Goal: Task Accomplishment & Management: Manage account settings

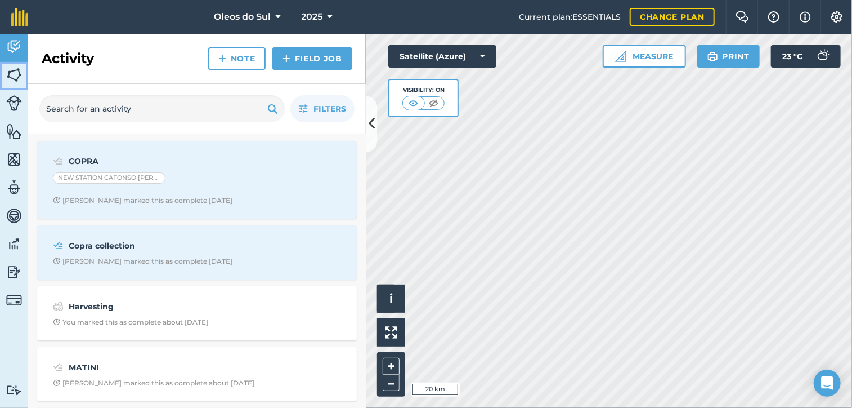
click at [15, 74] on img at bounding box center [14, 74] width 16 height 17
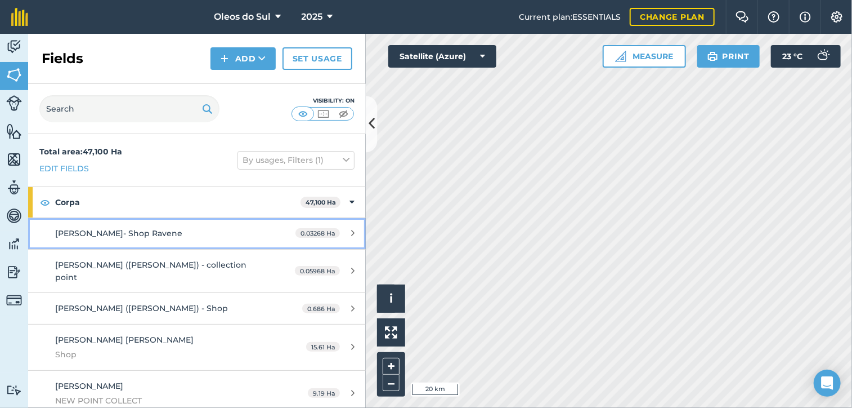
click at [351, 233] on icon at bounding box center [352, 233] width 3 height 8
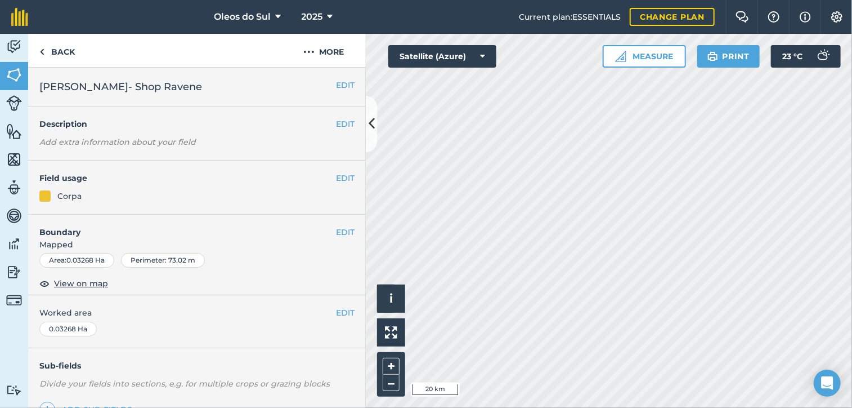
click at [189, 142] on em "Add extra information about your field" at bounding box center [117, 142] width 157 height 10
click at [328, 54] on button "More" at bounding box center [323, 50] width 84 height 33
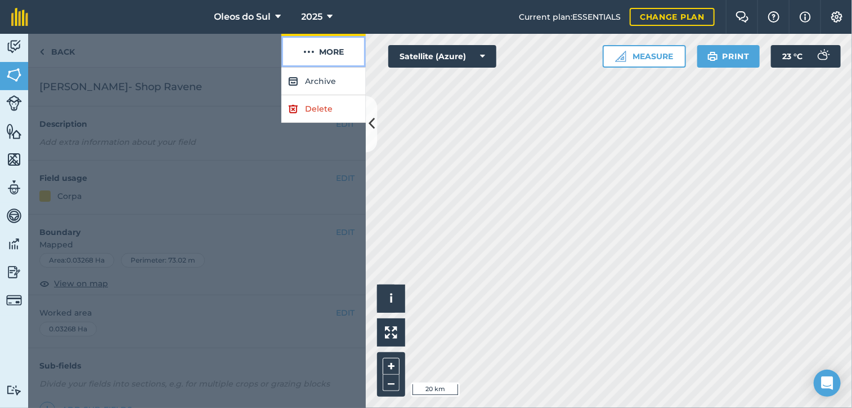
click at [334, 51] on button "More" at bounding box center [323, 50] width 84 height 33
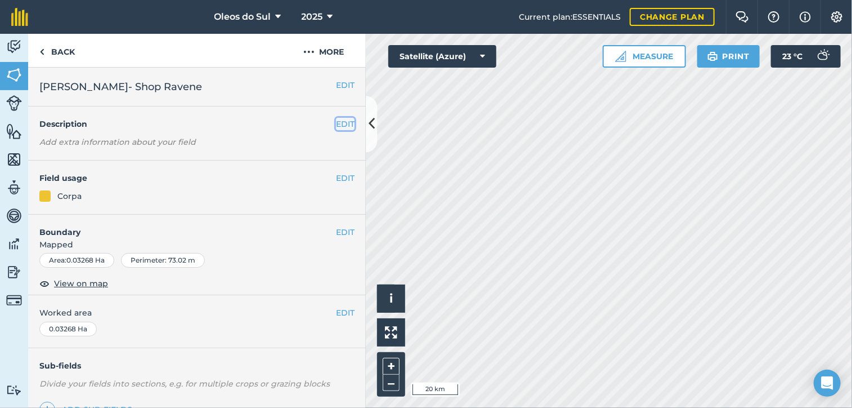
click at [341, 124] on button "EDIT" at bounding box center [345, 124] width 19 height 12
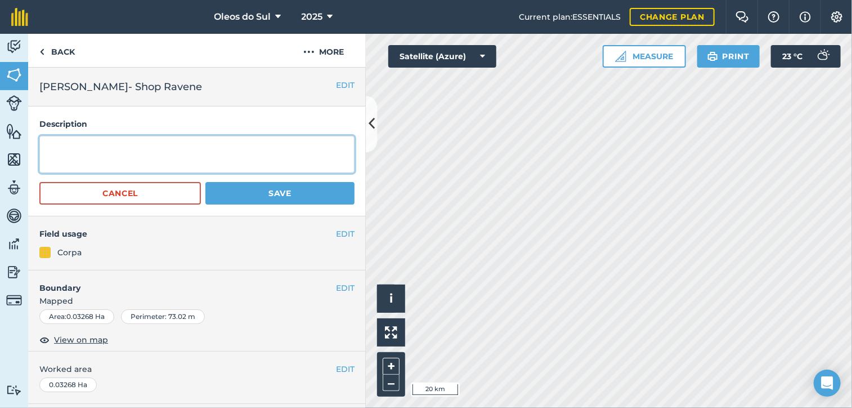
click at [87, 154] on textarea at bounding box center [196, 154] width 315 height 37
type textarea "[PERSON_NAME]"
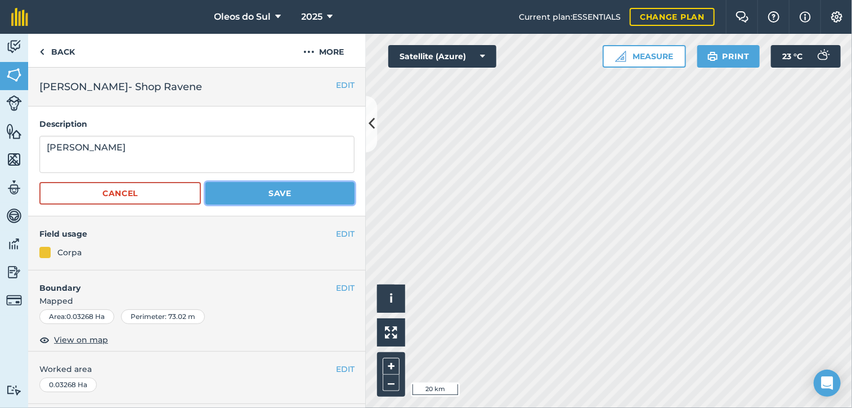
click at [270, 193] on button "Save" at bounding box center [279, 193] width 149 height 23
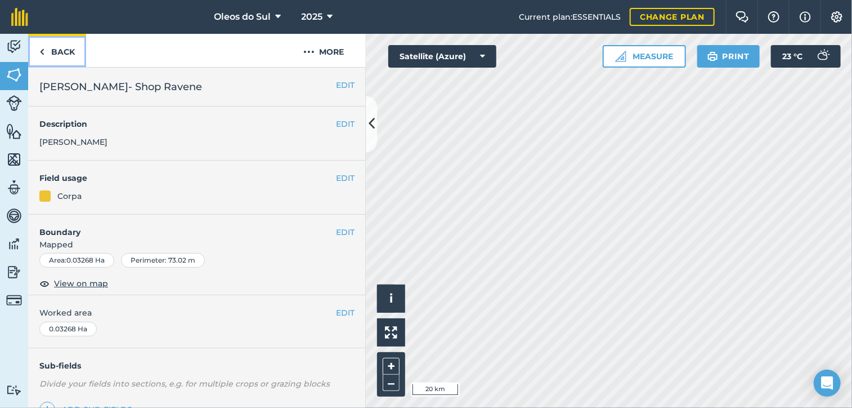
click at [56, 57] on link "Back" at bounding box center [57, 50] width 58 height 33
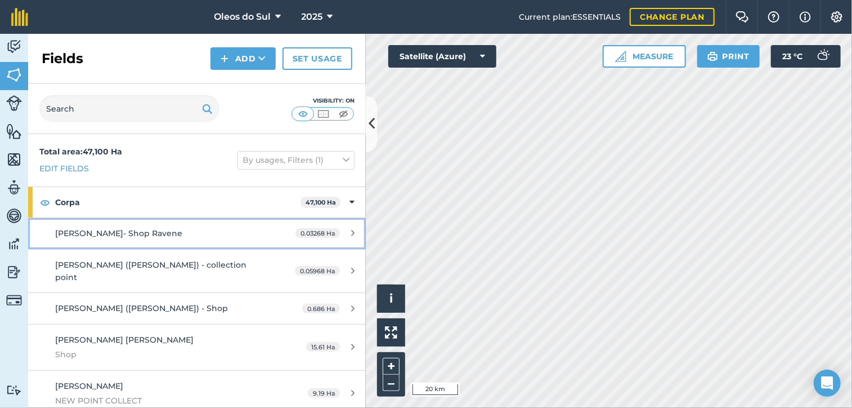
click at [101, 231] on span "[PERSON_NAME]- Shop Ravene" at bounding box center [118, 233] width 127 height 10
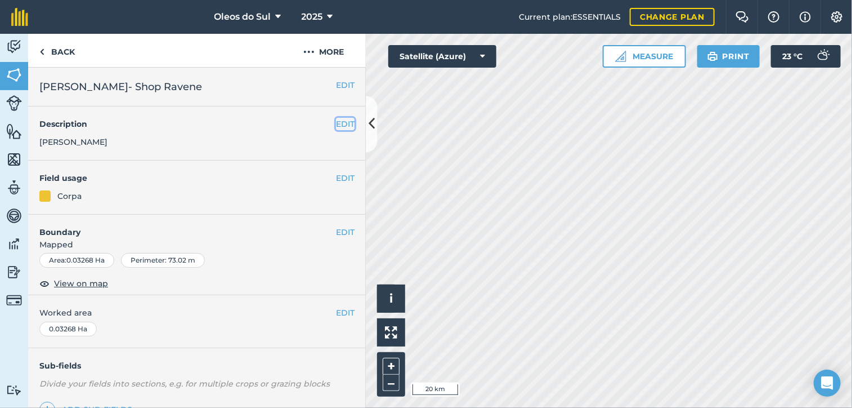
click at [338, 123] on button "EDIT" at bounding box center [345, 124] width 19 height 12
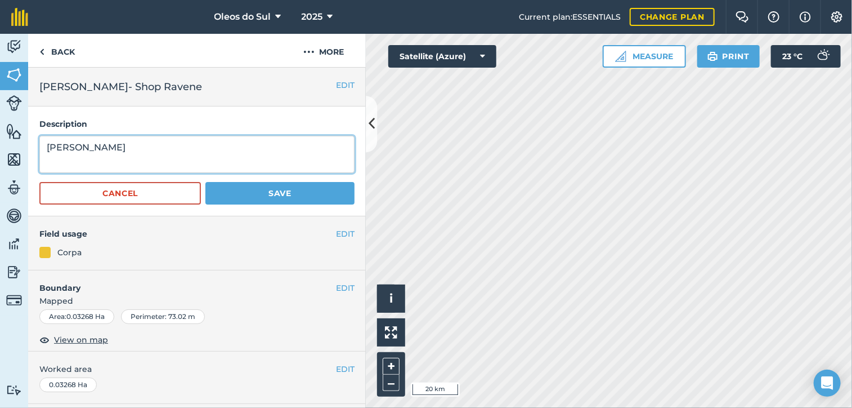
drag, startPoint x: 120, startPoint y: 148, endPoint x: 2, endPoint y: 157, distance: 118.6
click at [2, 157] on div "Activity Fields Livestock Features Maps Team Vehicles Data Reporting Billing Tu…" at bounding box center [426, 221] width 852 height 374
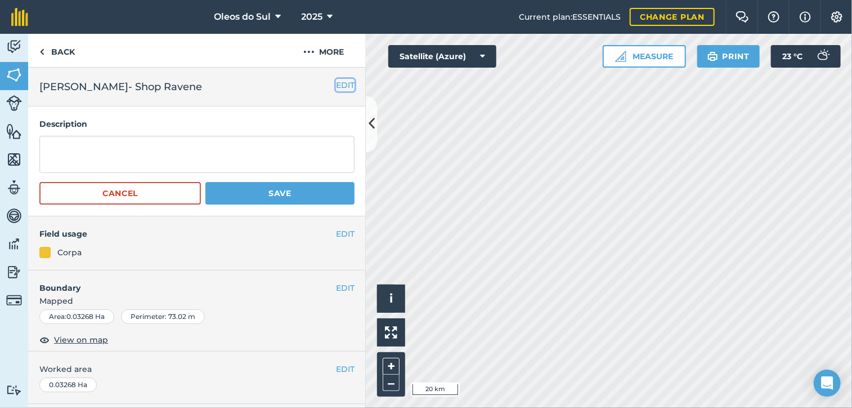
click at [338, 81] on button "EDIT" at bounding box center [345, 85] width 19 height 12
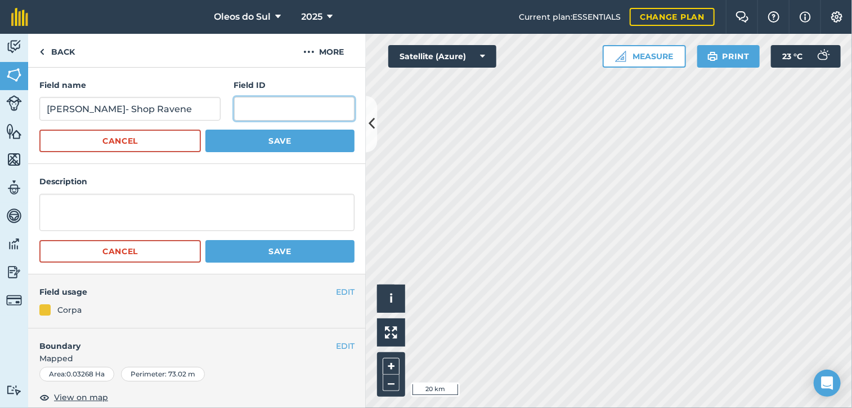
click at [236, 103] on input "text" at bounding box center [294, 109] width 120 height 24
type input "e"
type input "[PERSON_NAME]"
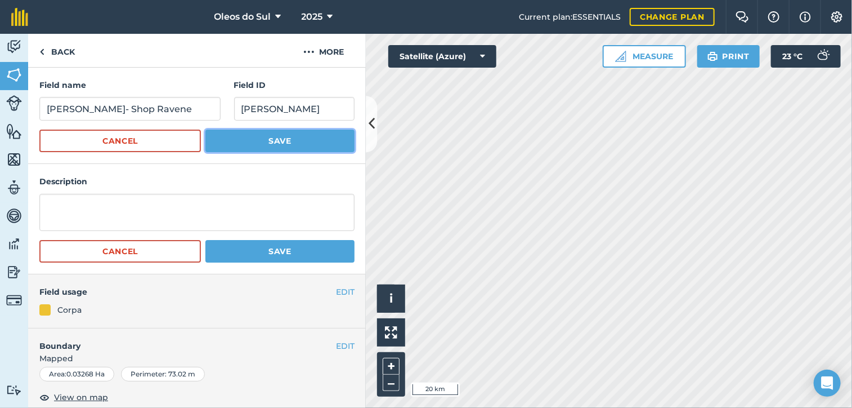
click at [280, 138] on button "Save" at bounding box center [279, 140] width 149 height 23
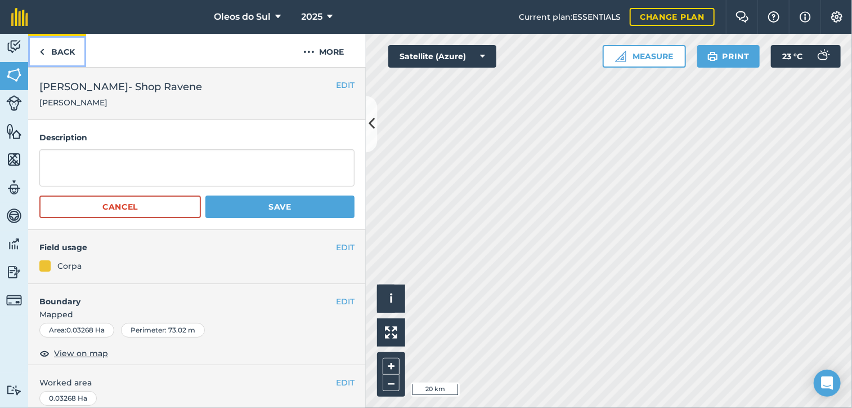
click at [41, 47] on img at bounding box center [41, 52] width 5 height 14
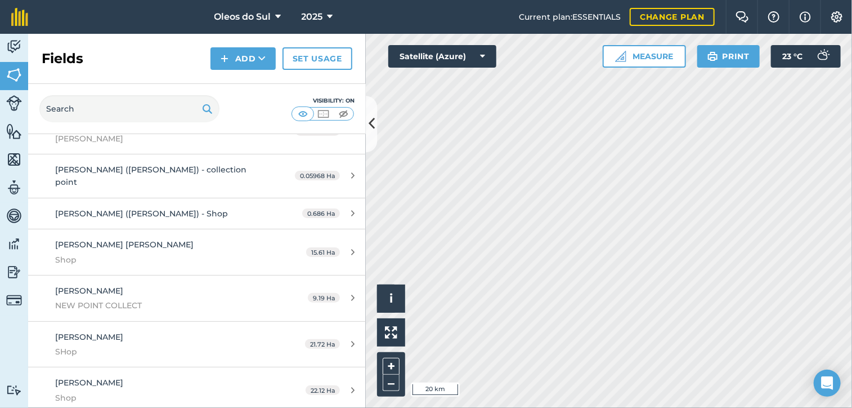
scroll to position [113, 0]
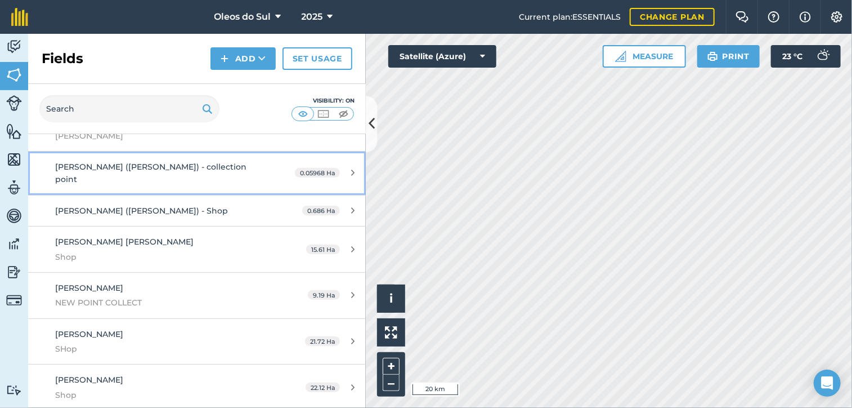
click at [101, 168] on span "[PERSON_NAME] ([PERSON_NAME]) - collection point" at bounding box center [150, 173] width 191 height 23
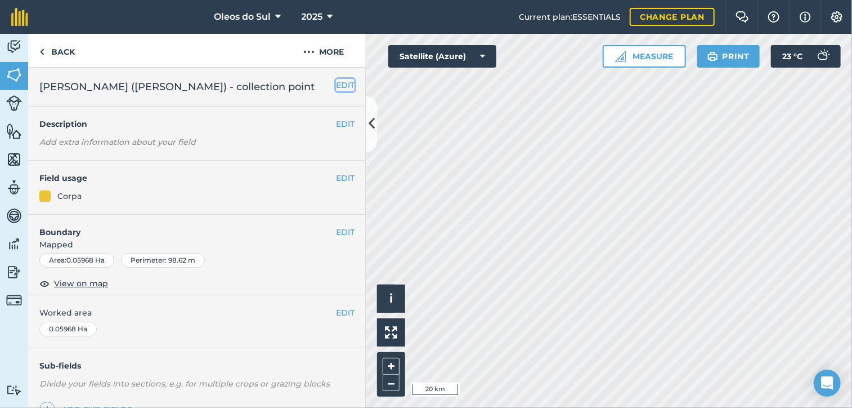
click at [337, 84] on button "EDIT" at bounding box center [345, 85] width 19 height 12
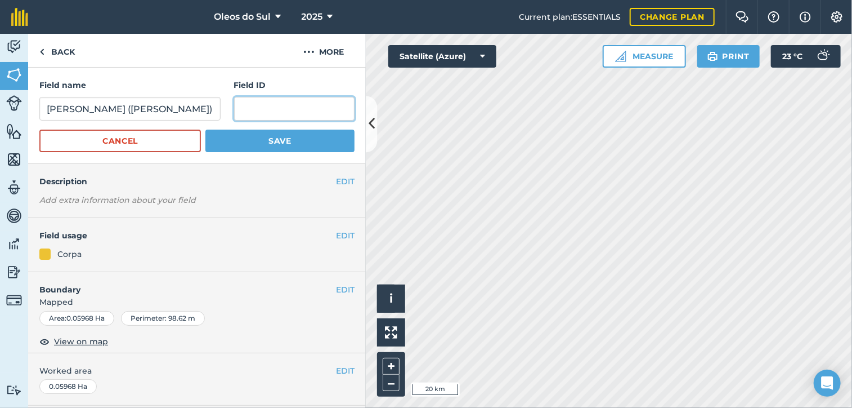
click at [256, 107] on input "text" at bounding box center [294, 109] width 120 height 24
type input "[PERSON_NAME]"
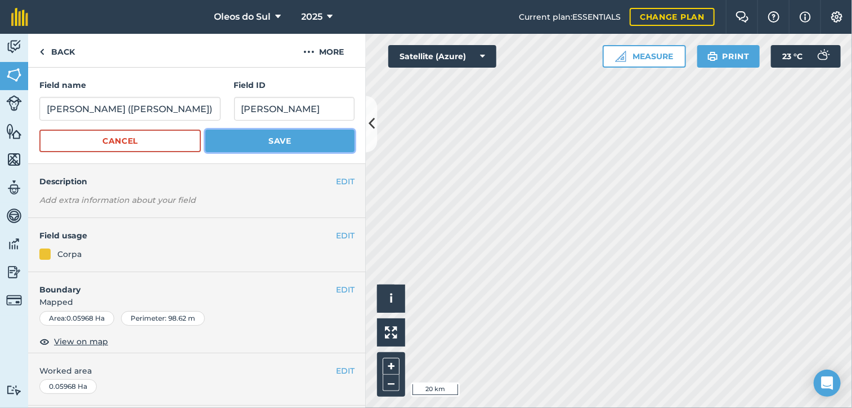
click at [271, 141] on button "Save" at bounding box center [279, 140] width 149 height 23
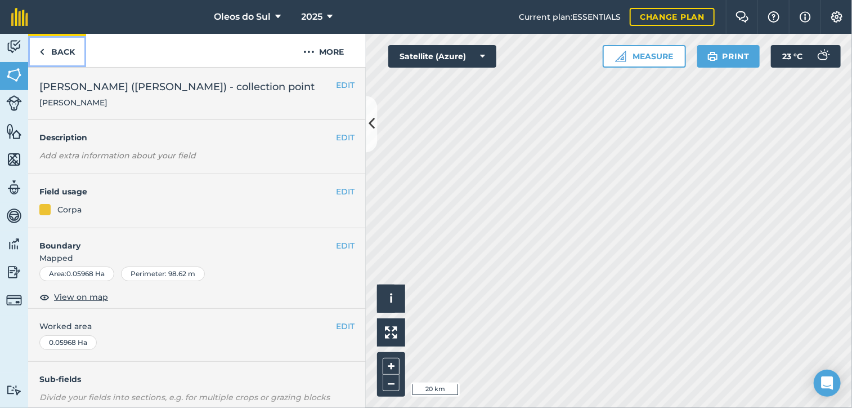
click at [53, 53] on link "Back" at bounding box center [57, 50] width 58 height 33
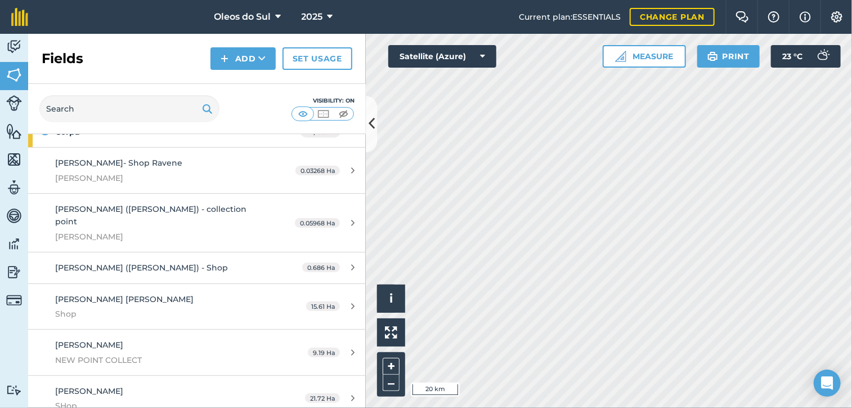
scroll to position [113, 0]
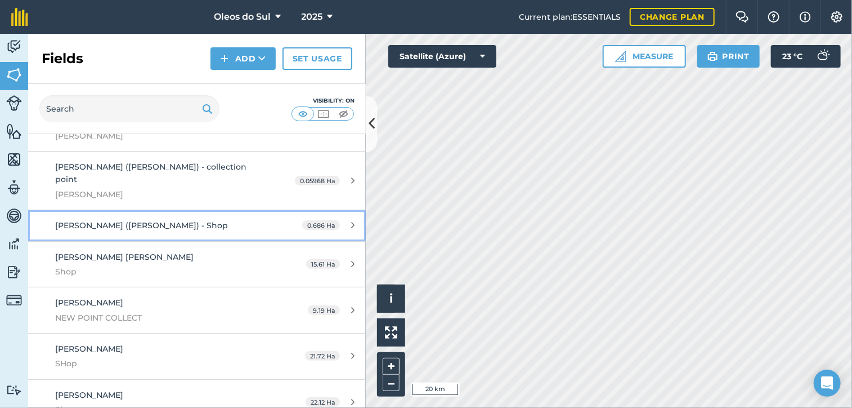
click at [99, 220] on span "[PERSON_NAME] ([PERSON_NAME]) - Shop" at bounding box center [141, 225] width 173 height 10
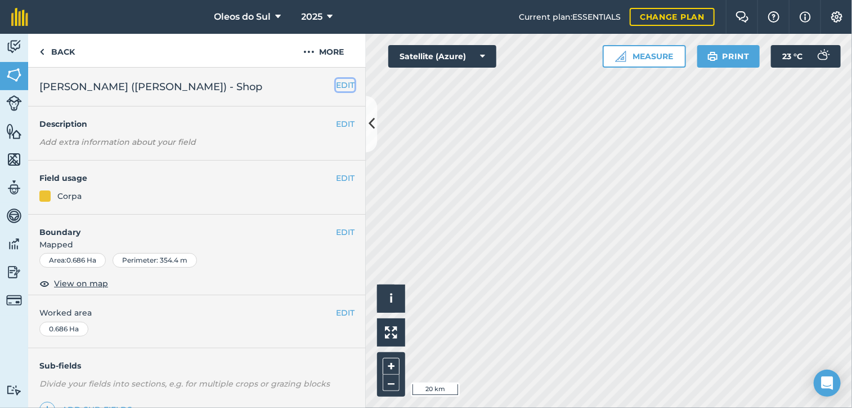
click at [339, 85] on button "EDIT" at bounding box center [345, 85] width 19 height 12
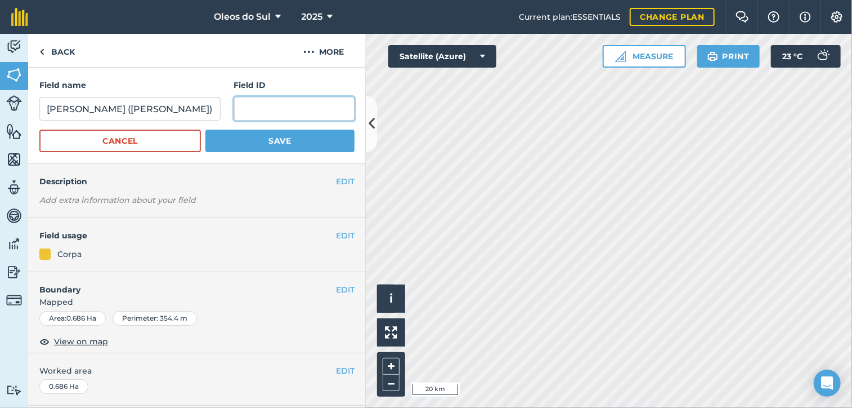
click at [252, 109] on input "text" at bounding box center [294, 109] width 120 height 24
type input "[PERSON_NAME]"
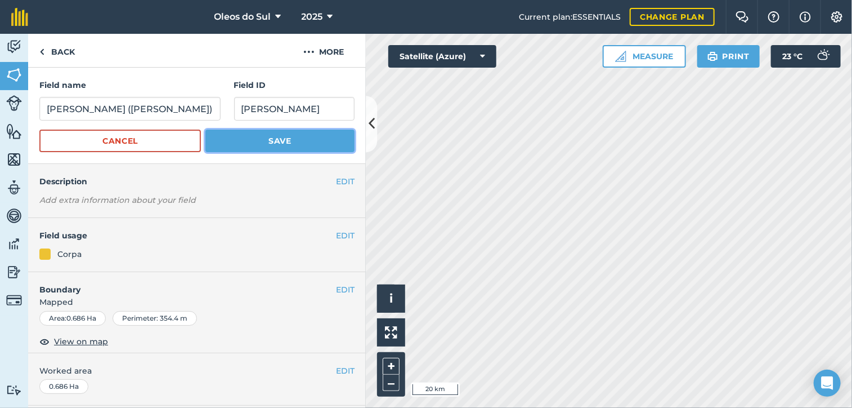
click at [271, 136] on button "Save" at bounding box center [279, 140] width 149 height 23
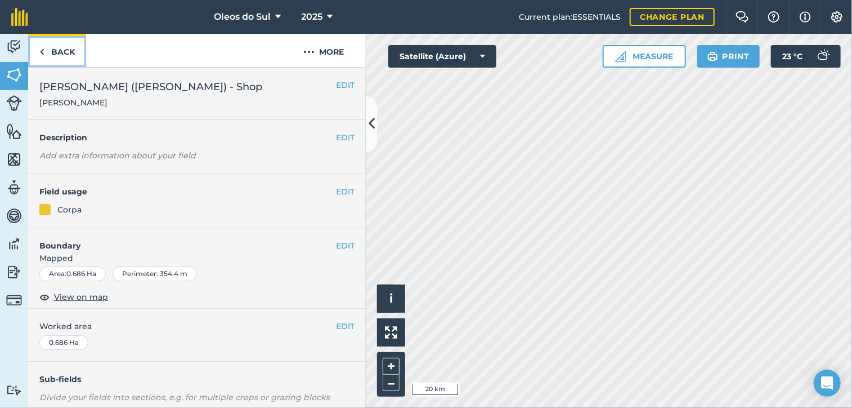
click at [47, 52] on link "Back" at bounding box center [57, 50] width 58 height 33
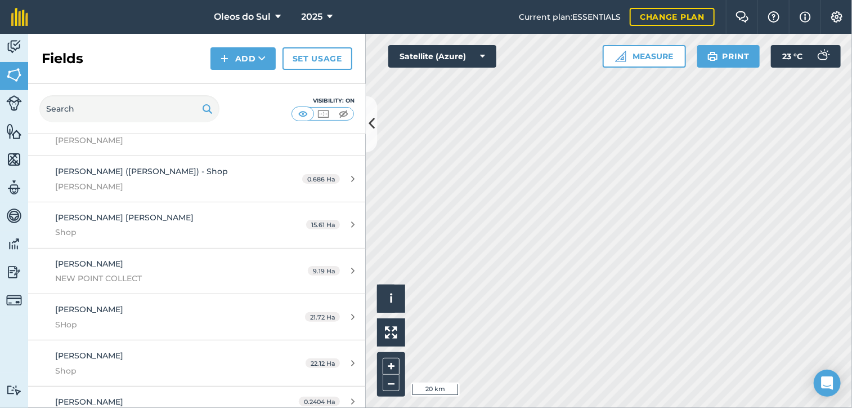
scroll to position [169, 0]
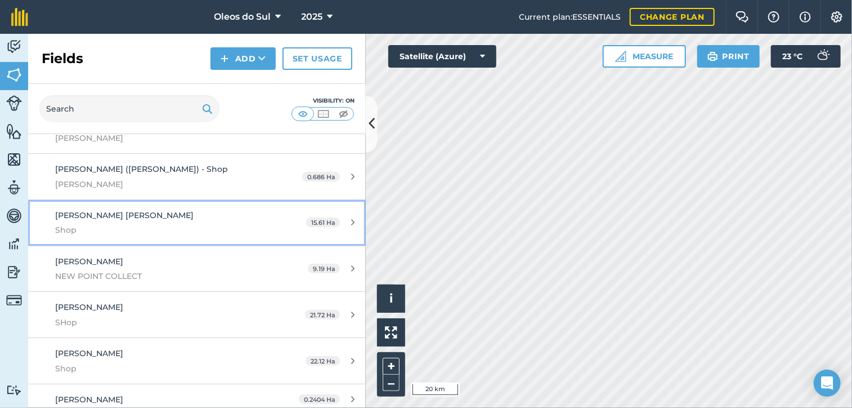
click at [88, 209] on div "[PERSON_NAME] [PERSON_NAME] Shop" at bounding box center [161, 223] width 212 height 28
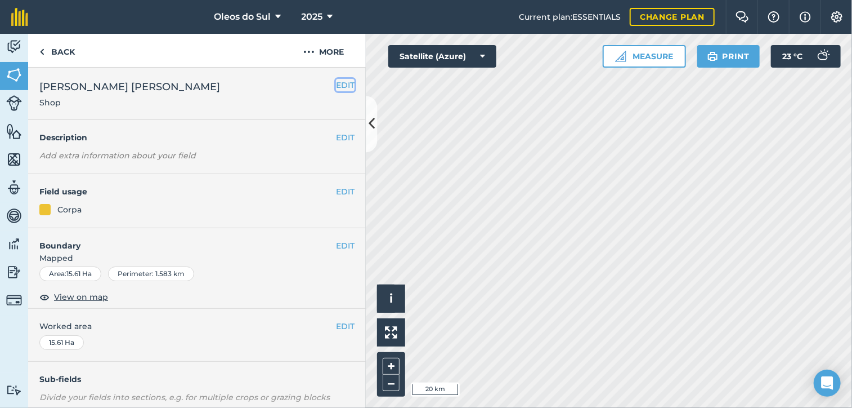
click at [342, 89] on button "EDIT" at bounding box center [345, 85] width 19 height 12
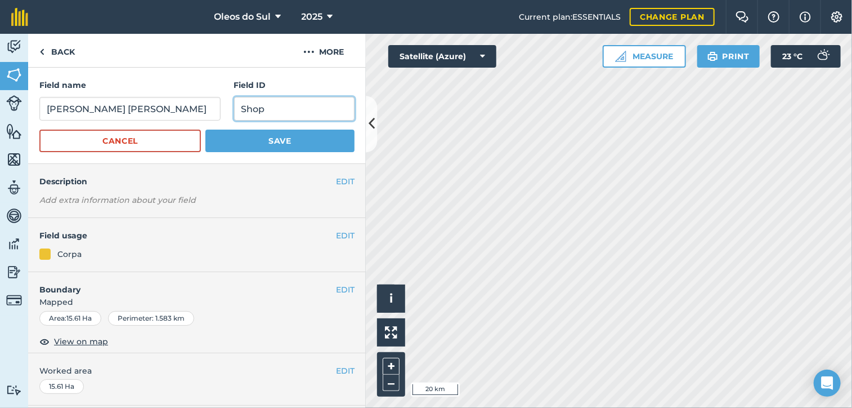
click at [278, 111] on input "Shop" at bounding box center [294, 109] width 120 height 24
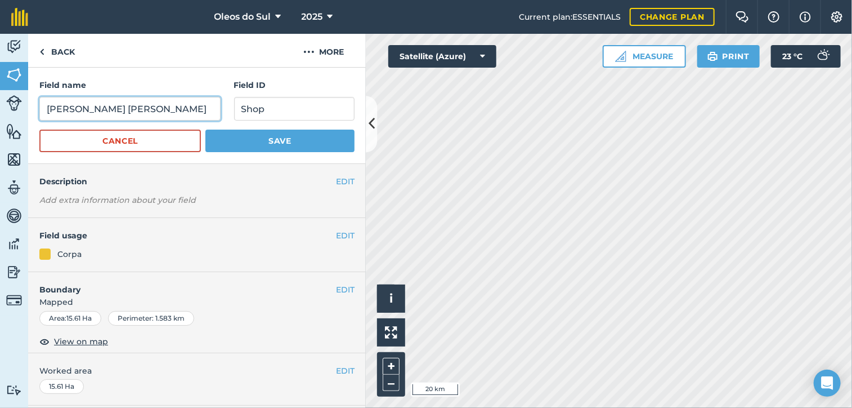
click at [143, 112] on input "[PERSON_NAME] [PERSON_NAME]" at bounding box center [129, 109] width 181 height 24
type input "[PERSON_NAME] [PERSON_NAME]-Shop"
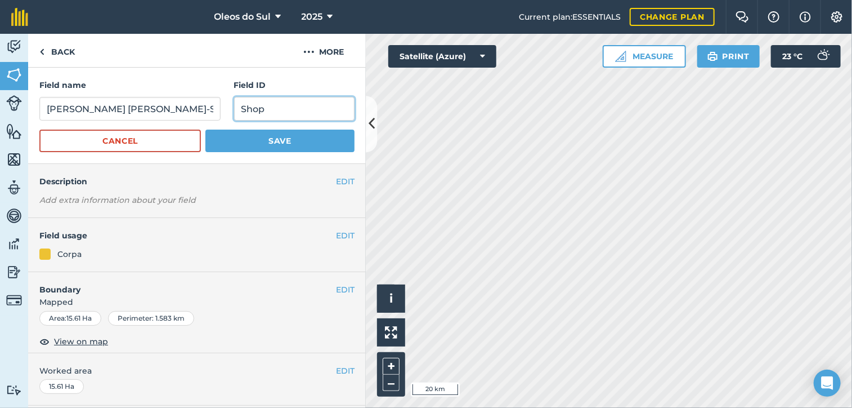
click at [278, 111] on input "Shop" at bounding box center [294, 109] width 120 height 24
type input "S"
type input "Salema"
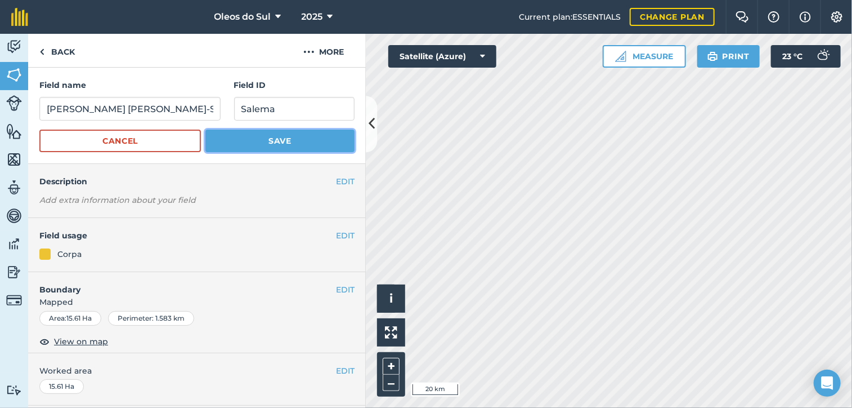
click at [279, 137] on button "Save" at bounding box center [279, 140] width 149 height 23
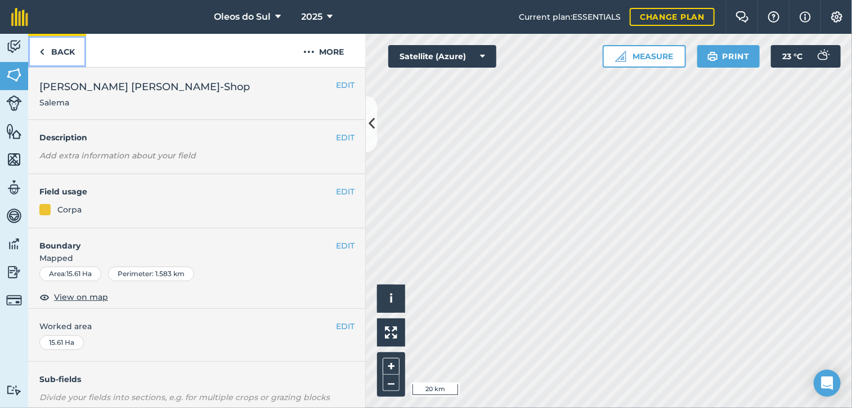
click at [59, 47] on link "Back" at bounding box center [57, 50] width 58 height 33
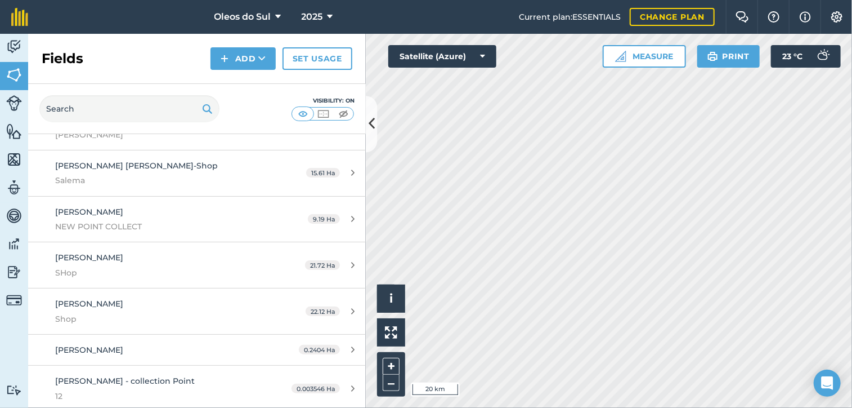
scroll to position [225, 0]
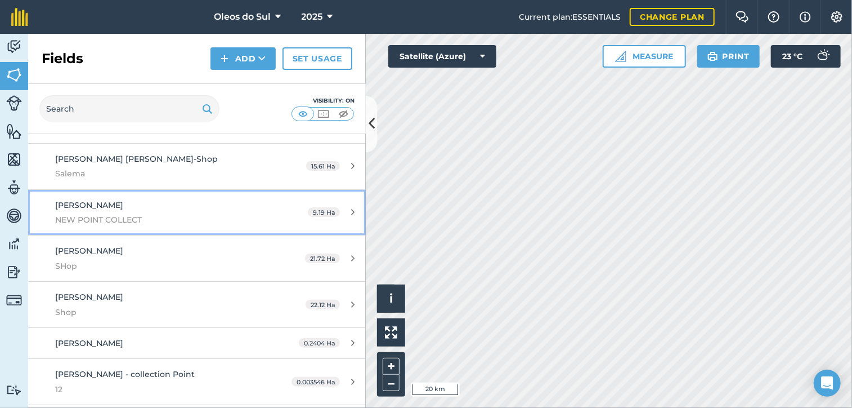
click at [88, 199] on div "[PERSON_NAME] NEW POINT COLLECT" at bounding box center [161, 213] width 212 height 28
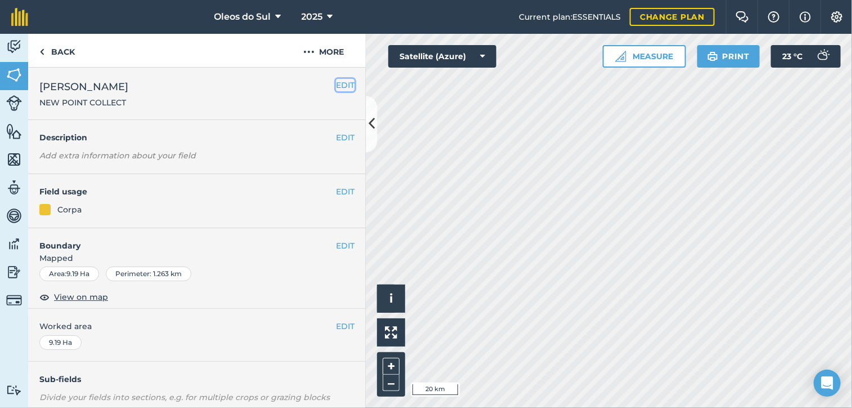
click at [336, 81] on button "EDIT" at bounding box center [345, 85] width 19 height 12
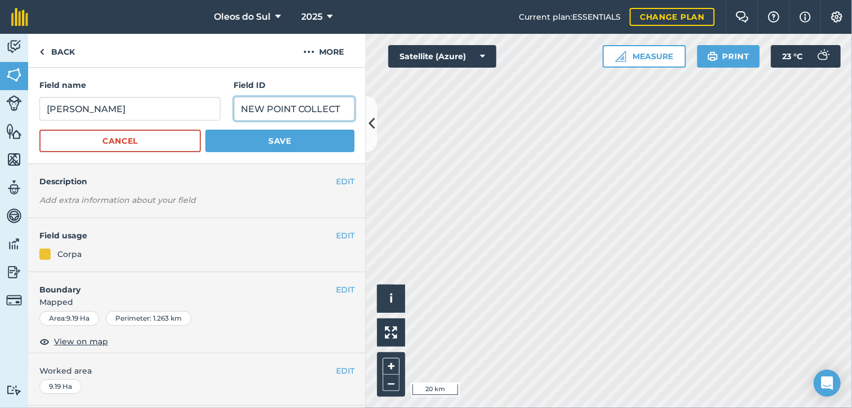
drag, startPoint x: 341, startPoint y: 109, endPoint x: 220, endPoint y: 123, distance: 121.9
click at [220, 123] on form "Field name [PERSON_NAME] ID NEW POINT COLLECT Cancel Save" at bounding box center [196, 115] width 315 height 73
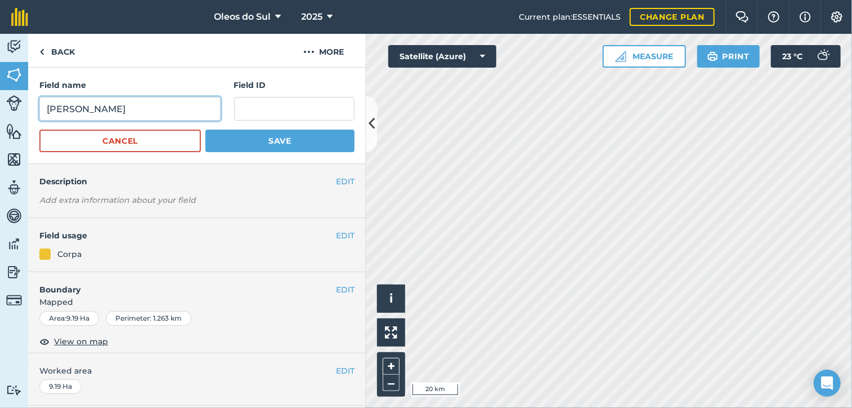
click at [137, 109] on input "[PERSON_NAME]" at bounding box center [129, 109] width 181 height 24
paste input "NEW POINT COLLECT"
click at [110, 108] on input "[PERSON_NAME]-NEW POINT COLLECT" at bounding box center [129, 109] width 181 height 24
click at [106, 109] on input "[PERSON_NAME]-NEW POINT COLLECT" at bounding box center [129, 109] width 181 height 24
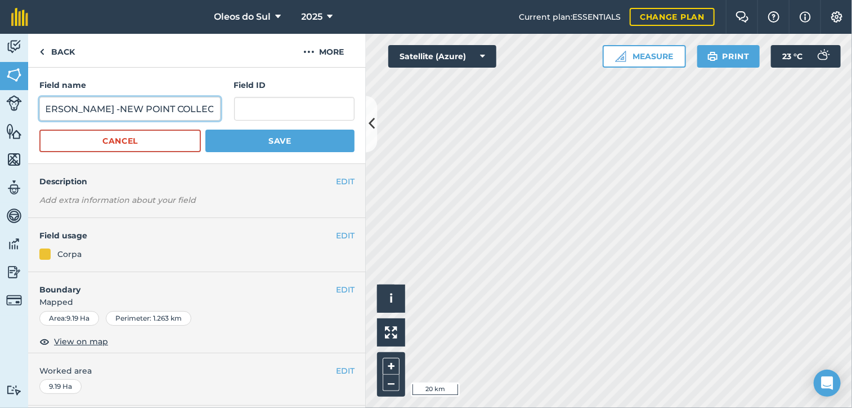
click at [110, 108] on input "[PERSON_NAME] -NEW POINT COLLECT" at bounding box center [129, 109] width 181 height 24
type input "[PERSON_NAME] - NEW POINT COLLECT"
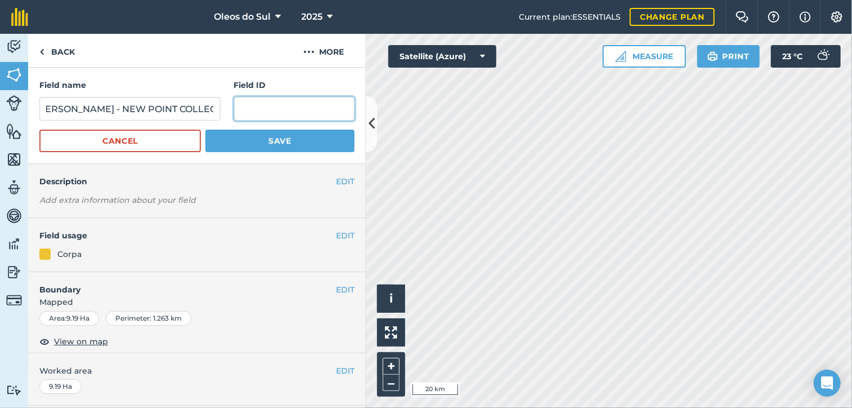
click at [244, 114] on input "text" at bounding box center [294, 109] width 120 height 24
type input "Salema"
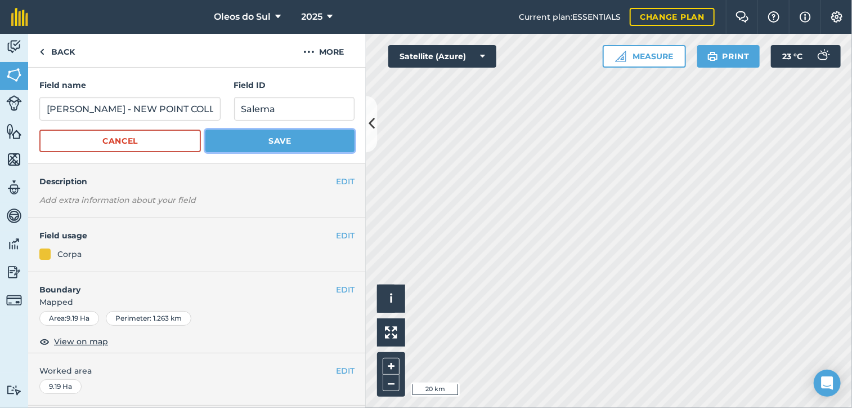
click at [262, 143] on button "Save" at bounding box center [279, 140] width 149 height 23
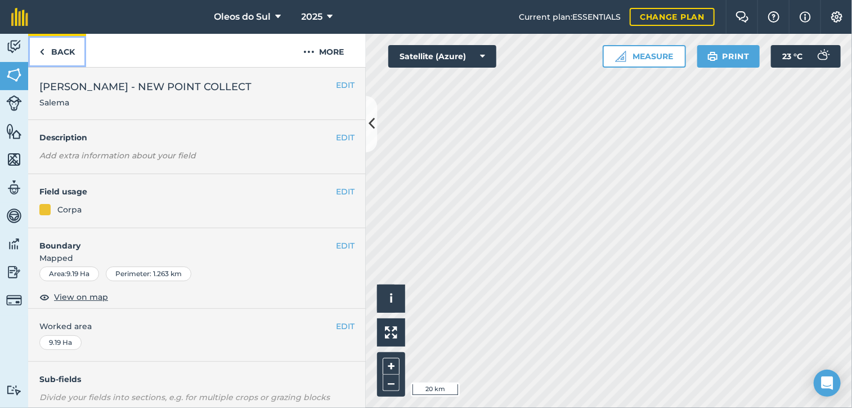
click at [50, 47] on link "Back" at bounding box center [57, 50] width 58 height 33
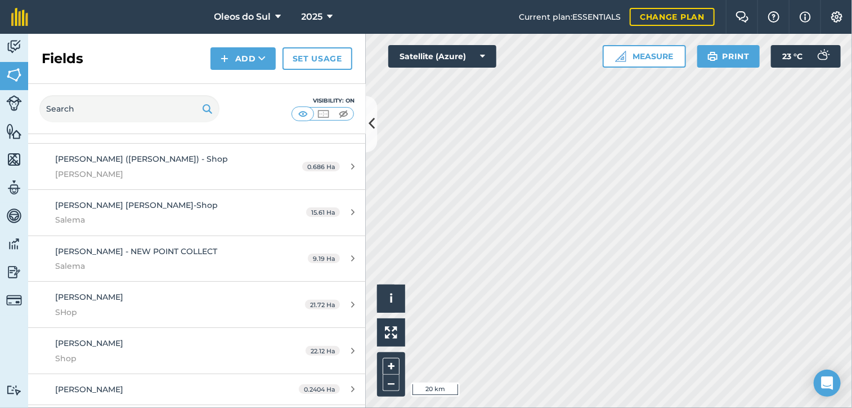
scroll to position [225, 0]
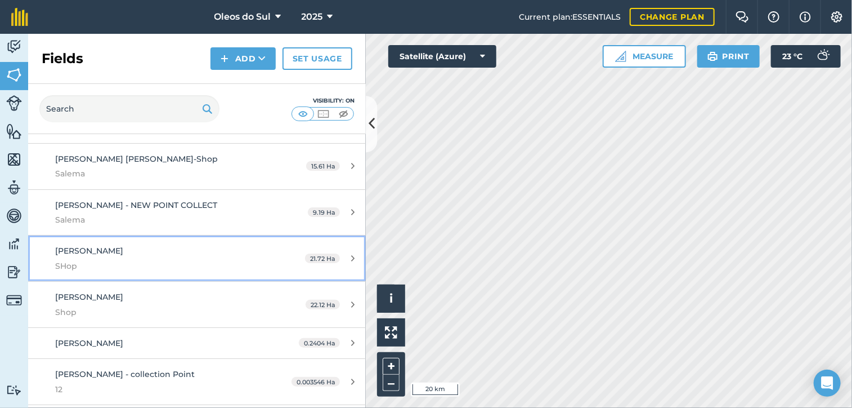
click at [95, 245] on span "[PERSON_NAME]" at bounding box center [89, 250] width 68 height 10
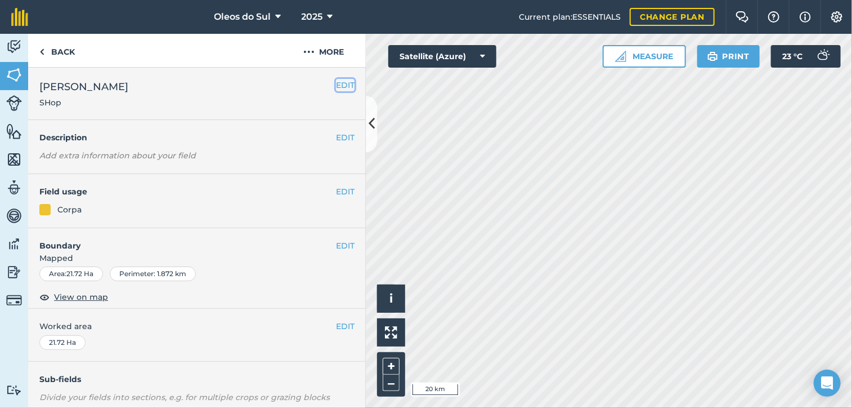
click at [339, 84] on button "EDIT" at bounding box center [345, 85] width 19 height 12
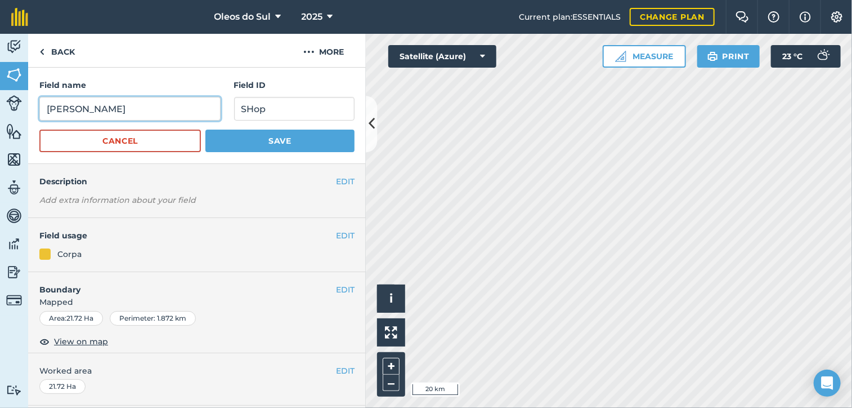
click at [133, 112] on input "[PERSON_NAME]" at bounding box center [129, 109] width 181 height 24
type input "[PERSON_NAME] - Shop"
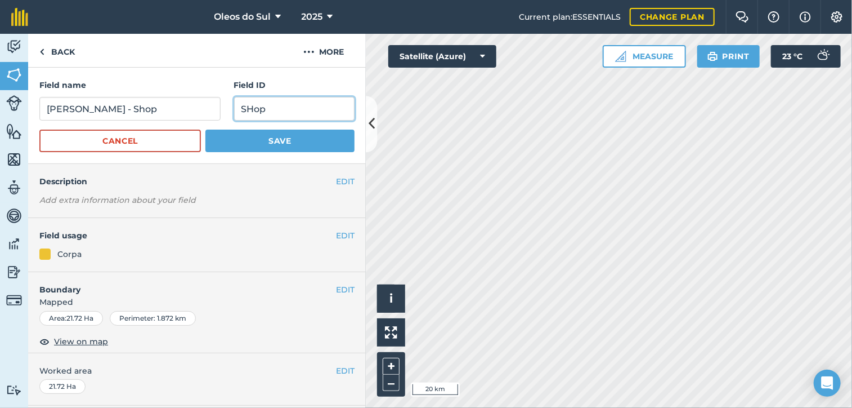
click at [292, 111] on input "SHop" at bounding box center [294, 109] width 120 height 24
type input "S"
type input "Salema"
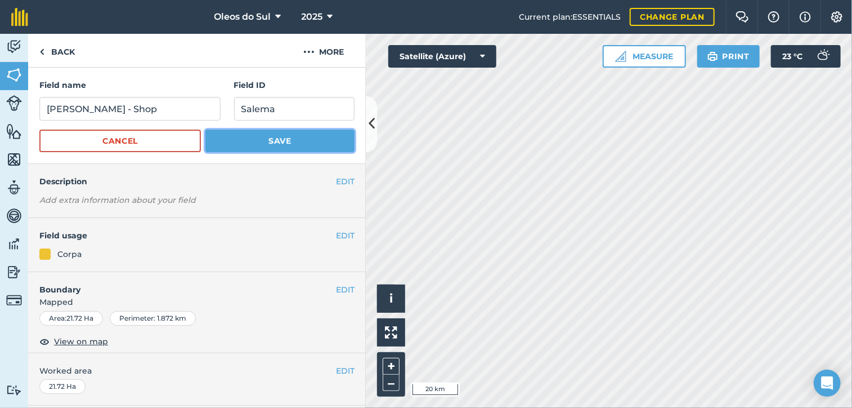
click at [288, 140] on button "Save" at bounding box center [279, 140] width 149 height 23
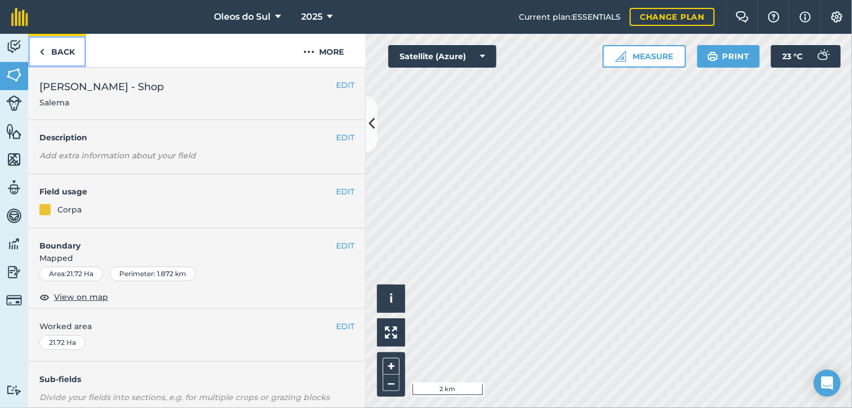
click at [51, 53] on link "Back" at bounding box center [57, 50] width 58 height 33
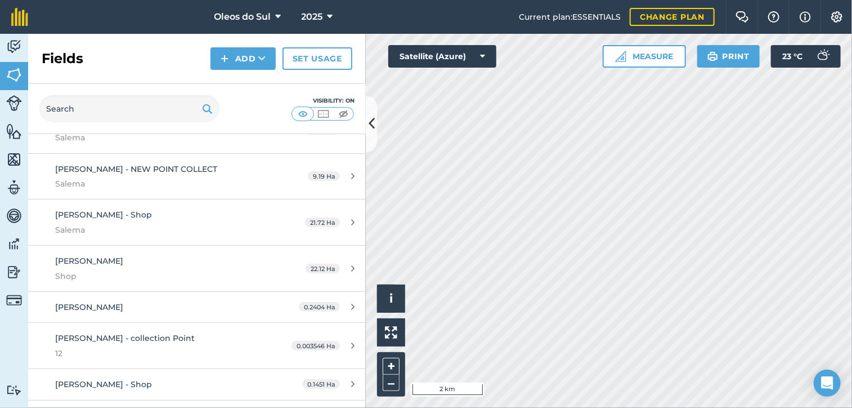
scroll to position [281, 0]
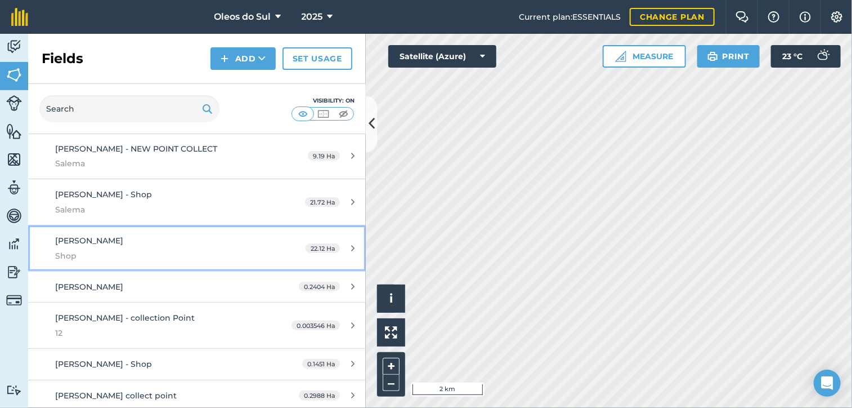
click at [101, 235] on span "[PERSON_NAME]" at bounding box center [89, 240] width 68 height 10
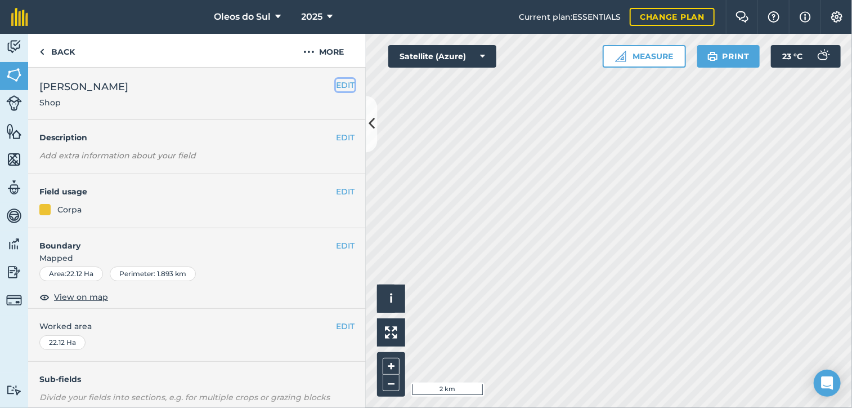
click at [340, 86] on button "EDIT" at bounding box center [345, 85] width 19 height 12
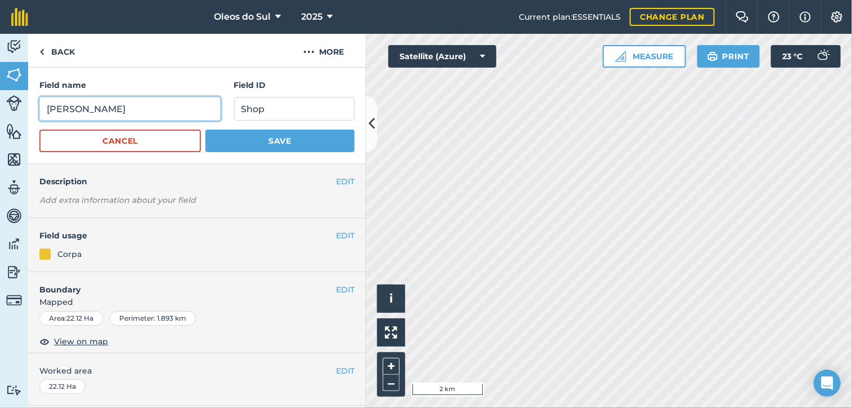
click at [151, 105] on input "[PERSON_NAME]" at bounding box center [129, 109] width 181 height 24
type input "[PERSON_NAME] - Shop"
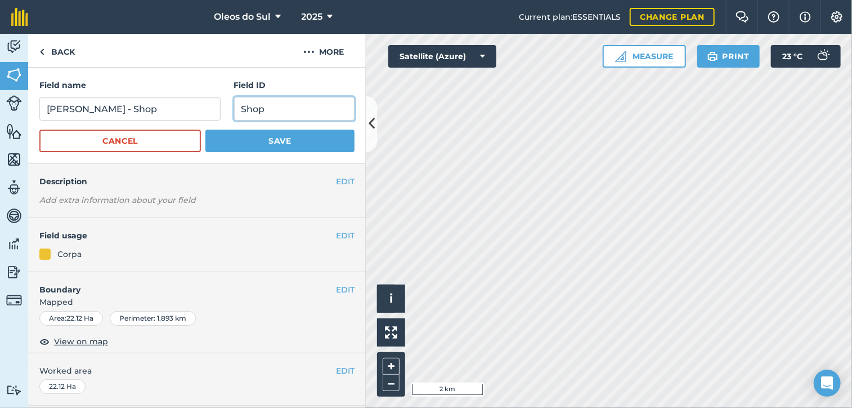
drag, startPoint x: 276, startPoint y: 108, endPoint x: 211, endPoint y: 109, distance: 65.3
click at [211, 109] on div "Field name [PERSON_NAME] - Shop Field ID Shop" at bounding box center [196, 100] width 315 height 42
type input "Salema"
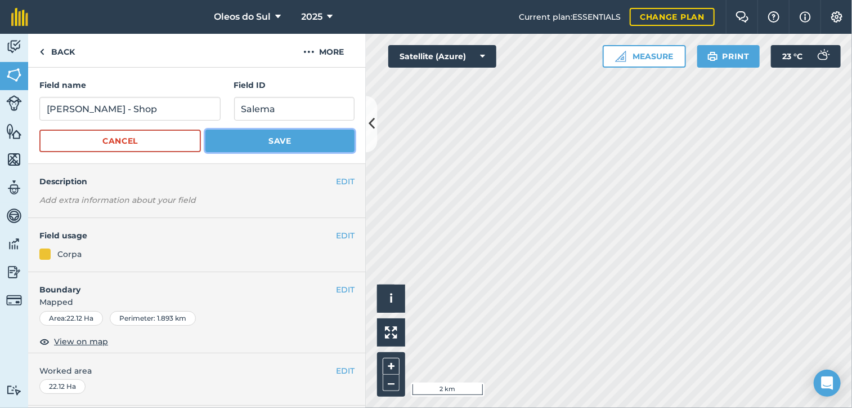
click at [274, 141] on button "Save" at bounding box center [279, 140] width 149 height 23
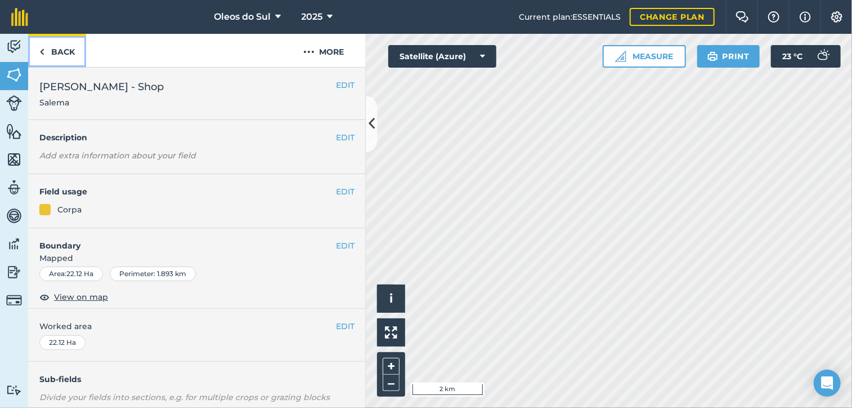
click at [44, 49] on link "Back" at bounding box center [57, 50] width 58 height 33
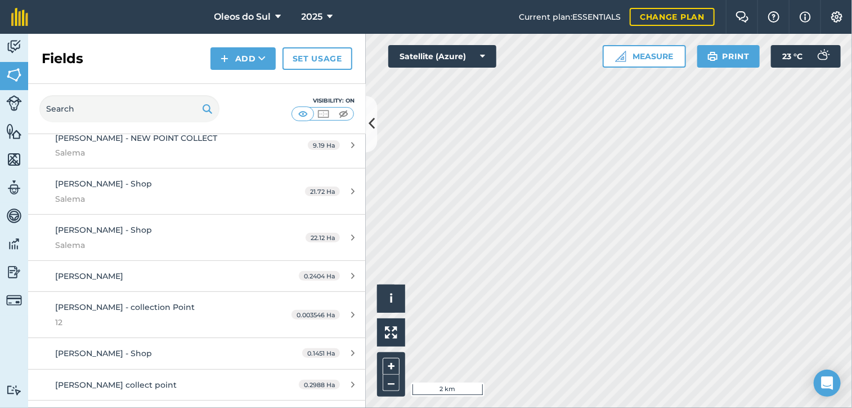
scroll to position [281, 0]
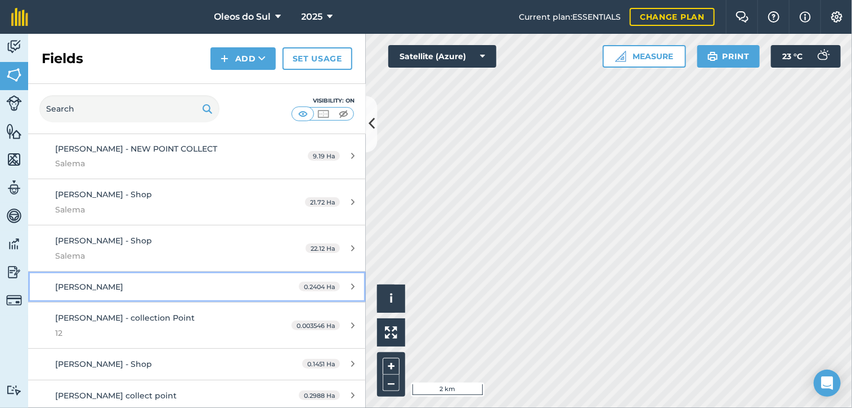
click at [167, 280] on div "[PERSON_NAME]" at bounding box center [161, 286] width 212 height 12
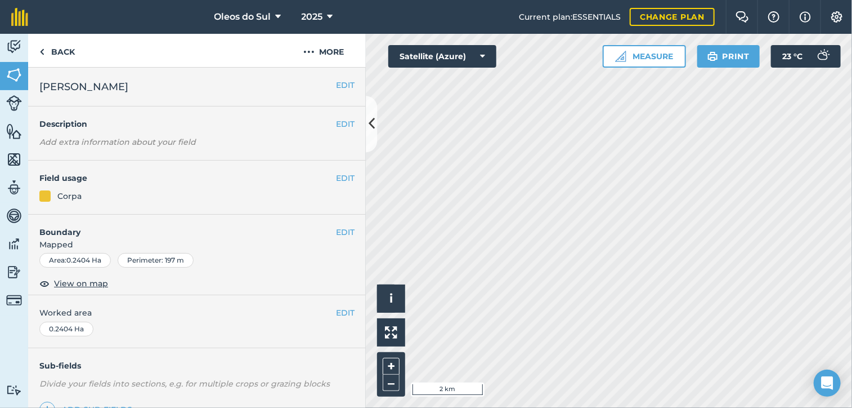
click at [144, 90] on h2 "[PERSON_NAME]" at bounding box center [187, 87] width 297 height 16
click at [341, 85] on button "EDIT" at bounding box center [345, 85] width 19 height 12
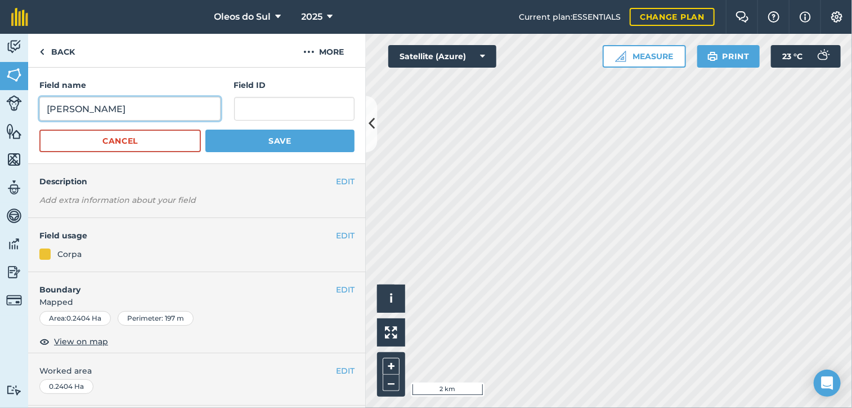
click at [164, 109] on input "[PERSON_NAME]" at bounding box center [129, 109] width 181 height 24
type input "[PERSON_NAME] - Collection point"
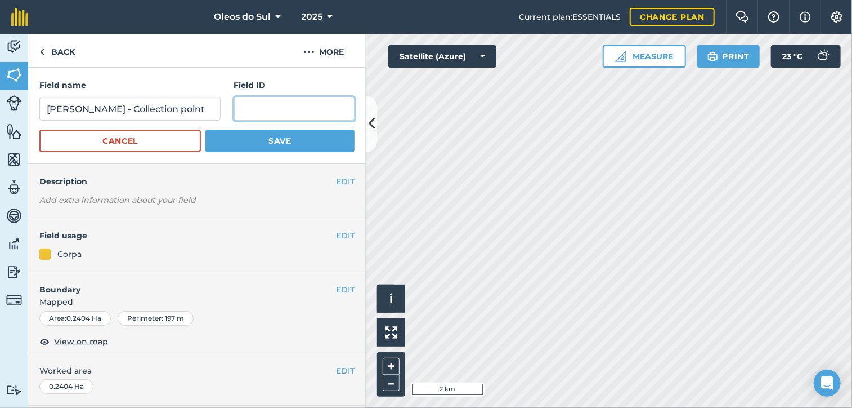
click at [252, 111] on input "text" at bounding box center [294, 109] width 120 height 24
type input "E"
type input "Salema"
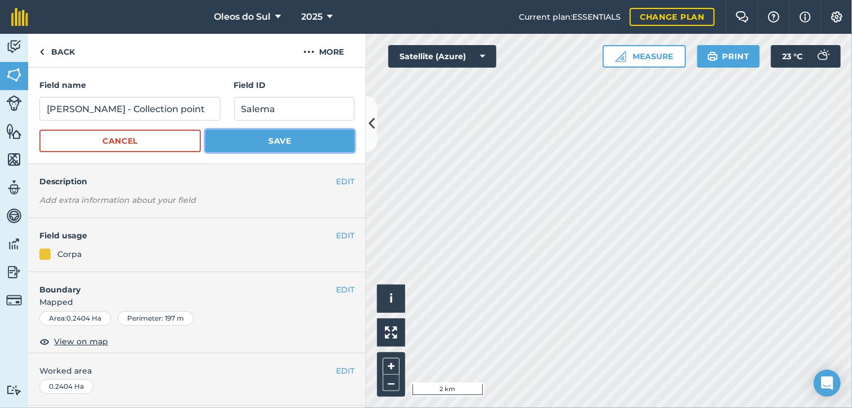
click at [274, 138] on button "Save" at bounding box center [279, 140] width 149 height 23
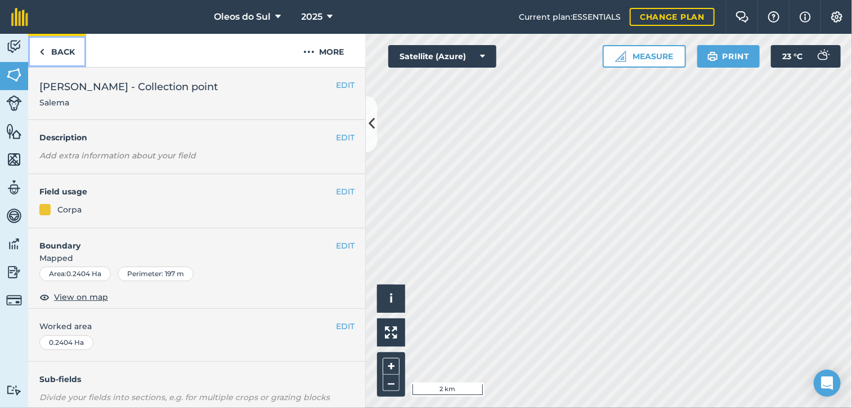
click at [47, 55] on link "Back" at bounding box center [57, 50] width 58 height 33
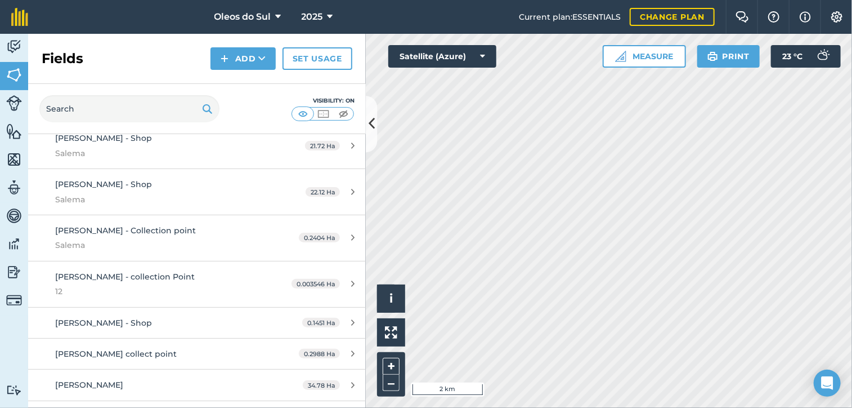
scroll to position [394, 0]
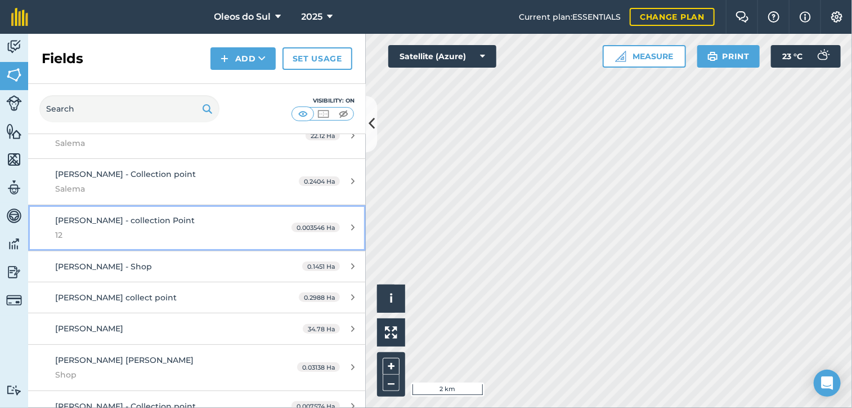
click at [189, 215] on span "[PERSON_NAME] - collection Point" at bounding box center [125, 220] width 140 height 10
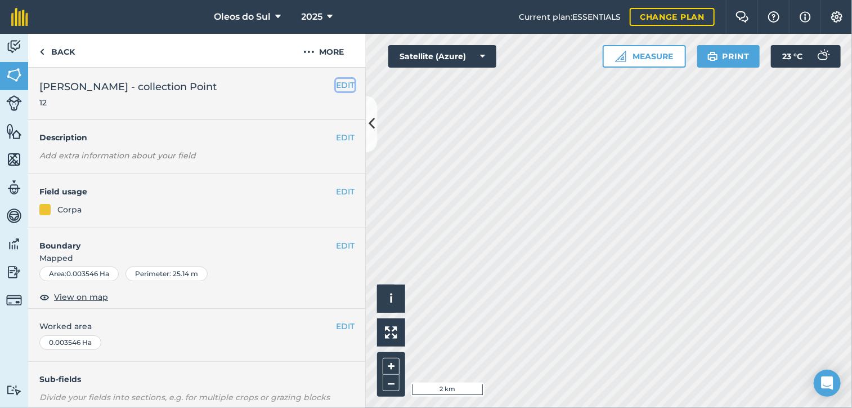
click at [345, 88] on button "EDIT" at bounding box center [345, 85] width 19 height 12
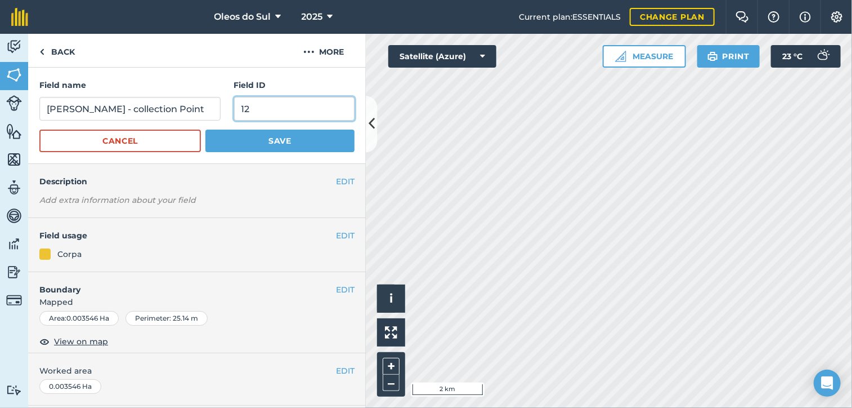
drag, startPoint x: 254, startPoint y: 110, endPoint x: 228, endPoint y: 110, distance: 25.9
click at [228, 110] on div "Field name [PERSON_NAME] - collection [GEOGRAPHIC_DATA] ID 12" at bounding box center [196, 100] width 315 height 42
type input "[PERSON_NAME]"
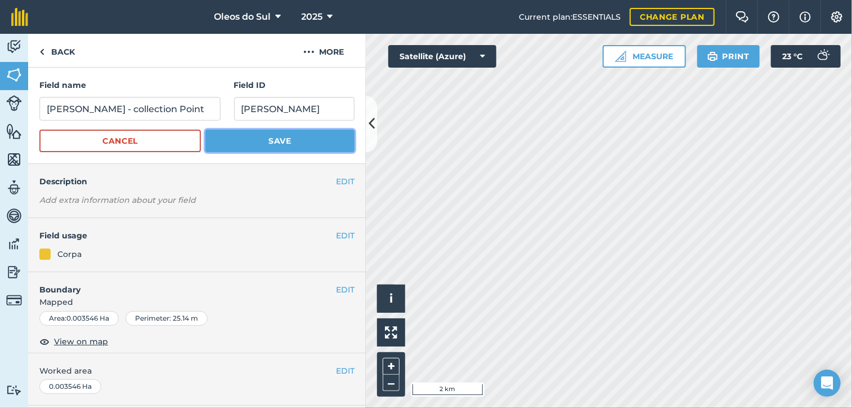
click at [245, 136] on button "Save" at bounding box center [279, 140] width 149 height 23
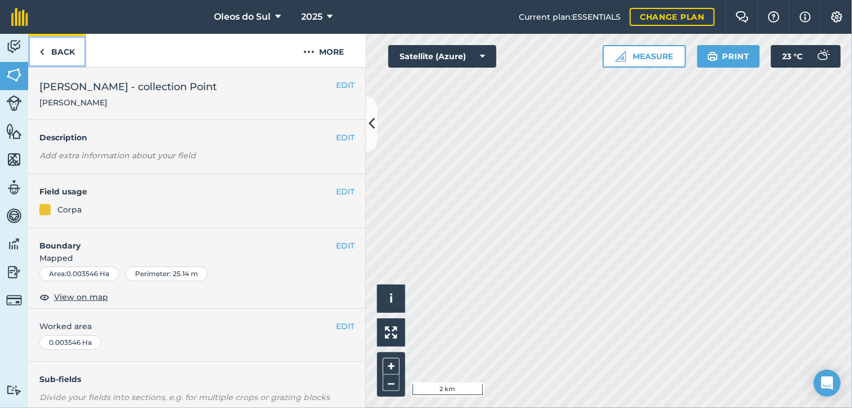
click at [68, 58] on link "Back" at bounding box center [57, 50] width 58 height 33
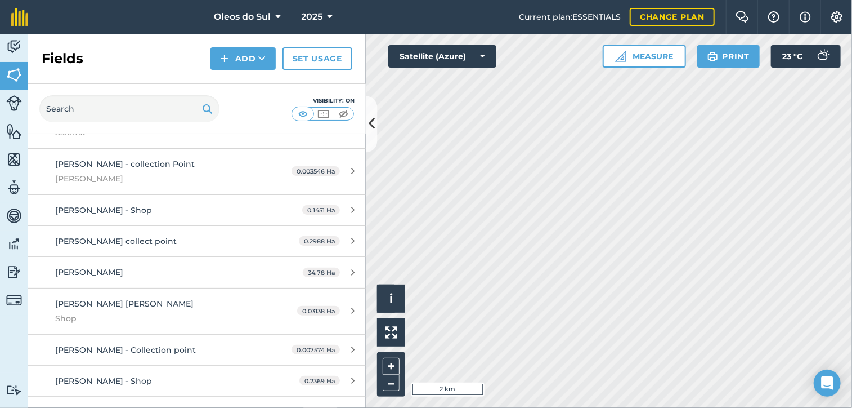
scroll to position [507, 0]
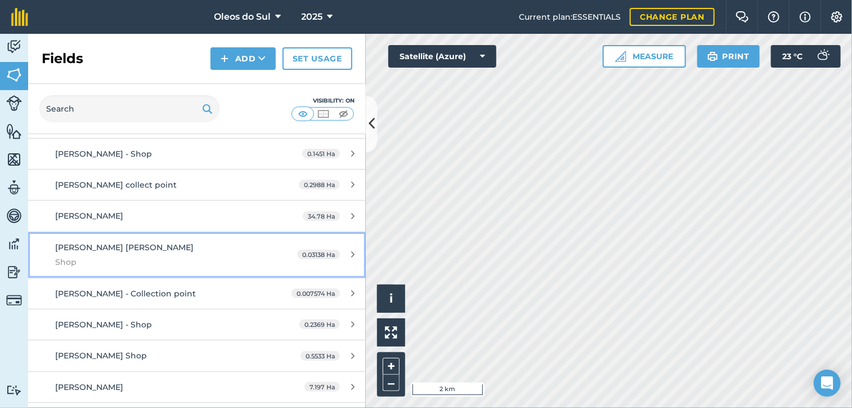
click at [88, 242] on span "[PERSON_NAME] [PERSON_NAME]" at bounding box center [124, 247] width 138 height 10
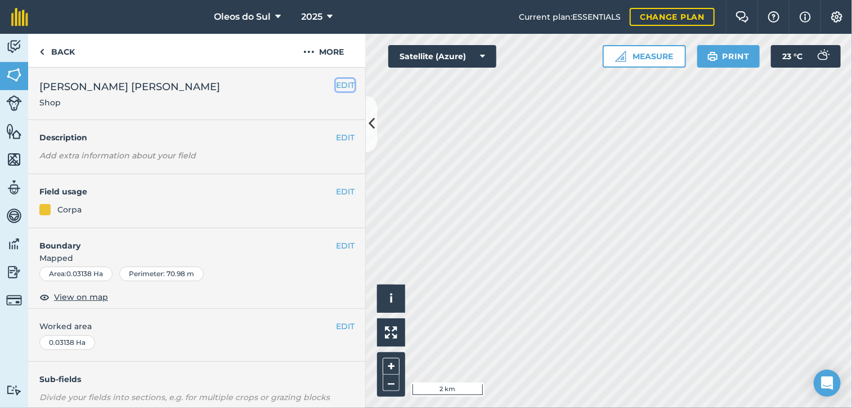
click at [343, 85] on button "EDIT" at bounding box center [345, 85] width 19 height 12
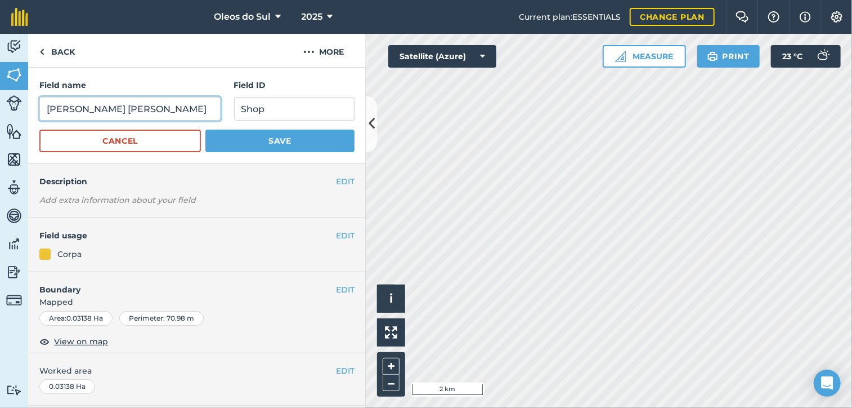
click at [133, 110] on input "[PERSON_NAME] [PERSON_NAME]" at bounding box center [129, 109] width 181 height 24
type input "[PERSON_NAME] [PERSON_NAME] -"
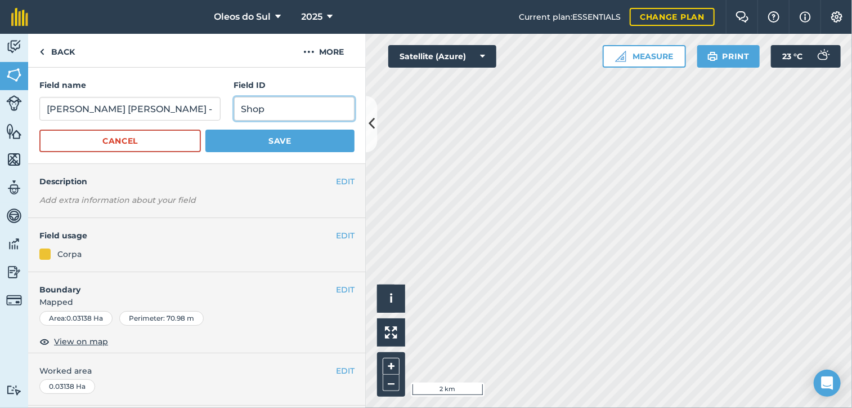
drag, startPoint x: 268, startPoint y: 108, endPoint x: 202, endPoint y: 111, distance: 66.5
click at [202, 111] on div "Field name [PERSON_NAME] [PERSON_NAME] - Field ID Shop" at bounding box center [196, 100] width 315 height 42
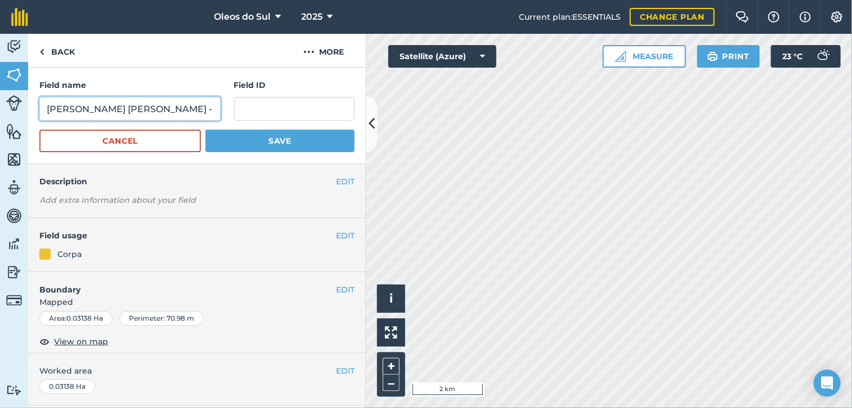
click at [160, 108] on input "[PERSON_NAME] [PERSON_NAME] -" at bounding box center [129, 109] width 181 height 24
paste input "Shop"
type input "[PERSON_NAME] [PERSON_NAME] - Shop"
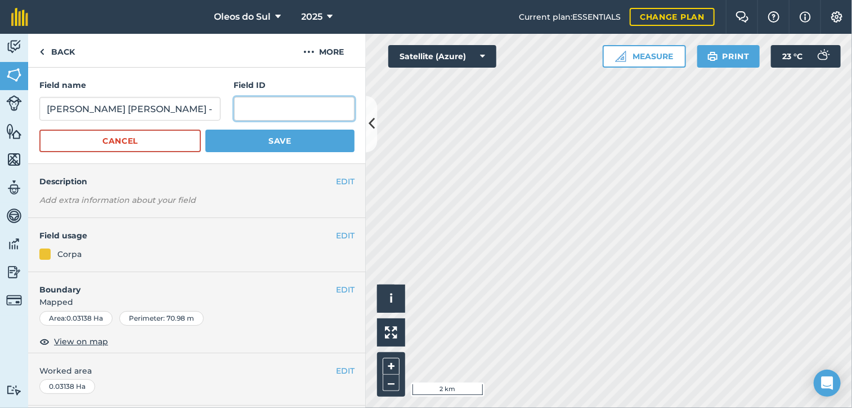
click at [252, 110] on input "text" at bounding box center [294, 109] width 120 height 24
type input "[PERSON_NAME]"
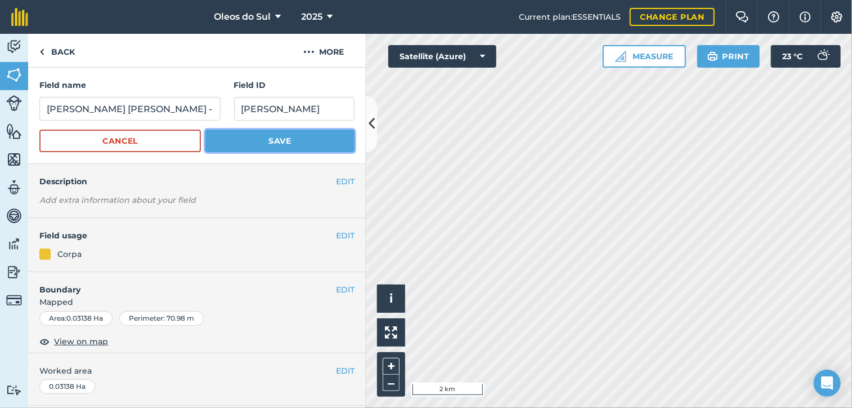
click at [270, 138] on button "Save" at bounding box center [279, 140] width 149 height 23
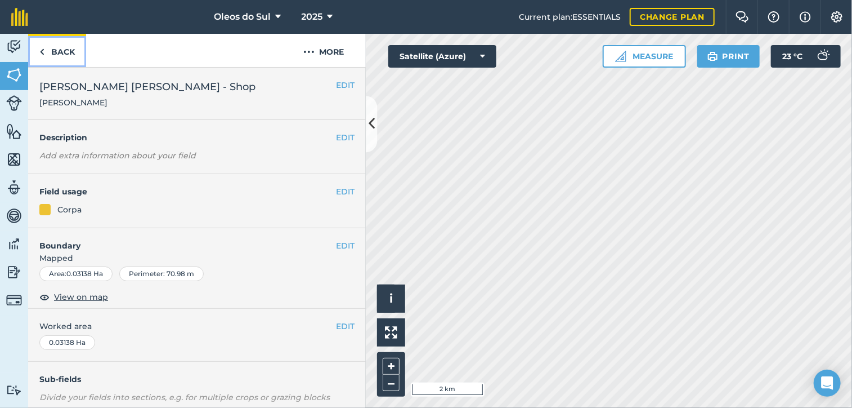
click at [54, 53] on link "Back" at bounding box center [57, 50] width 58 height 33
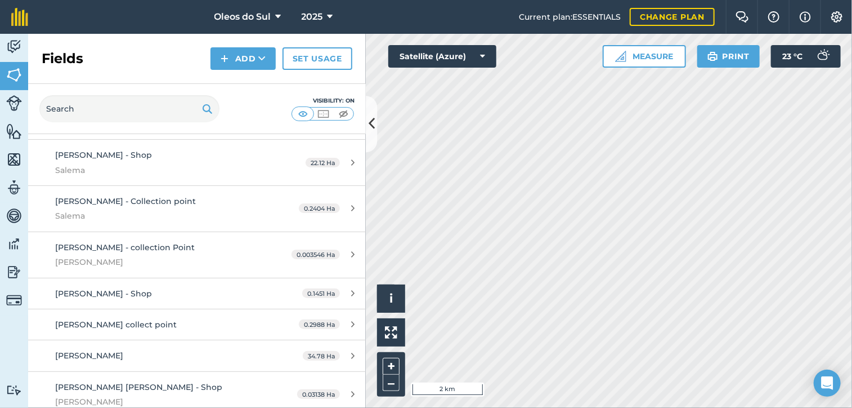
scroll to position [394, 0]
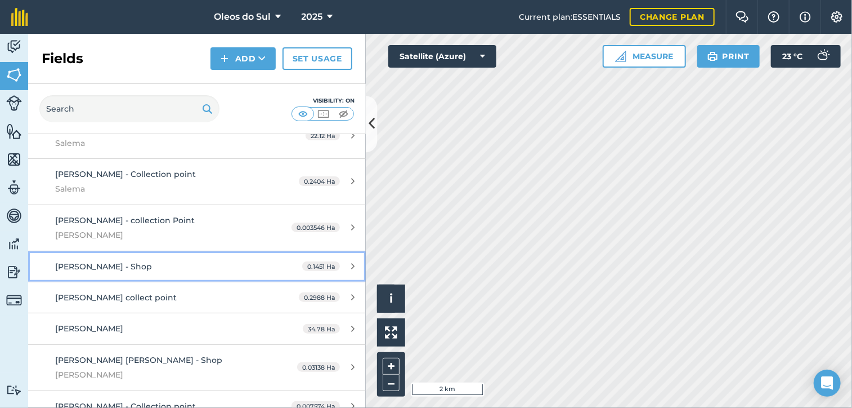
click at [84, 261] on span "[PERSON_NAME] - Shop" at bounding box center [103, 266] width 97 height 10
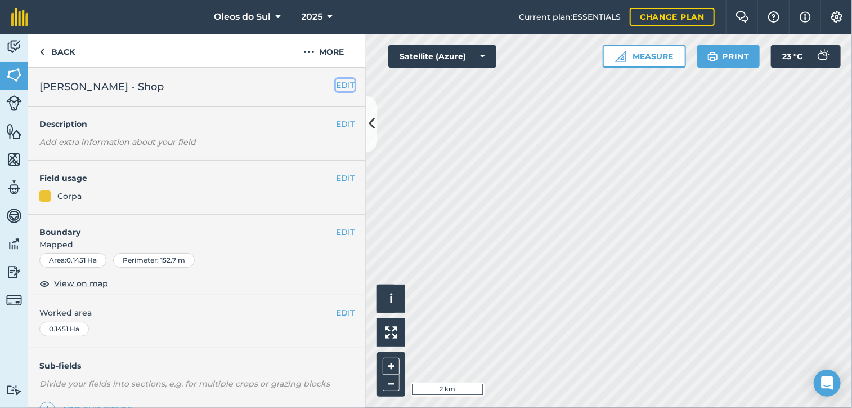
click at [337, 85] on button "EDIT" at bounding box center [345, 85] width 19 height 12
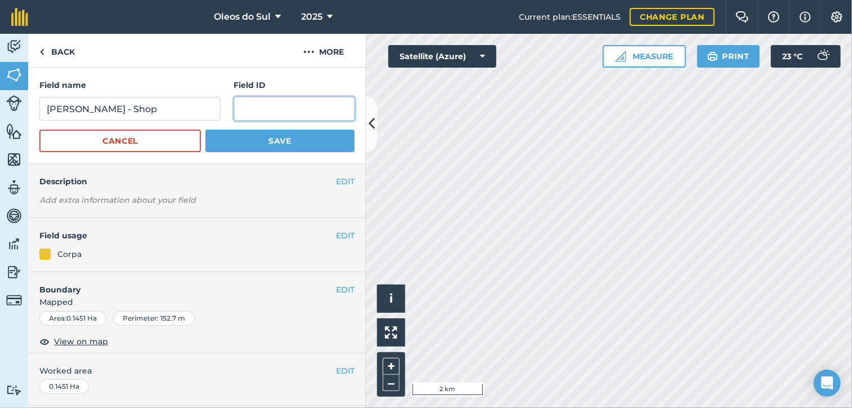
click at [273, 108] on input "text" at bounding box center [294, 109] width 120 height 24
type input "Salema"
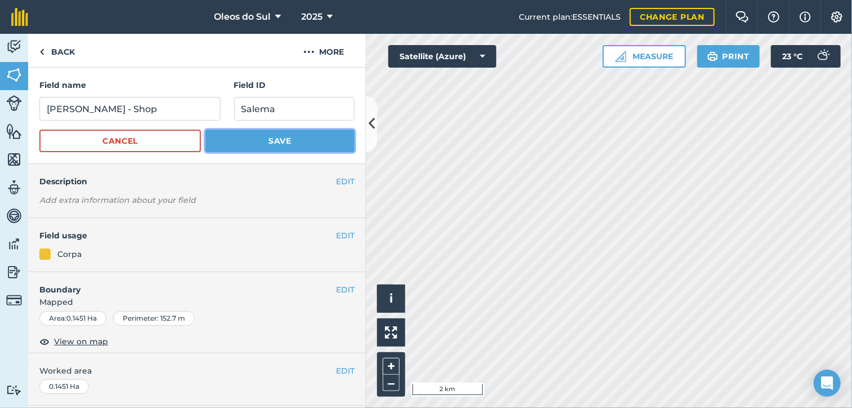
click at [273, 144] on button "Save" at bounding box center [279, 140] width 149 height 23
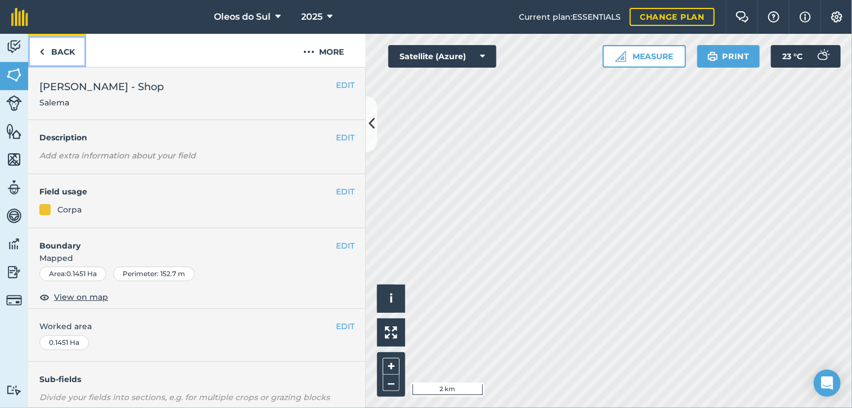
click at [56, 50] on link "Back" at bounding box center [57, 50] width 58 height 33
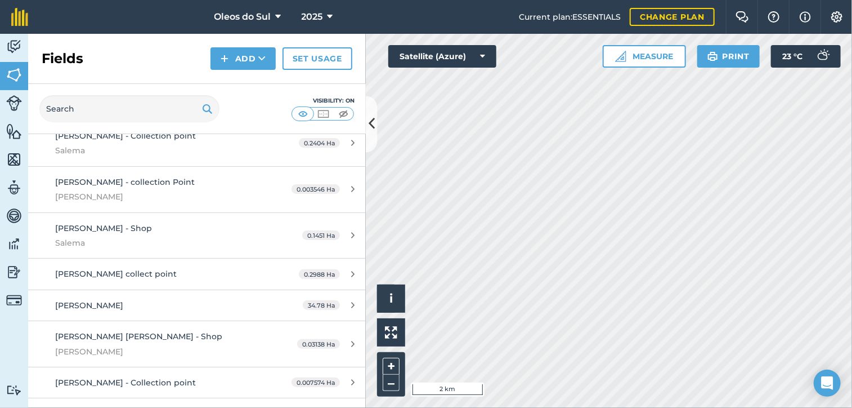
scroll to position [450, 0]
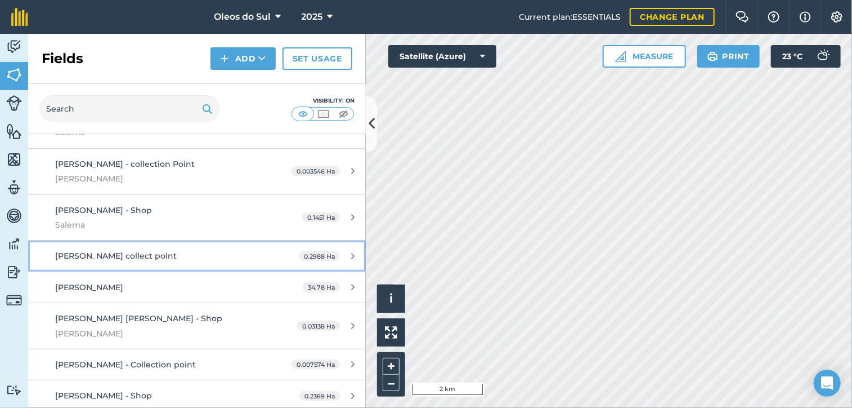
click at [142, 251] on span "[PERSON_NAME] collect point" at bounding box center [116, 256] width 122 height 10
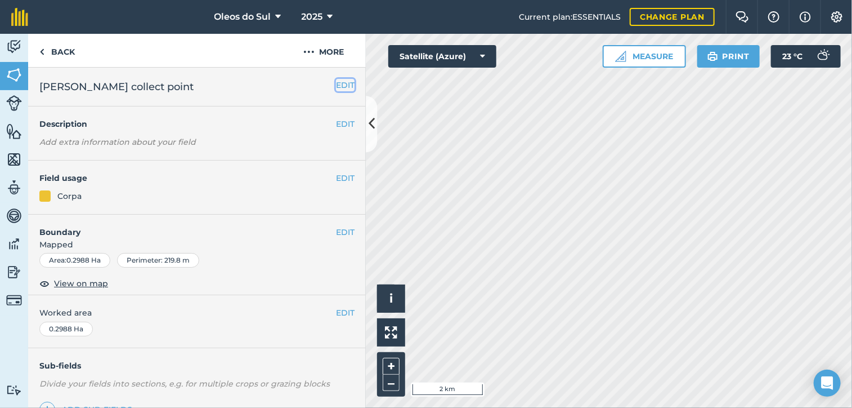
click at [341, 85] on button "EDIT" at bounding box center [345, 85] width 19 height 12
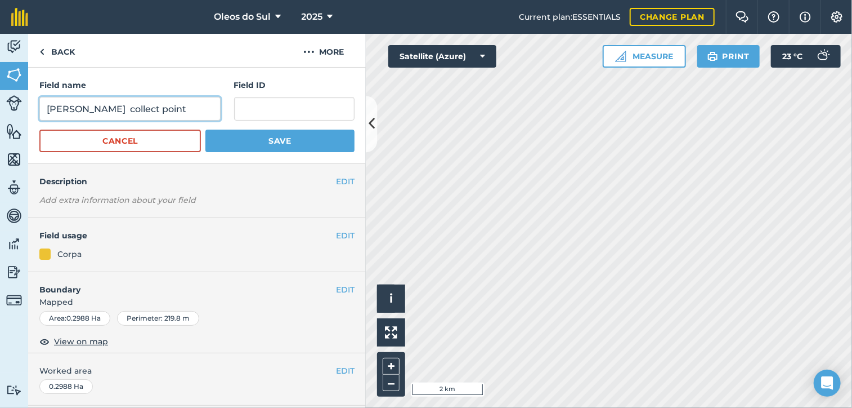
click at [119, 109] on input "[PERSON_NAME] collect point" at bounding box center [129, 109] width 181 height 24
type input "[PERSON_NAME] - collect point"
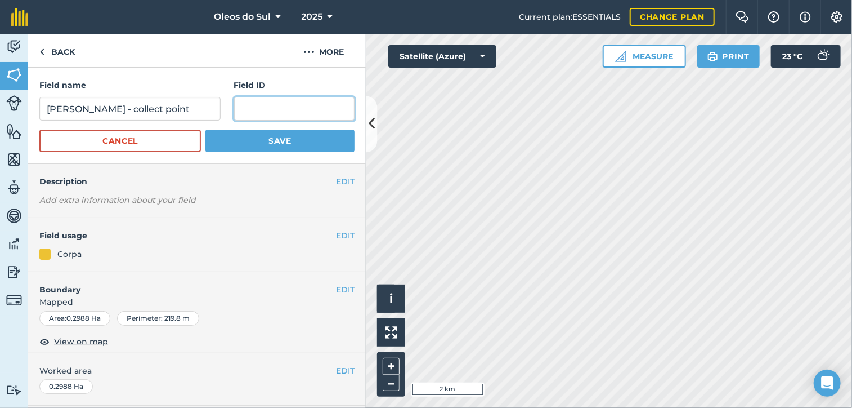
click at [253, 113] on input "text" at bounding box center [294, 109] width 120 height 24
type input "Salema"
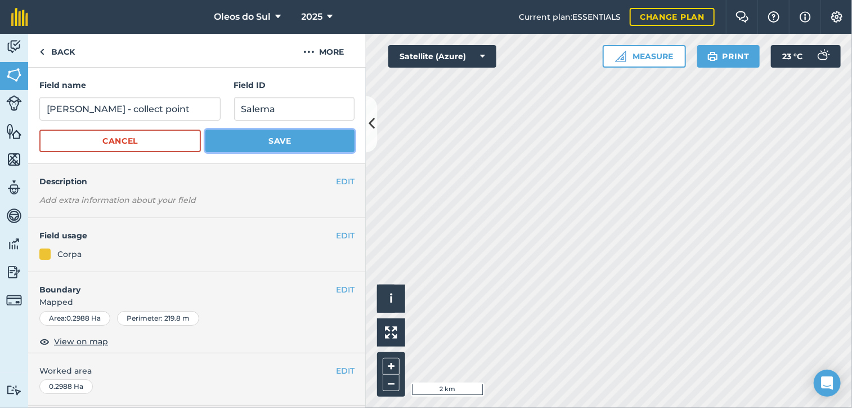
click at [287, 139] on button "Save" at bounding box center [279, 140] width 149 height 23
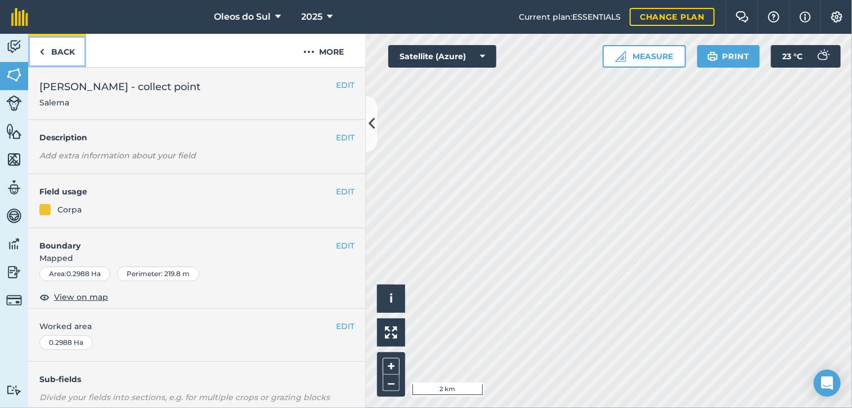
click at [61, 55] on link "Back" at bounding box center [57, 50] width 58 height 33
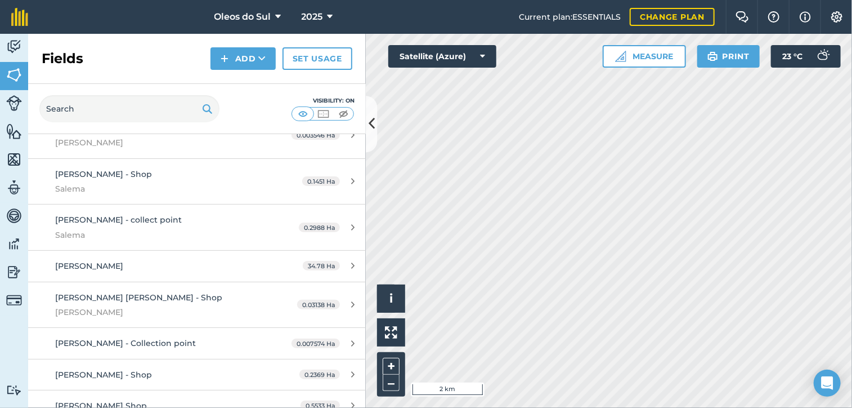
scroll to position [507, 0]
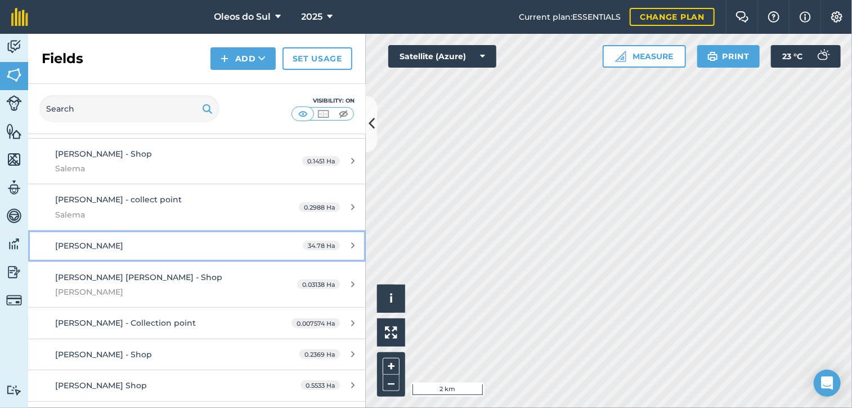
click at [104, 240] on span "[PERSON_NAME]" at bounding box center [89, 245] width 68 height 10
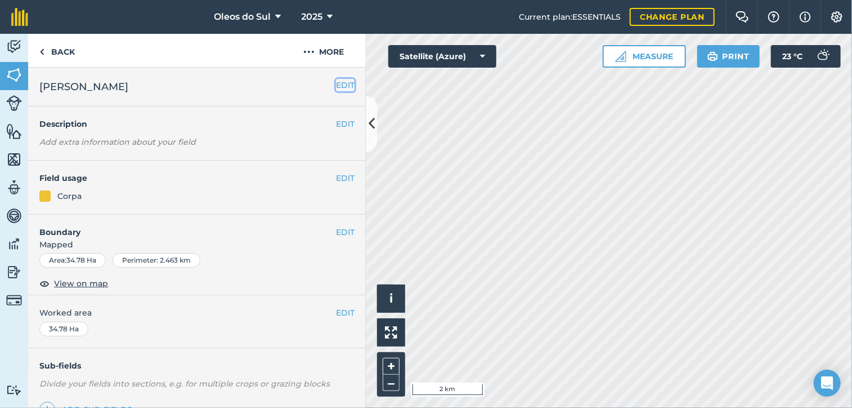
click at [336, 83] on button "EDIT" at bounding box center [345, 85] width 19 height 12
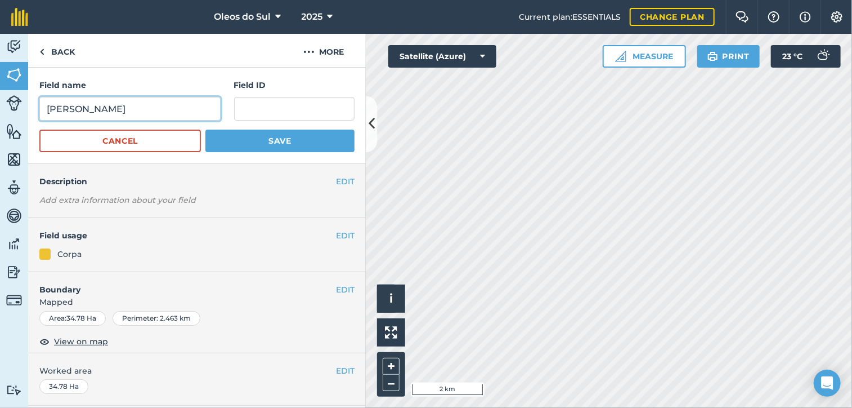
click at [169, 112] on input "[PERSON_NAME]" at bounding box center [129, 109] width 181 height 24
type input "[PERSON_NAME] - Collection point"
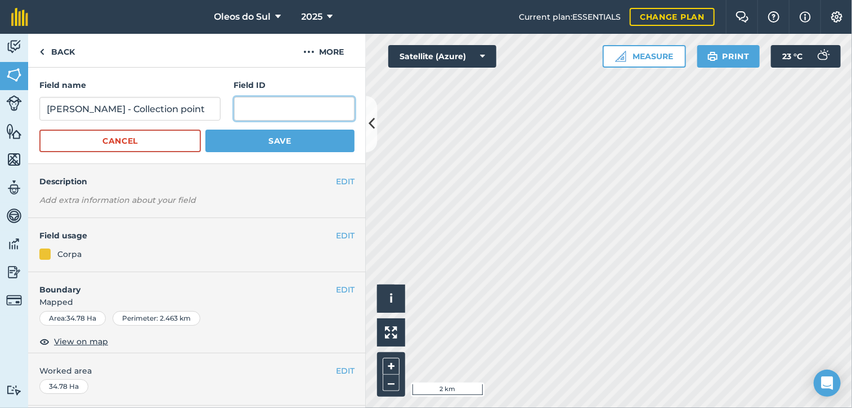
click at [248, 110] on input "text" at bounding box center [294, 109] width 120 height 24
type input "Salema"
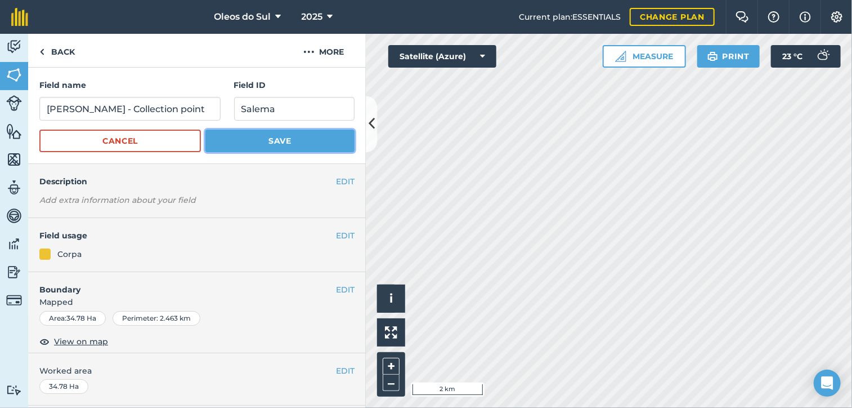
click at [263, 141] on button "Save" at bounding box center [279, 140] width 149 height 23
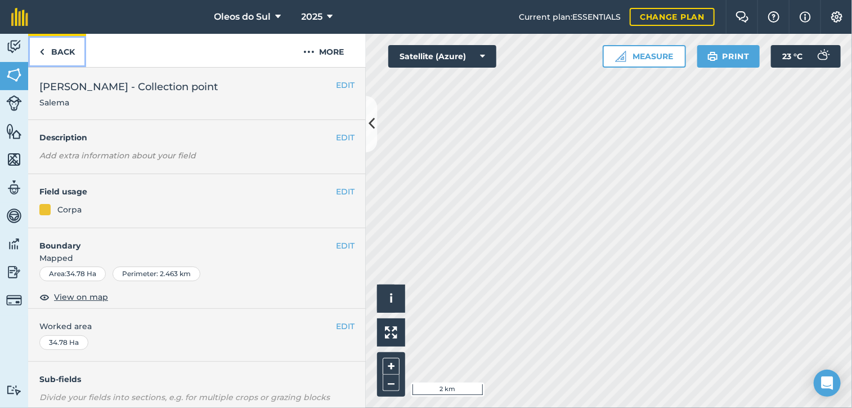
click at [59, 52] on link "Back" at bounding box center [57, 50] width 58 height 33
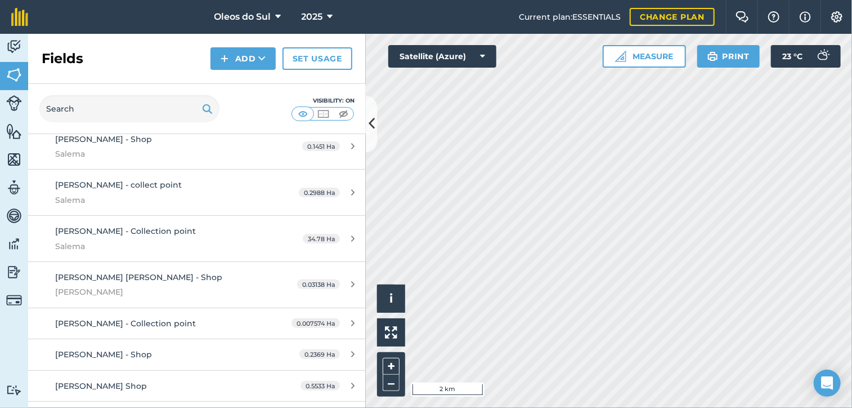
scroll to position [563, 0]
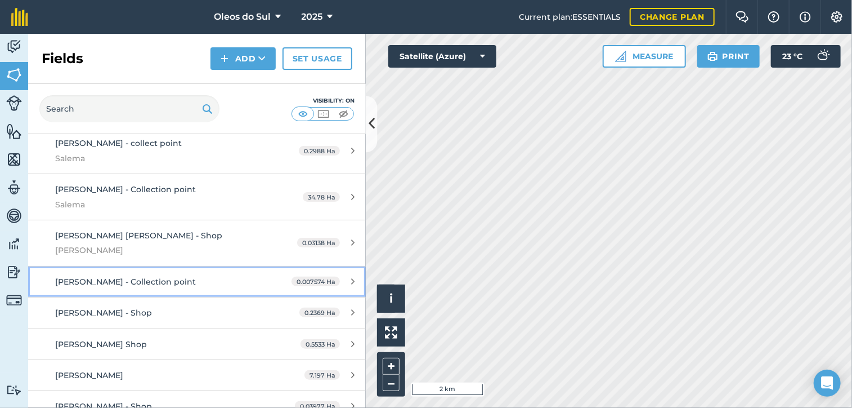
click at [177, 275] on div "[PERSON_NAME] - Collection point" at bounding box center [161, 281] width 212 height 12
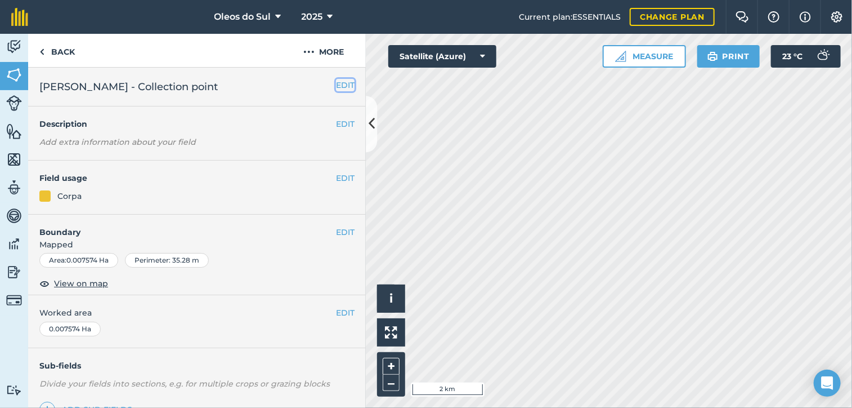
click at [339, 85] on button "EDIT" at bounding box center [345, 85] width 19 height 12
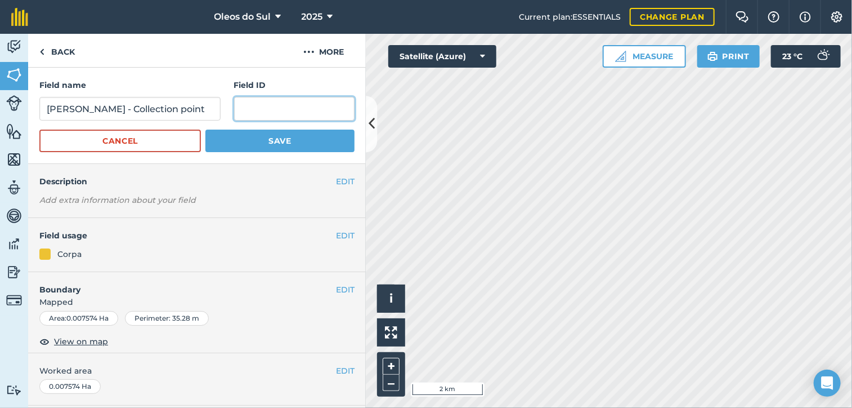
click at [249, 101] on input "text" at bounding box center [294, 109] width 120 height 24
type input "[PERSON_NAME]"
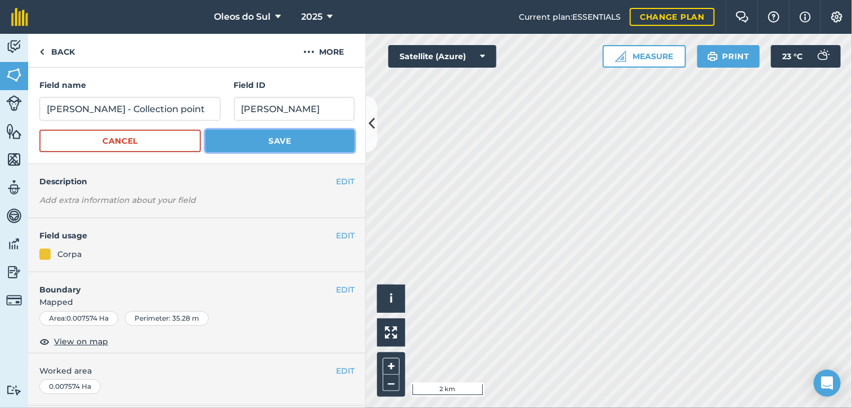
click at [275, 137] on button "Save" at bounding box center [279, 140] width 149 height 23
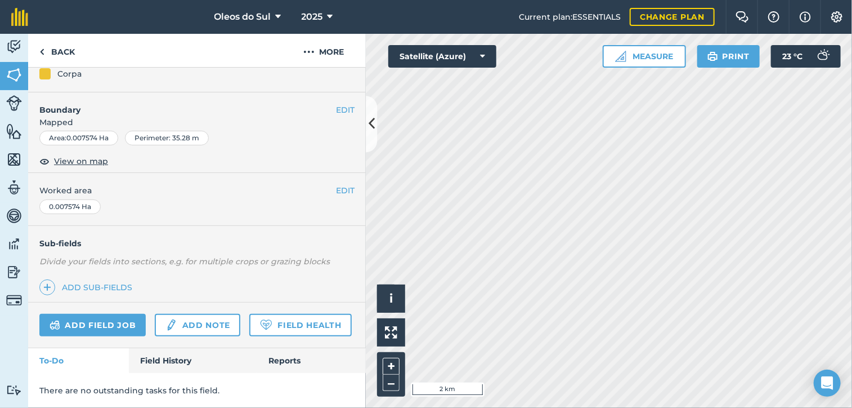
scroll to position [166, 0]
click at [55, 46] on link "Back" at bounding box center [57, 50] width 58 height 33
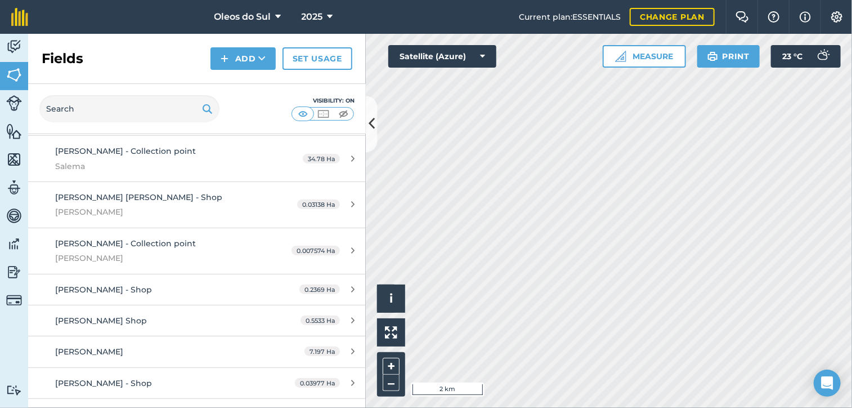
scroll to position [619, 0]
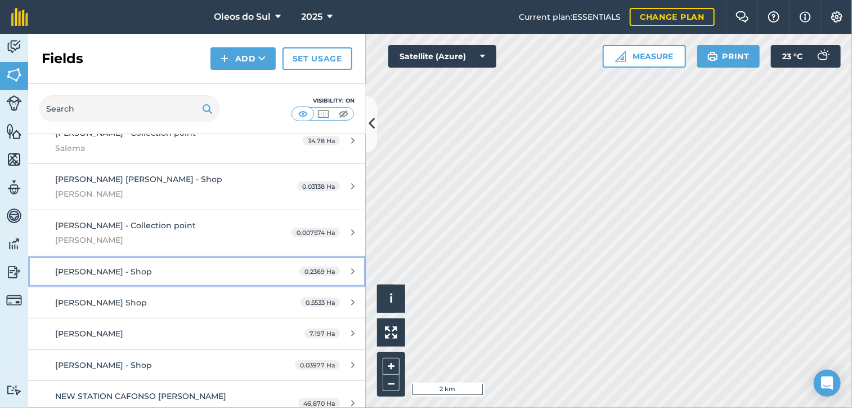
click at [201, 265] on div "[PERSON_NAME] - Shop" at bounding box center [161, 271] width 212 height 12
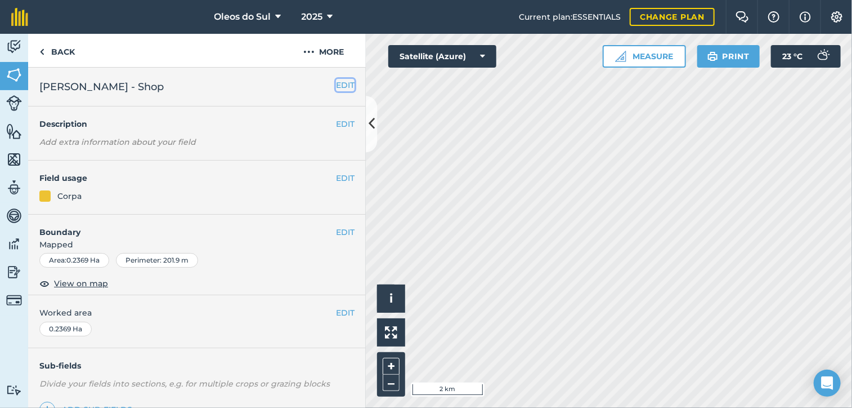
click at [336, 85] on button "EDIT" at bounding box center [345, 85] width 19 height 12
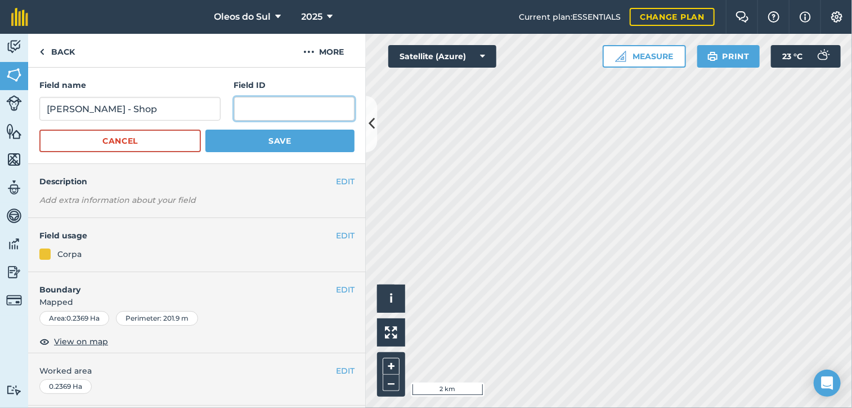
click at [247, 108] on input "text" at bounding box center [294, 109] width 120 height 24
type input "[PERSON_NAME]"
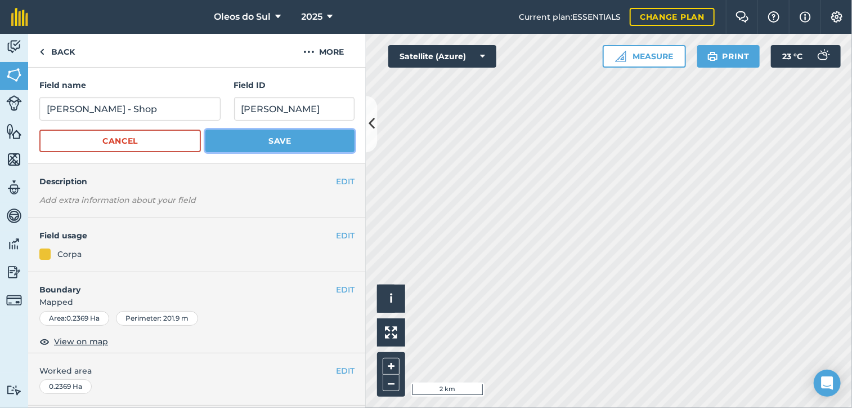
click at [272, 139] on button "Save" at bounding box center [279, 140] width 149 height 23
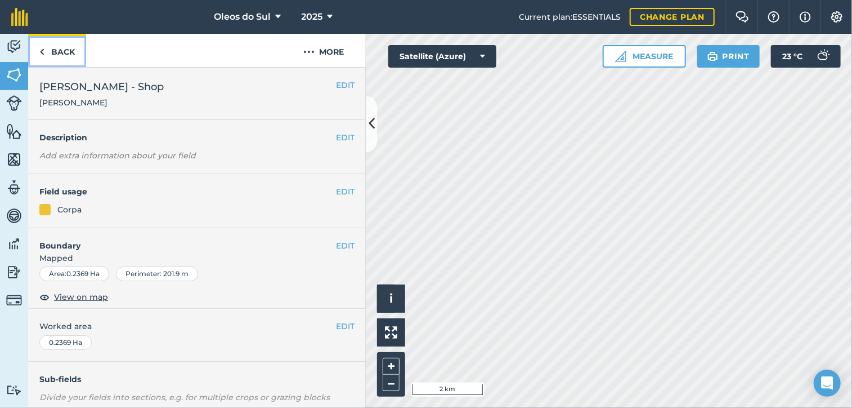
click at [50, 53] on link "Back" at bounding box center [57, 50] width 58 height 33
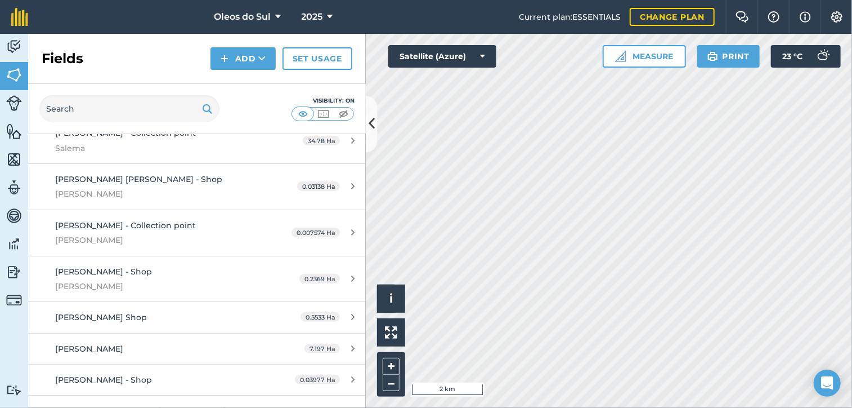
scroll to position [676, 0]
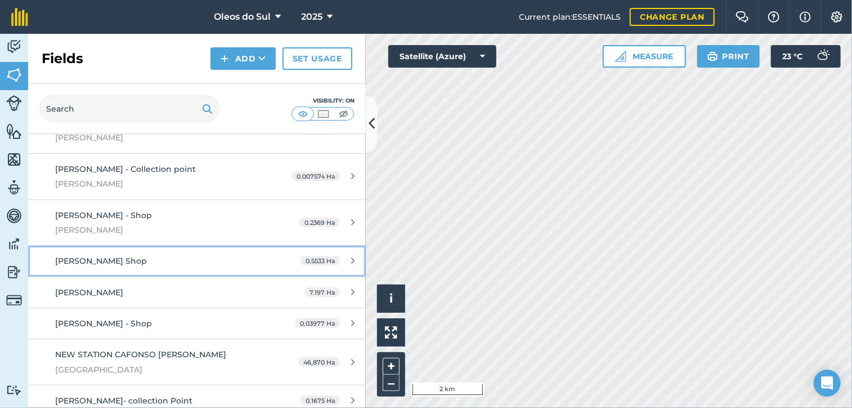
click at [213, 254] on div "[PERSON_NAME] Shop" at bounding box center [161, 260] width 212 height 12
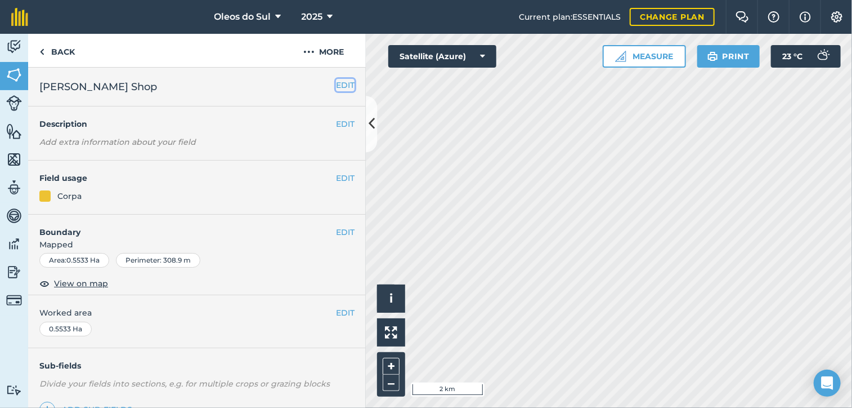
click at [336, 85] on button "EDIT" at bounding box center [345, 85] width 19 height 12
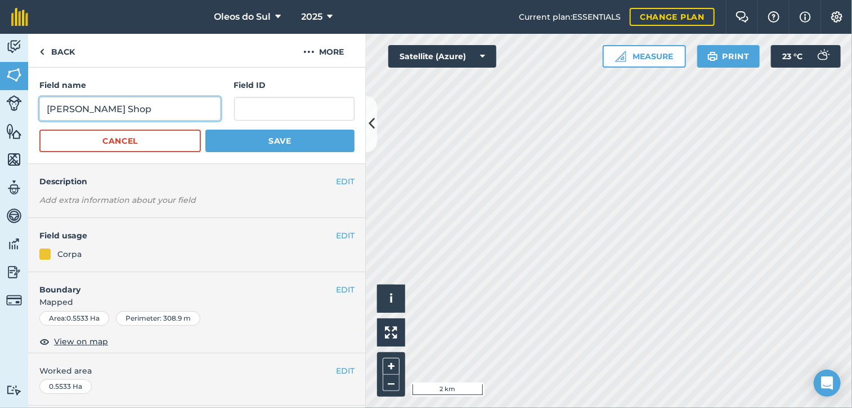
click at [110, 110] on input "[PERSON_NAME] Shop" at bounding box center [129, 109] width 181 height 24
type input "[PERSON_NAME] - Shop"
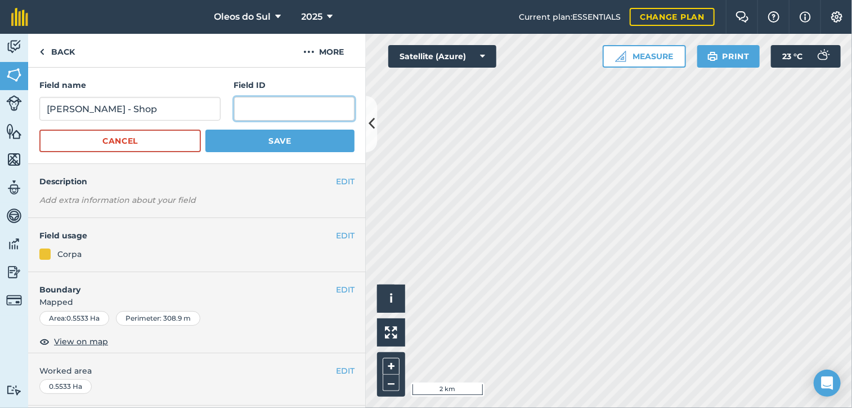
click at [247, 104] on input "text" at bounding box center [294, 109] width 120 height 24
type input "Salema"
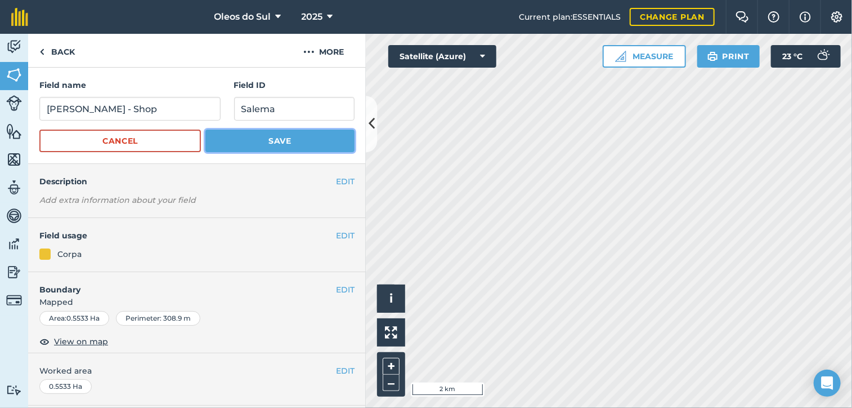
click at [248, 139] on button "Save" at bounding box center [279, 140] width 149 height 23
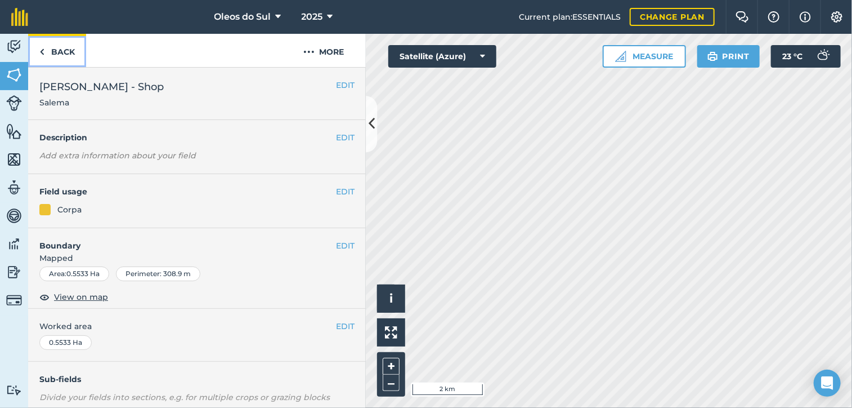
click at [64, 51] on link "Back" at bounding box center [57, 50] width 58 height 33
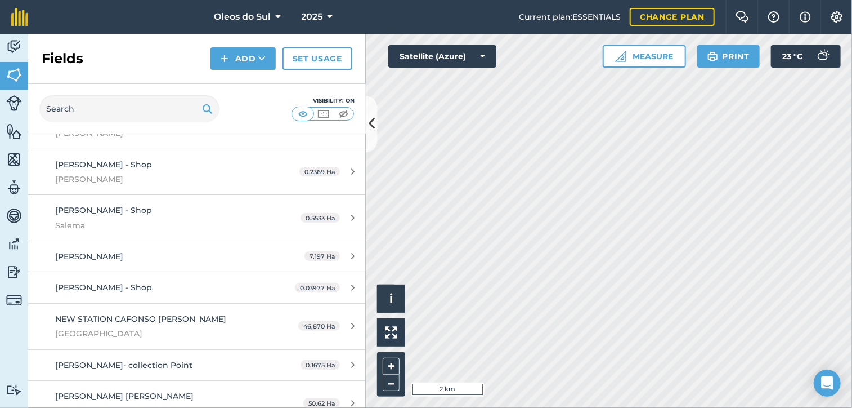
scroll to position [732, 0]
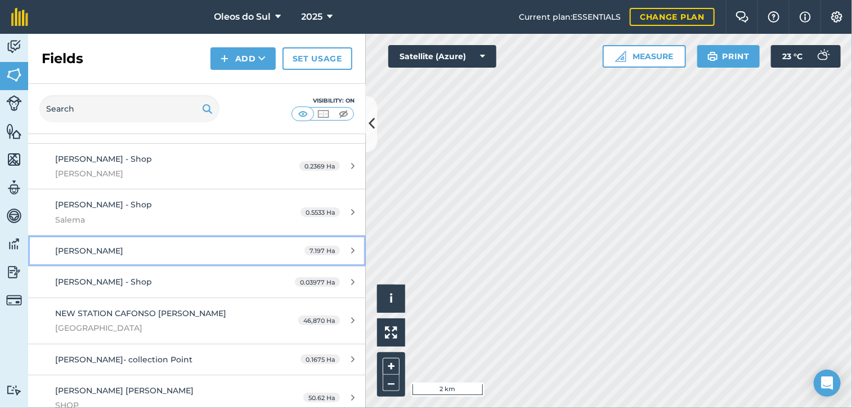
click at [133, 244] on div "[PERSON_NAME]" at bounding box center [161, 250] width 212 height 12
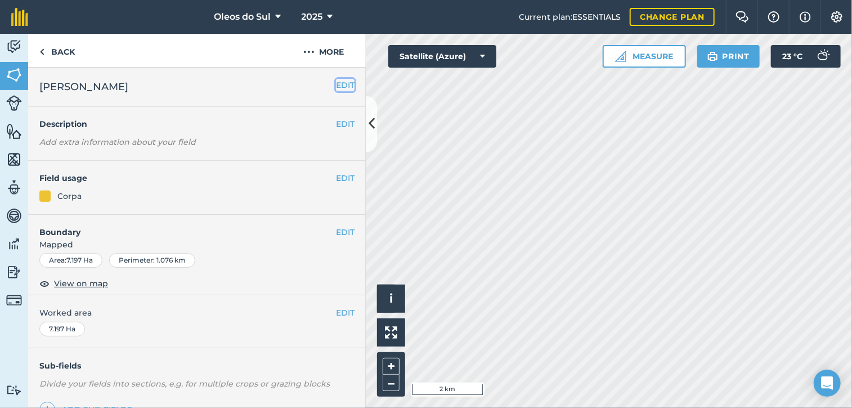
click at [337, 83] on button "EDIT" at bounding box center [345, 85] width 19 height 12
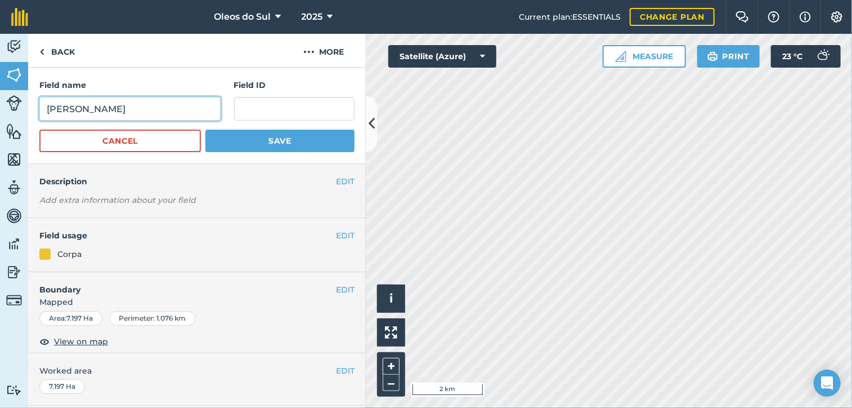
click at [143, 112] on input "[PERSON_NAME]" at bounding box center [129, 109] width 181 height 24
type input "[PERSON_NAME] Point"
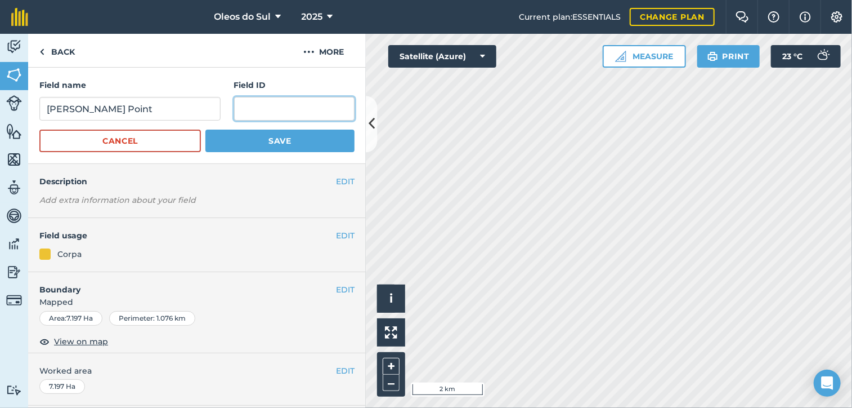
click at [258, 107] on input "text" at bounding box center [294, 109] width 120 height 24
type input "Salema"
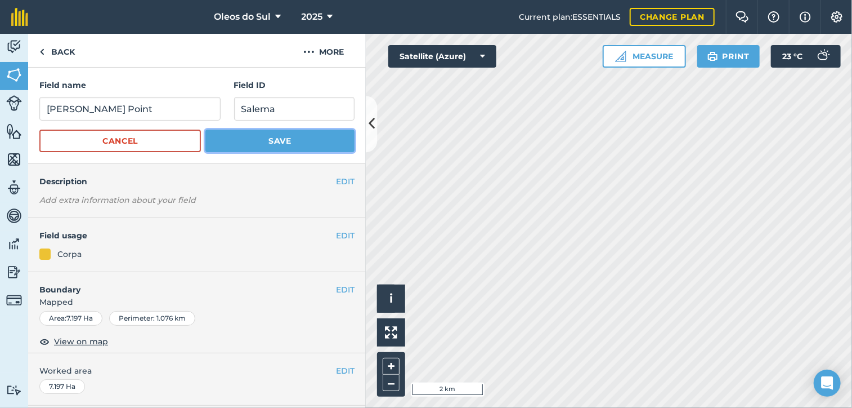
click at [280, 135] on button "Save" at bounding box center [279, 140] width 149 height 23
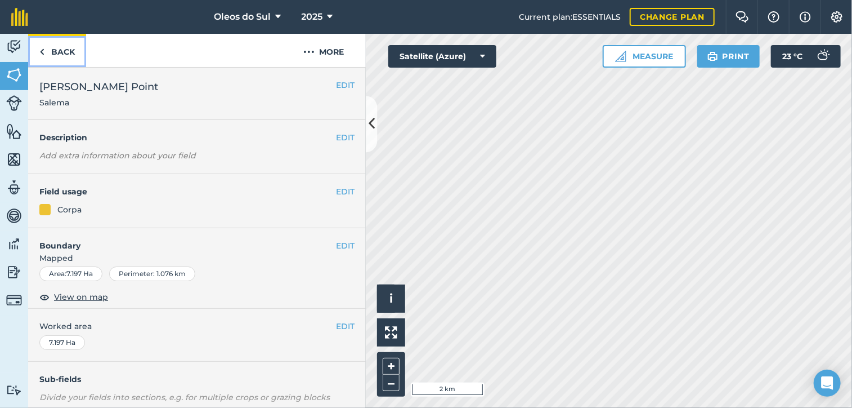
click at [64, 53] on link "Back" at bounding box center [57, 50] width 58 height 33
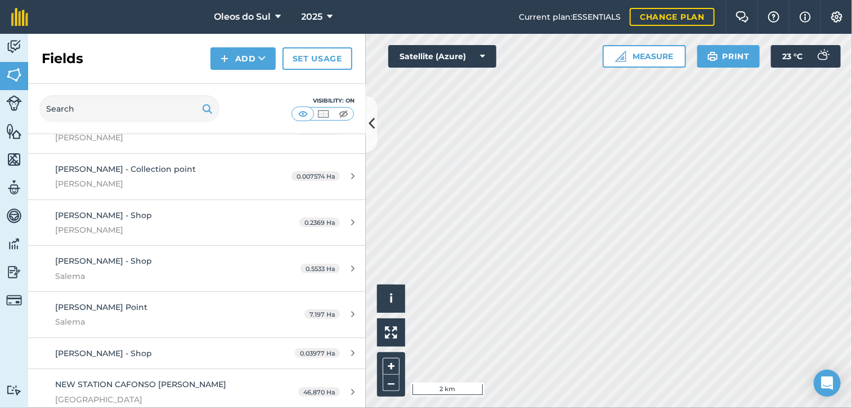
scroll to position [732, 0]
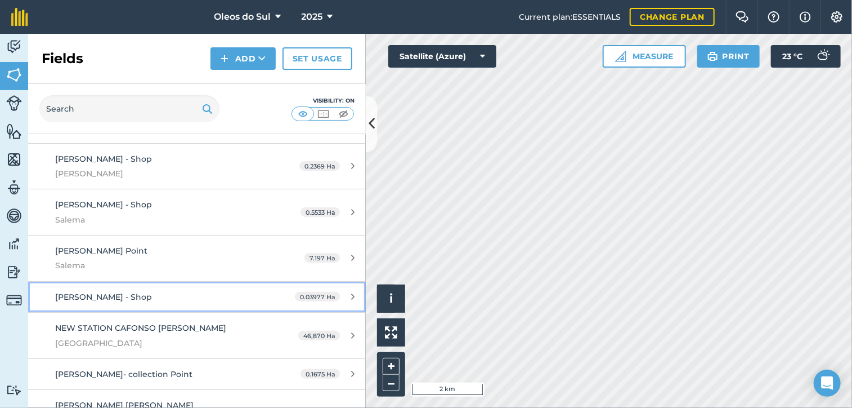
click at [178, 290] on div "[PERSON_NAME] - Shop" at bounding box center [161, 296] width 212 height 12
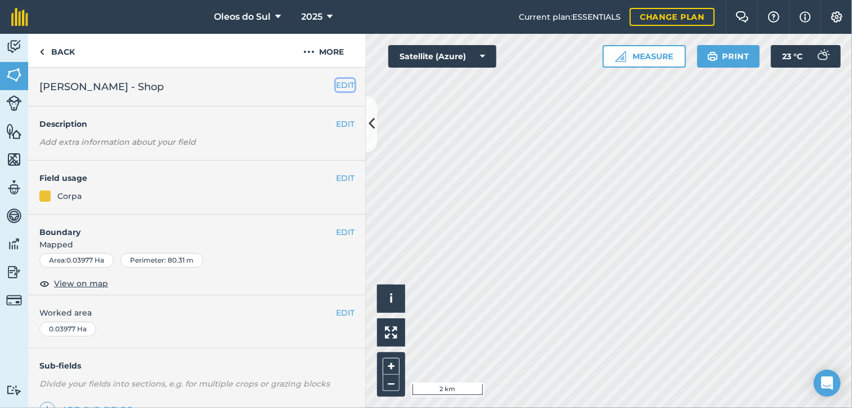
click at [339, 83] on button "EDIT" at bounding box center [345, 85] width 19 height 12
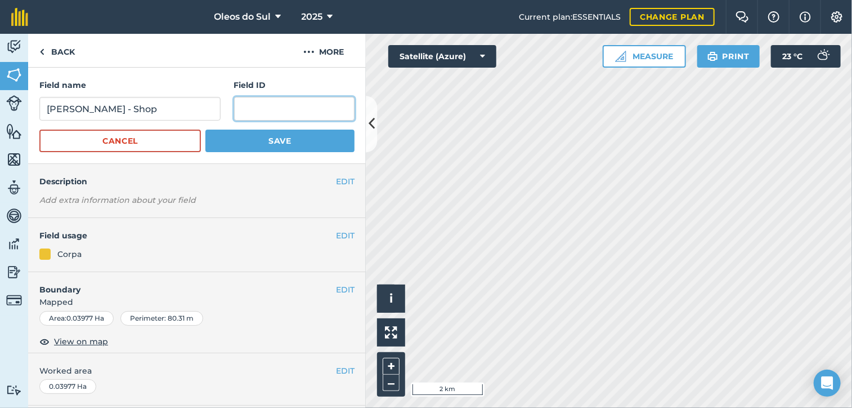
click at [286, 109] on input "text" at bounding box center [294, 109] width 120 height 24
type input "[PERSON_NAME]"
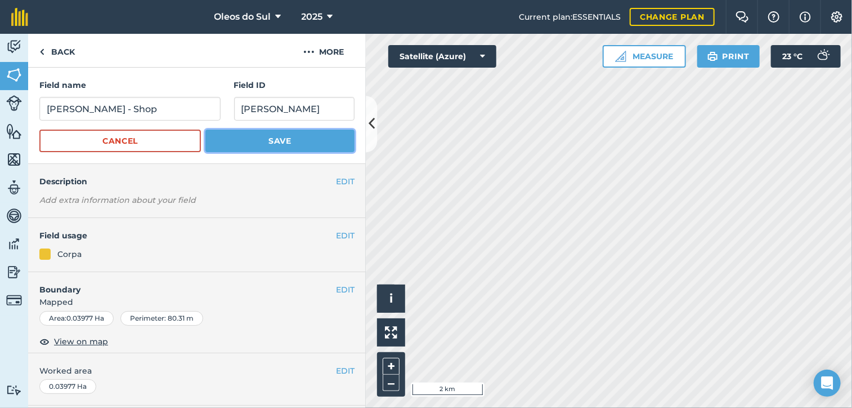
click at [302, 138] on button "Save" at bounding box center [279, 140] width 149 height 23
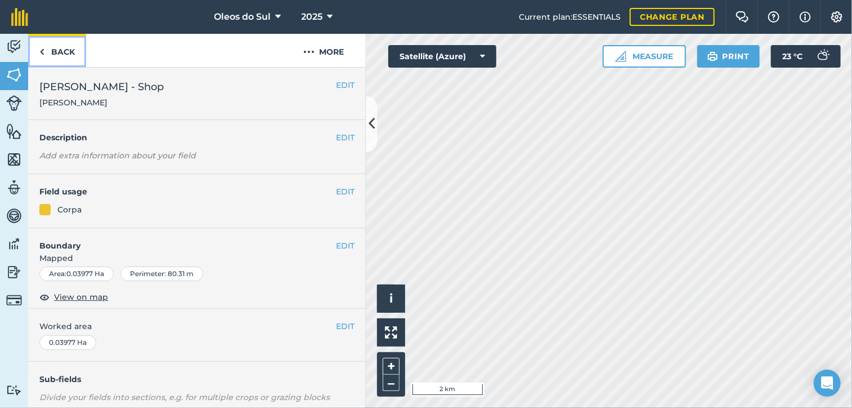
click at [59, 50] on link "Back" at bounding box center [57, 50] width 58 height 33
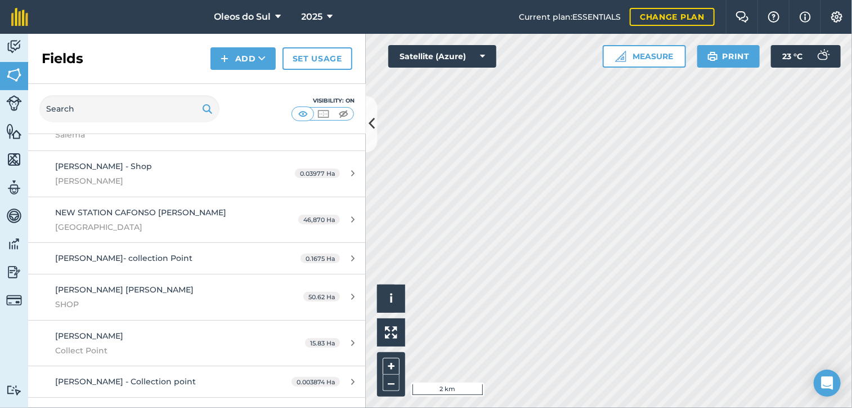
scroll to position [901, 0]
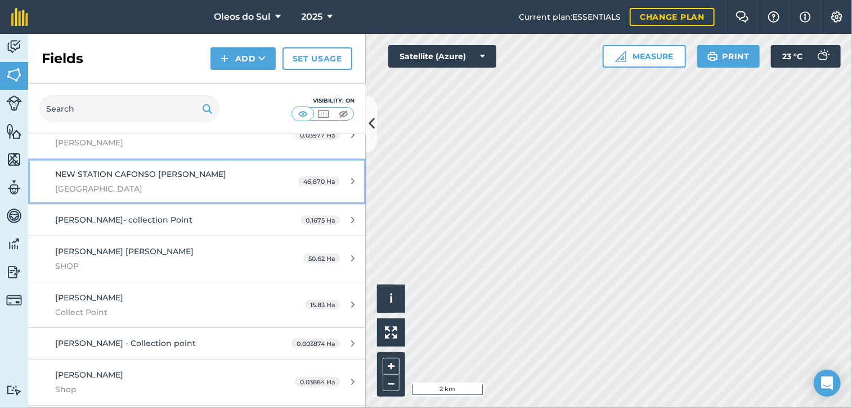
click at [195, 168] on div "NEW STATION CAFONSO [PERSON_NAME] [GEOGRAPHIC_DATA]" at bounding box center [161, 182] width 212 height 28
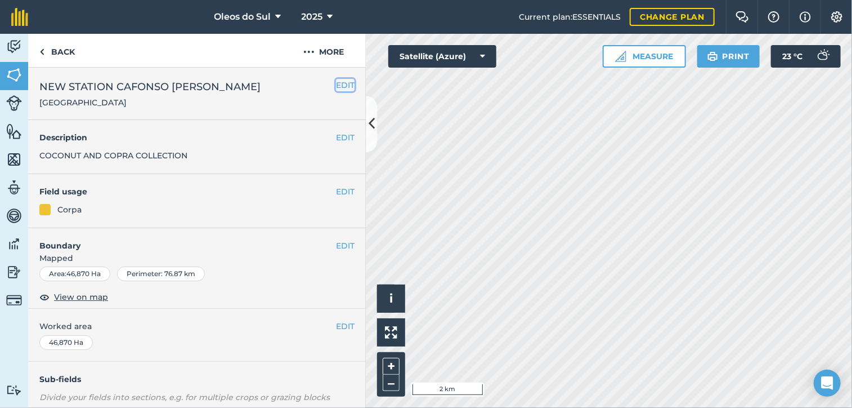
click at [342, 85] on button "EDIT" at bounding box center [345, 85] width 19 height 12
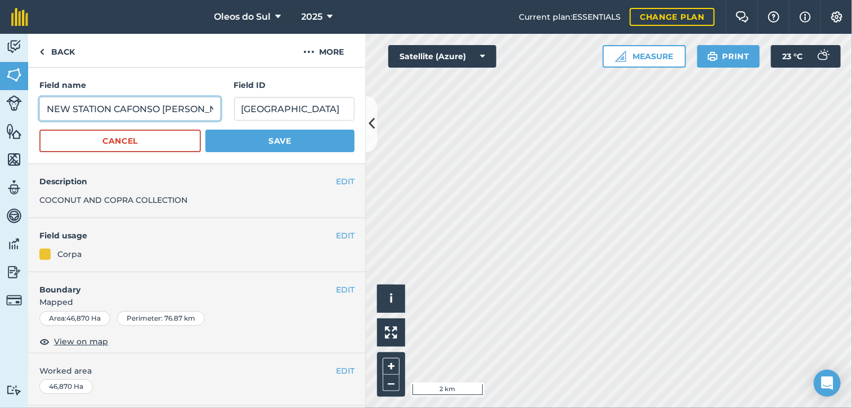
click at [128, 106] on input "NEW STATION CAFONSO [PERSON_NAME]" at bounding box center [129, 109] width 181 height 24
click at [121, 109] on input "NEW STATION CAFONSO [PERSON_NAME]" at bounding box center [129, 109] width 181 height 24
click at [112, 110] on input "NEW STATION [PERSON_NAME]" at bounding box center [129, 109] width 181 height 24
click at [69, 109] on input "NEW S [PERSON_NAME]" at bounding box center [129, 109] width 181 height 24
click at [65, 109] on input "[PERSON_NAME]" at bounding box center [129, 109] width 181 height 24
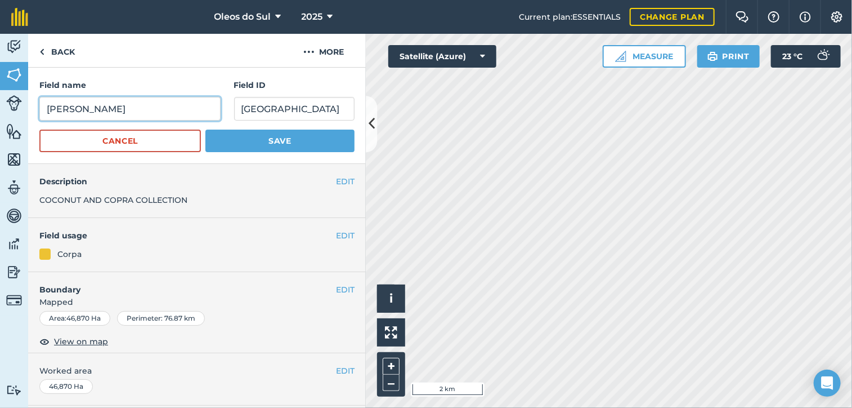
click at [176, 111] on input "[PERSON_NAME]" at bounding box center [129, 109] width 181 height 24
type input "[PERSON_NAME] -"
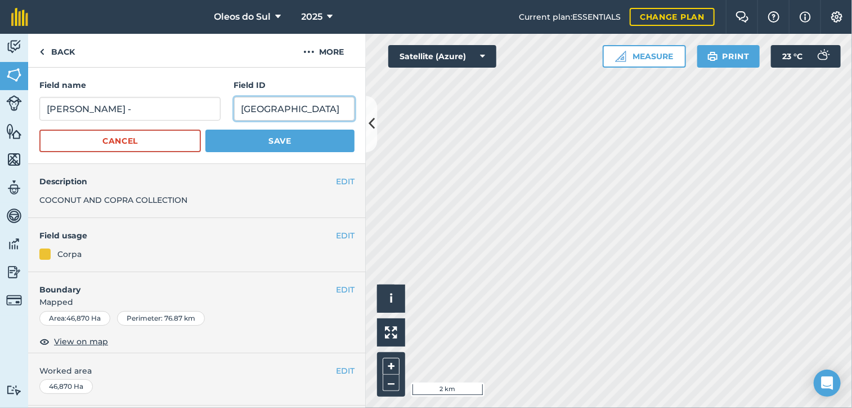
drag, startPoint x: 318, startPoint y: 107, endPoint x: 222, endPoint y: 113, distance: 96.5
click at [222, 113] on div "Field name [PERSON_NAME] - Field [GEOGRAPHIC_DATA]" at bounding box center [196, 100] width 315 height 42
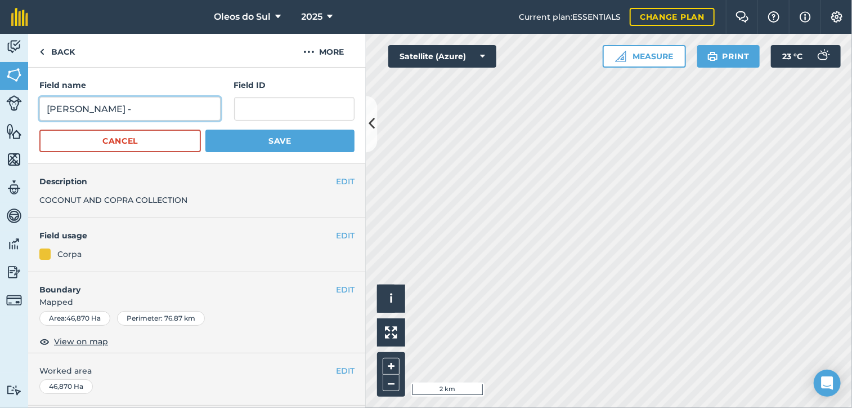
click at [180, 110] on input "[PERSON_NAME] -" at bounding box center [129, 109] width 181 height 24
paste input "[GEOGRAPHIC_DATA]"
click at [133, 107] on input "[PERSON_NAME] -[GEOGRAPHIC_DATA]" at bounding box center [129, 109] width 181 height 24
type input "[PERSON_NAME] - [GEOGRAPHIC_DATA]"
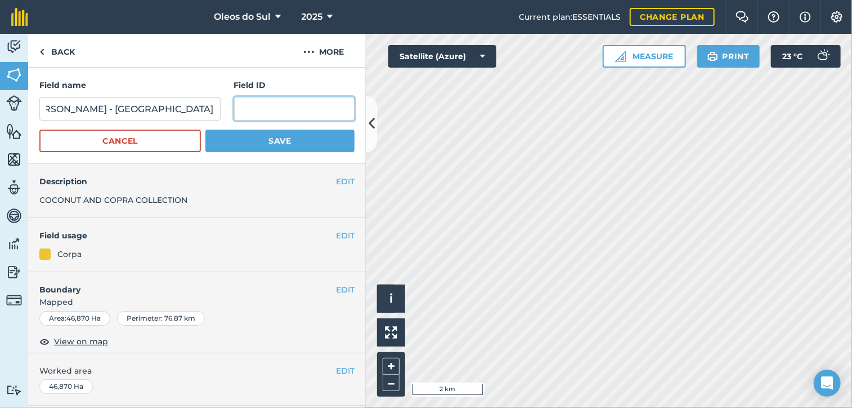
scroll to position [0, 0]
click at [272, 100] on input "text" at bounding box center [294, 109] width 120 height 24
type input "[PERSON_NAME]"
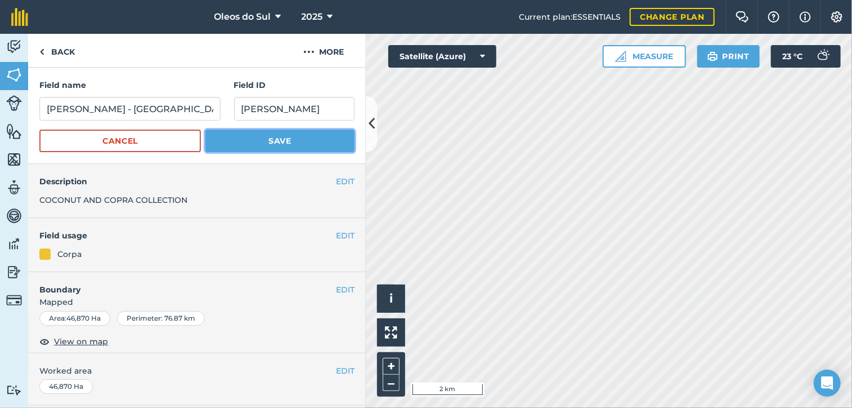
click at [285, 139] on button "Save" at bounding box center [279, 140] width 149 height 23
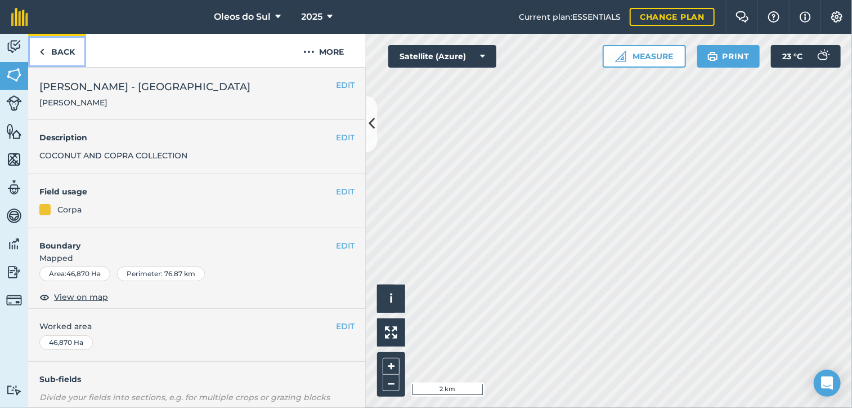
click at [62, 49] on link "Back" at bounding box center [57, 50] width 58 height 33
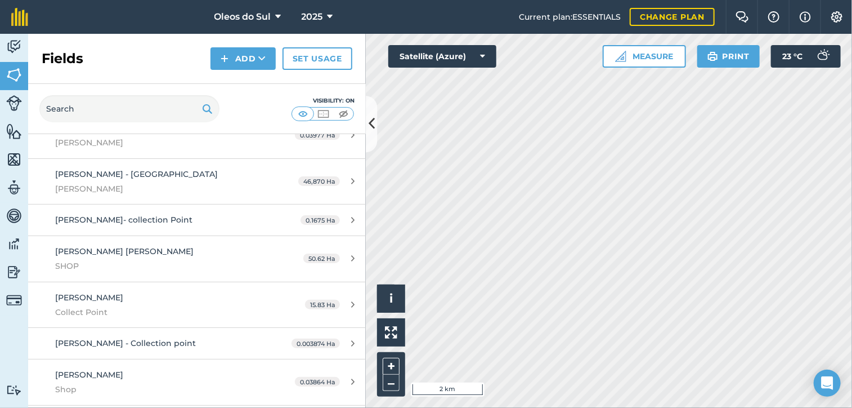
scroll to position [957, 0]
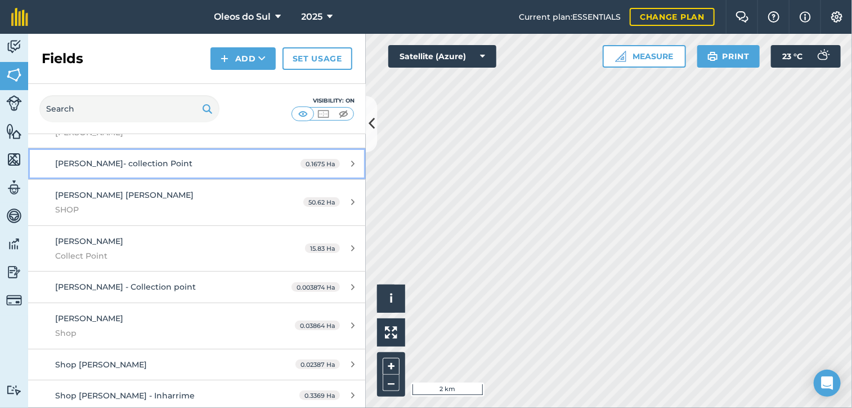
click at [202, 157] on div "[PERSON_NAME]- collection Point" at bounding box center [161, 163] width 212 height 12
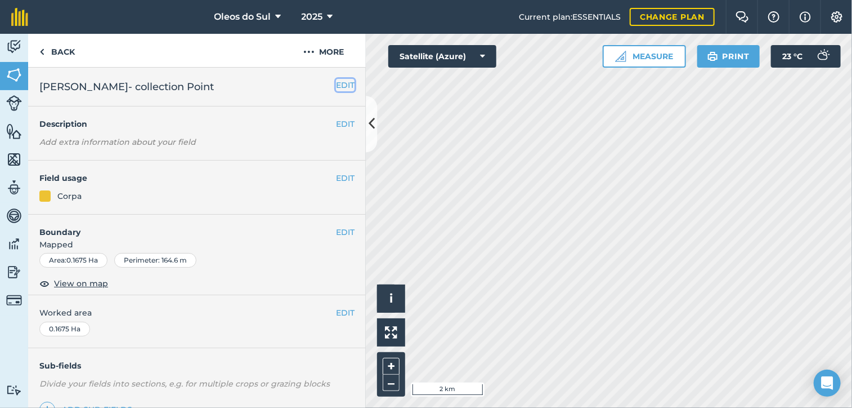
click at [339, 80] on button "EDIT" at bounding box center [345, 85] width 19 height 12
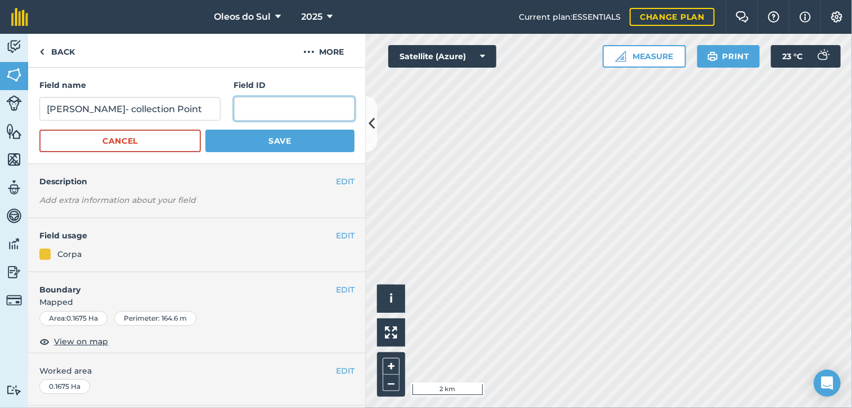
click at [303, 108] on input "text" at bounding box center [294, 109] width 120 height 24
type input "[PERSON_NAME]"
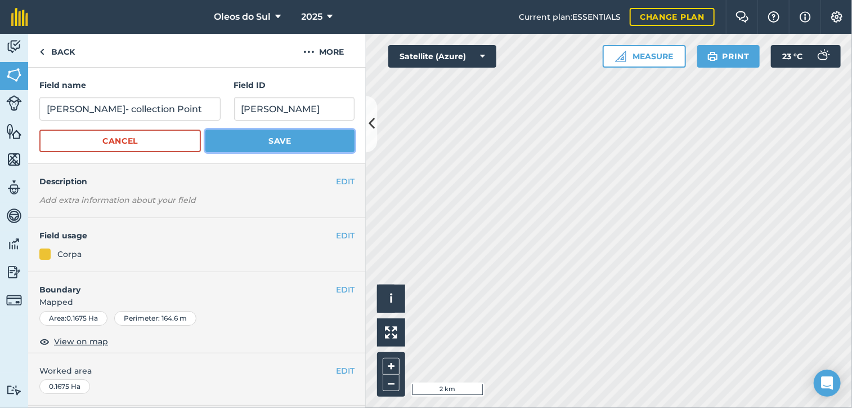
click at [294, 142] on button "Save" at bounding box center [279, 140] width 149 height 23
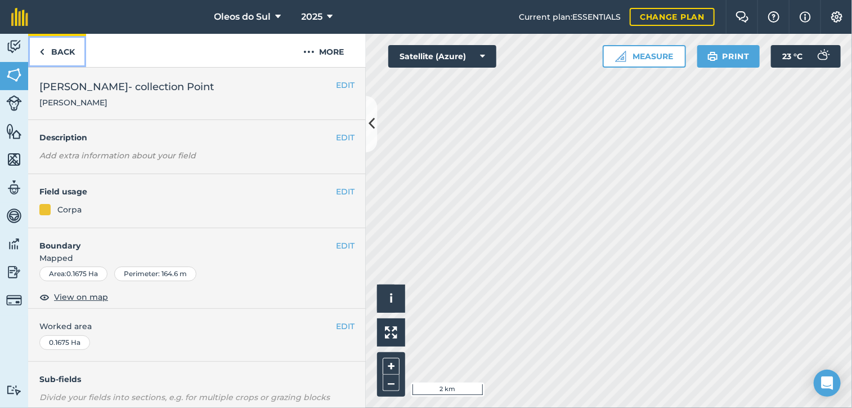
click at [53, 58] on link "Back" at bounding box center [57, 50] width 58 height 33
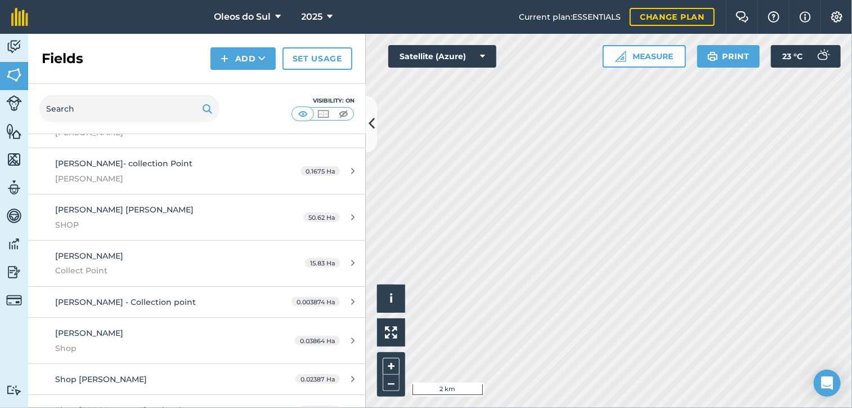
scroll to position [1013, 0]
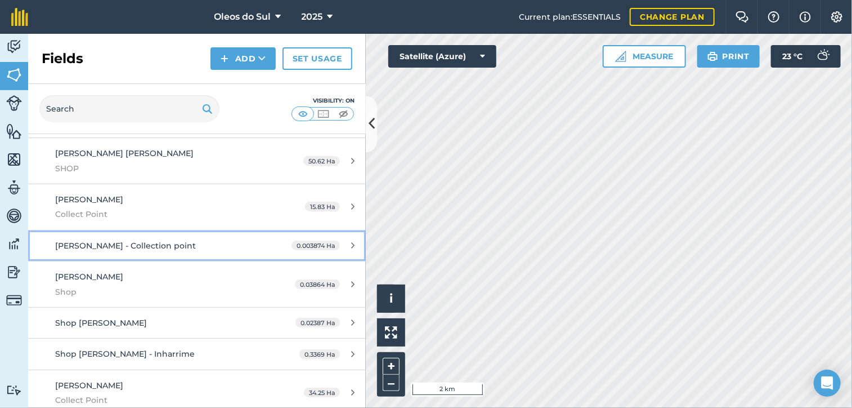
click at [171, 239] on div "[PERSON_NAME] - Collection point" at bounding box center [161, 245] width 212 height 12
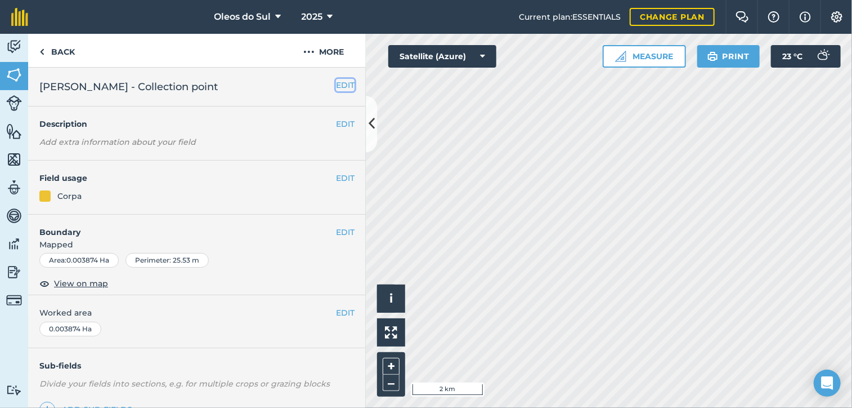
click at [336, 86] on button "EDIT" at bounding box center [345, 85] width 19 height 12
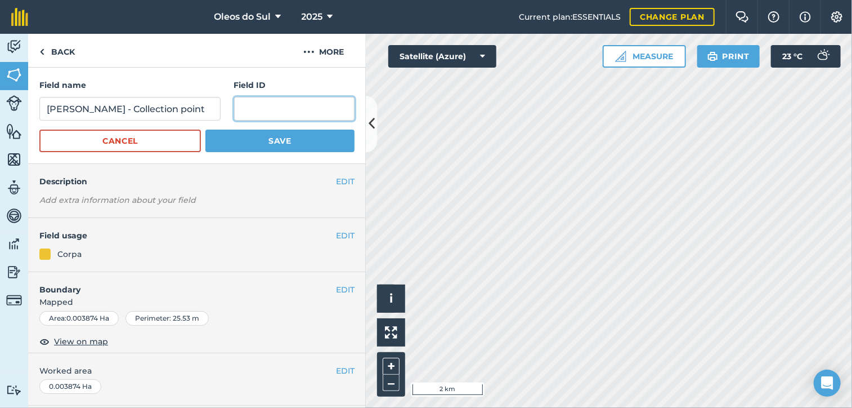
click at [261, 112] on input "text" at bounding box center [294, 109] width 120 height 24
type input "Salema"
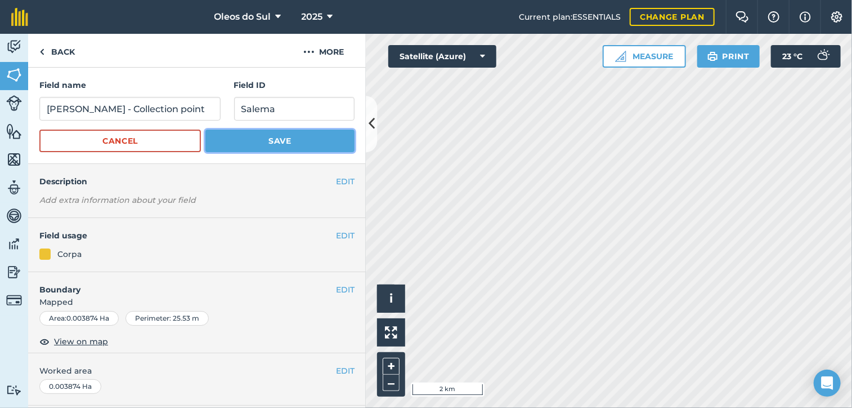
click at [275, 142] on button "Save" at bounding box center [279, 140] width 149 height 23
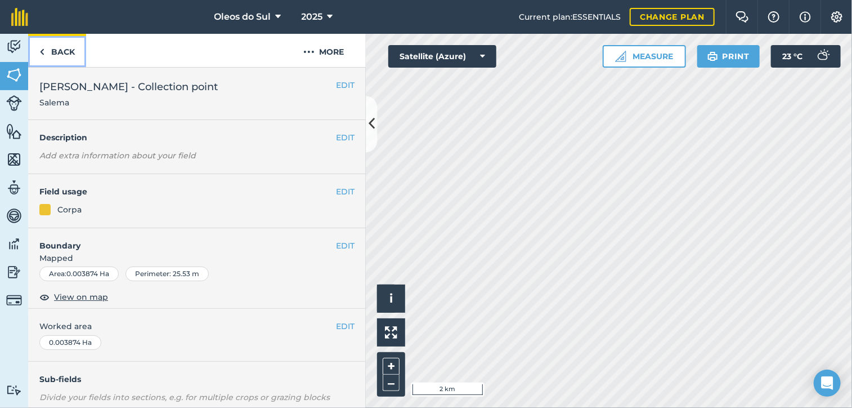
click at [60, 48] on link "Back" at bounding box center [57, 50] width 58 height 33
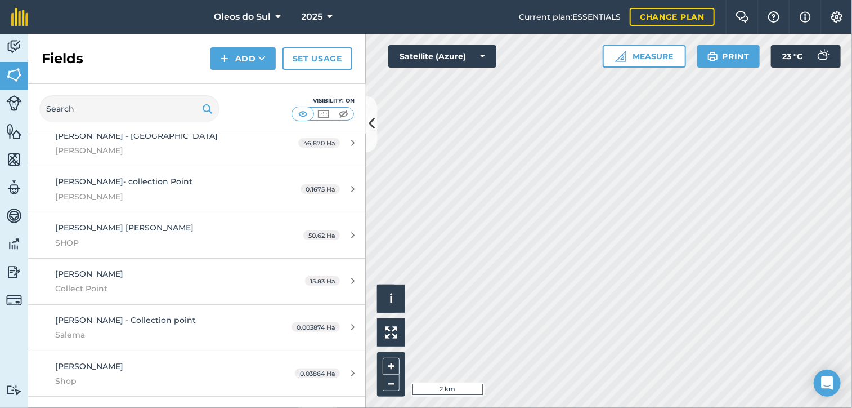
scroll to position [957, 0]
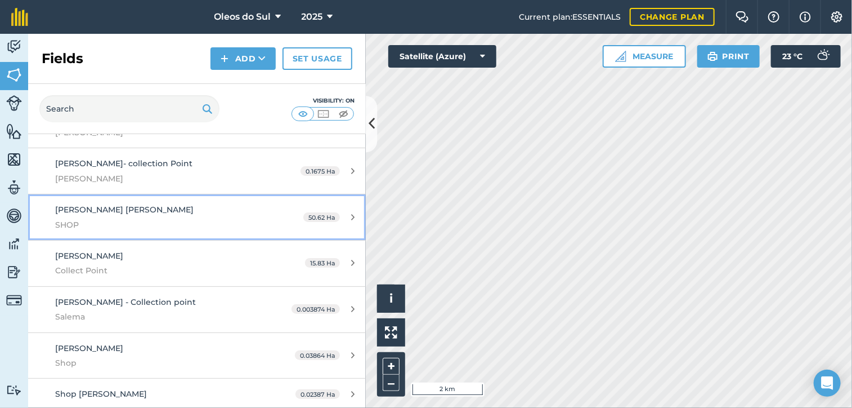
click at [204, 218] on span "SHOP" at bounding box center [161, 224] width 212 height 12
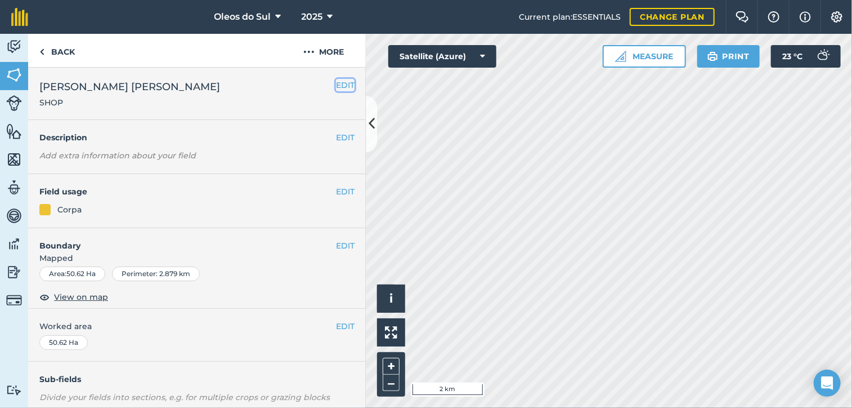
click at [337, 86] on button "EDIT" at bounding box center [345, 85] width 19 height 12
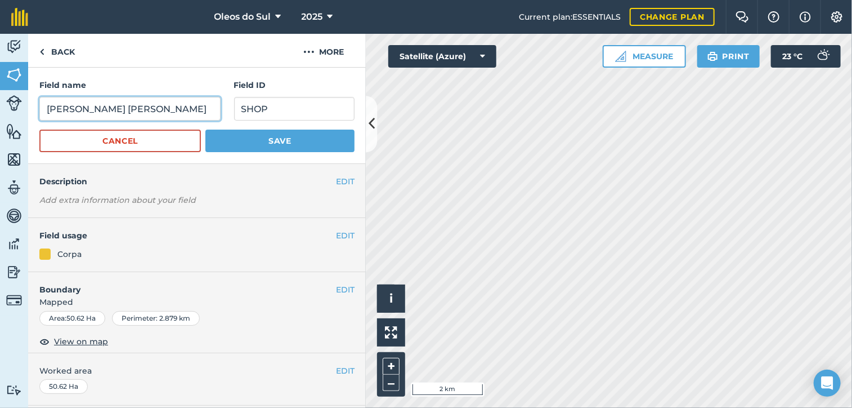
click at [127, 113] on input "[PERSON_NAME] [PERSON_NAME]" at bounding box center [129, 109] width 181 height 24
type input "[PERSON_NAME] [PERSON_NAME] - Shop"
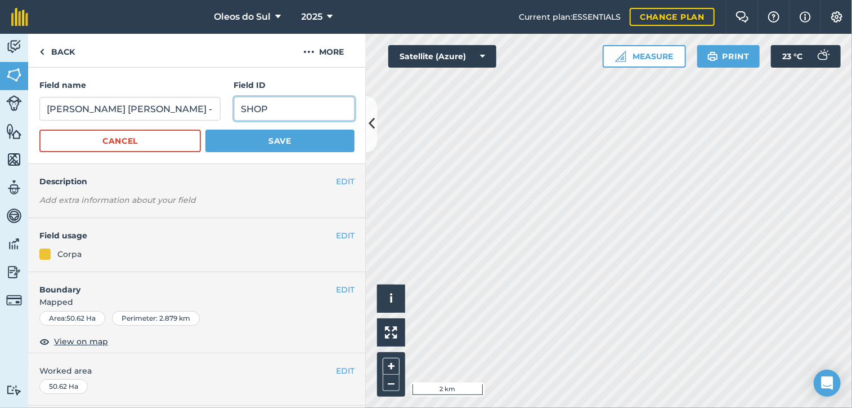
drag, startPoint x: 304, startPoint y: 116, endPoint x: 176, endPoint y: 118, distance: 127.8
click at [176, 118] on div "Field name [PERSON_NAME] [PERSON_NAME] - Shop Field ID SHOP" at bounding box center [196, 100] width 315 height 42
type input "Salema"
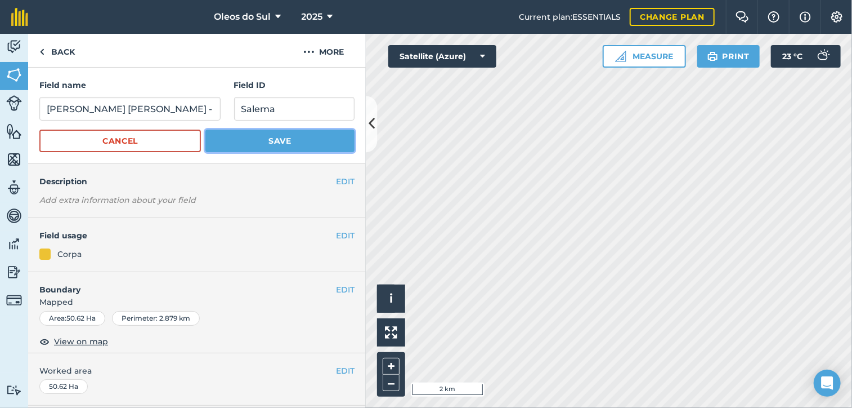
click at [304, 142] on button "Save" at bounding box center [279, 140] width 149 height 23
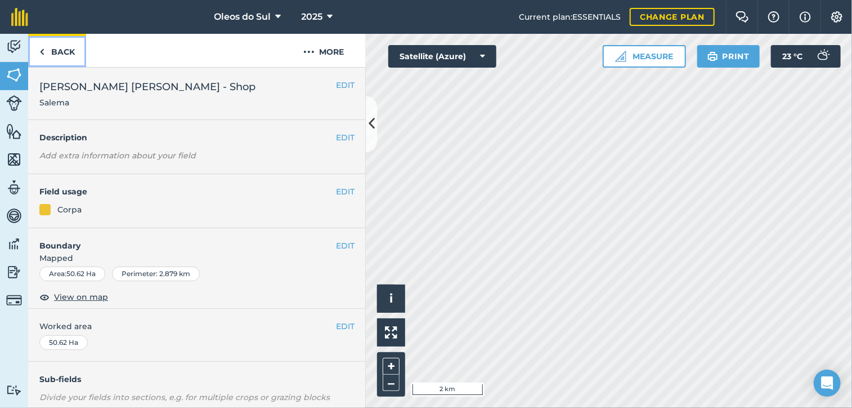
click at [63, 52] on link "Back" at bounding box center [57, 50] width 58 height 33
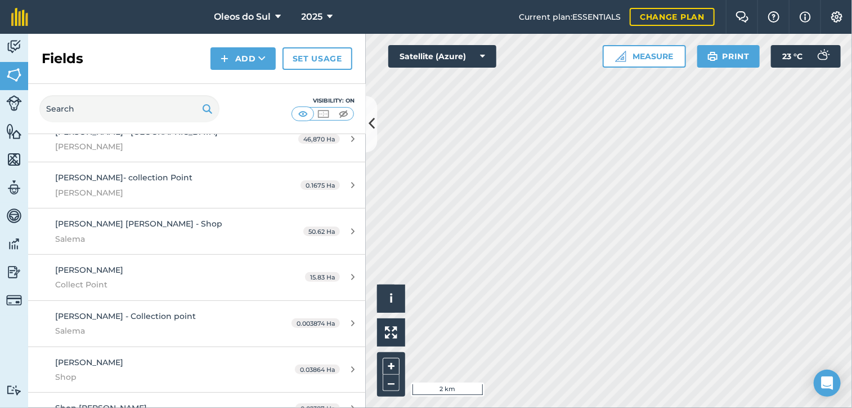
scroll to position [1066, 0]
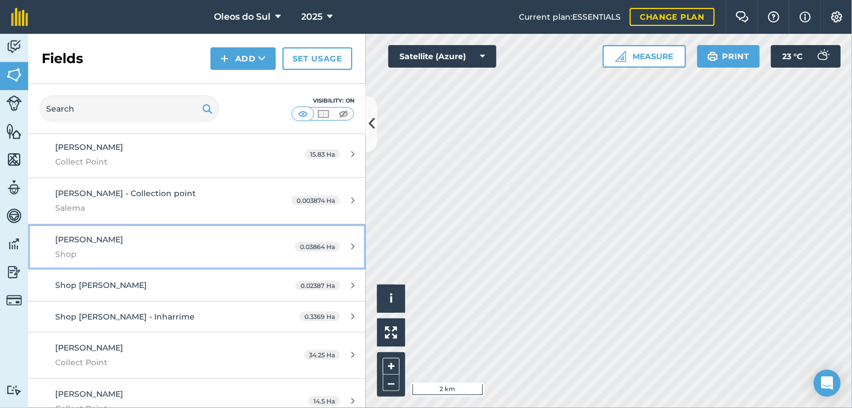
click at [154, 248] on span "Shop" at bounding box center [161, 254] width 212 height 12
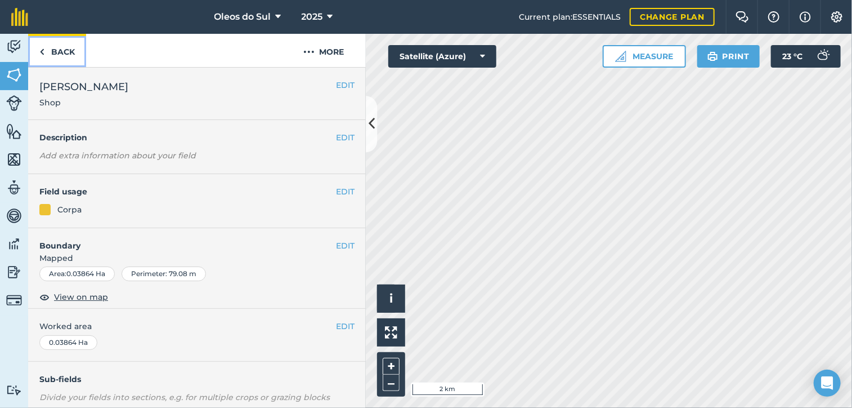
click at [47, 51] on link "Back" at bounding box center [57, 50] width 58 height 33
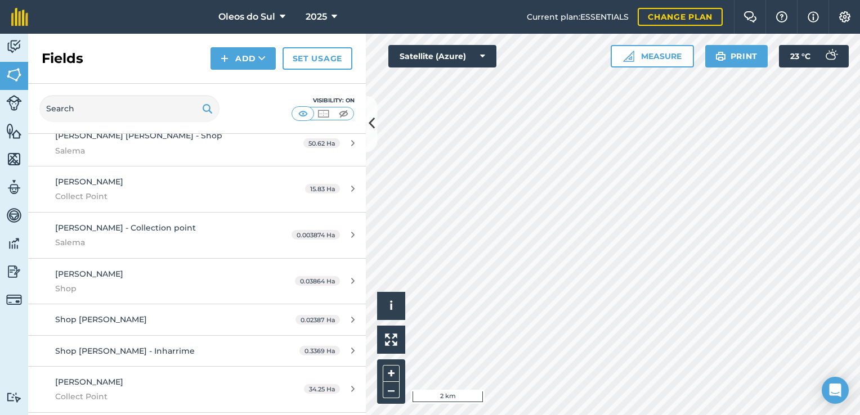
scroll to position [1058, 0]
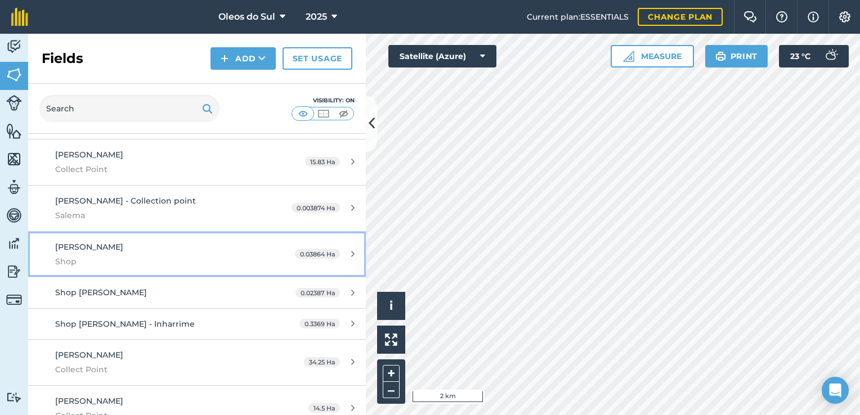
click at [79, 242] on span "[PERSON_NAME]" at bounding box center [89, 247] width 68 height 10
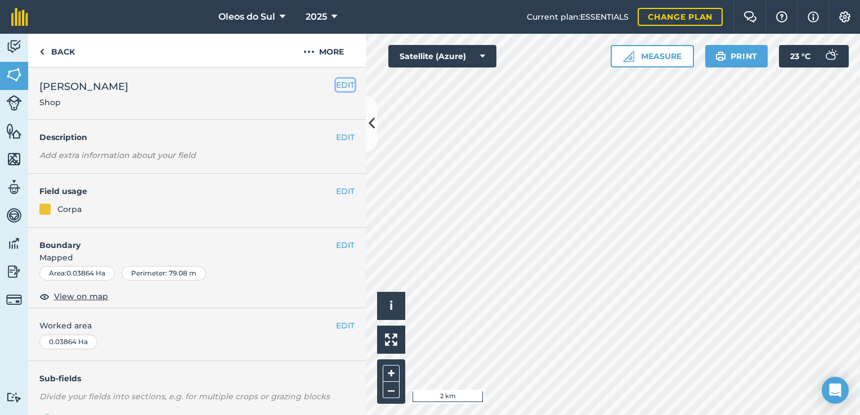
click at [342, 84] on button "EDIT" at bounding box center [345, 85] width 19 height 12
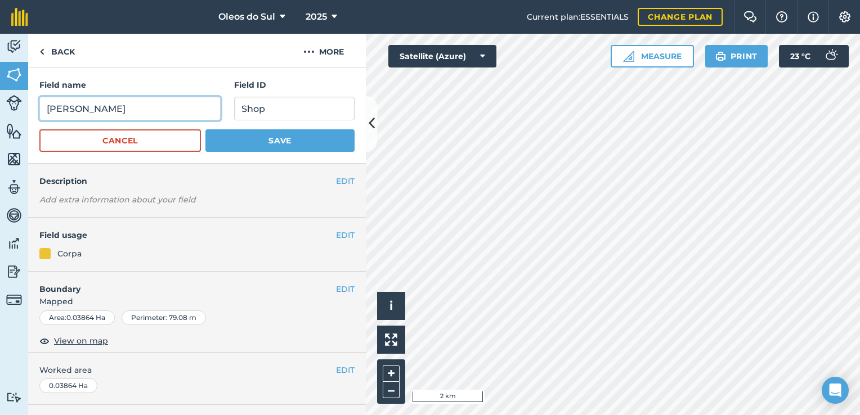
click at [129, 112] on input "[PERSON_NAME]" at bounding box center [129, 109] width 181 height 24
type input "[PERSON_NAME] - Shop"
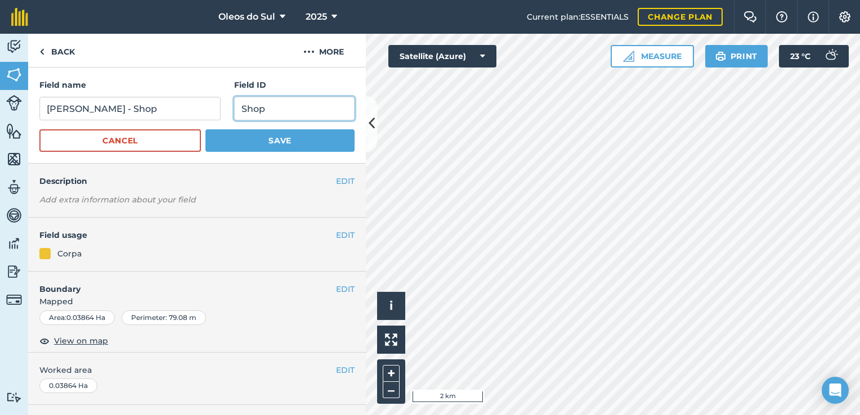
drag, startPoint x: 266, startPoint y: 107, endPoint x: 227, endPoint y: 111, distance: 39.1
click at [227, 111] on div "Field name [PERSON_NAME] - Shop Field ID Shop" at bounding box center [196, 100] width 315 height 42
type input "[PERSON_NAME]"
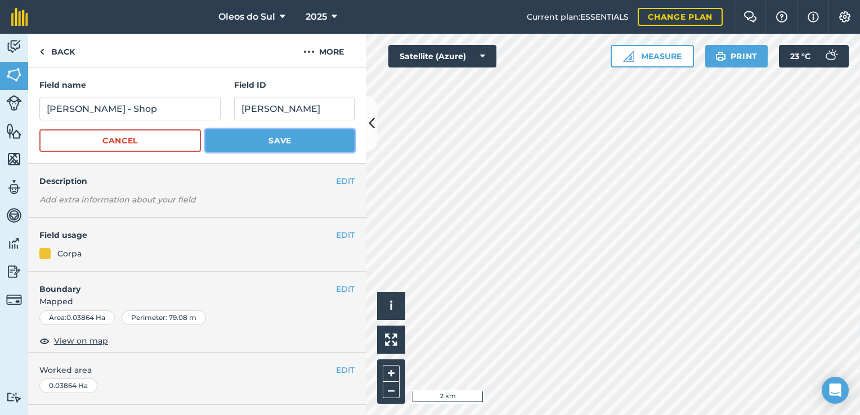
click at [248, 141] on button "Save" at bounding box center [279, 140] width 149 height 23
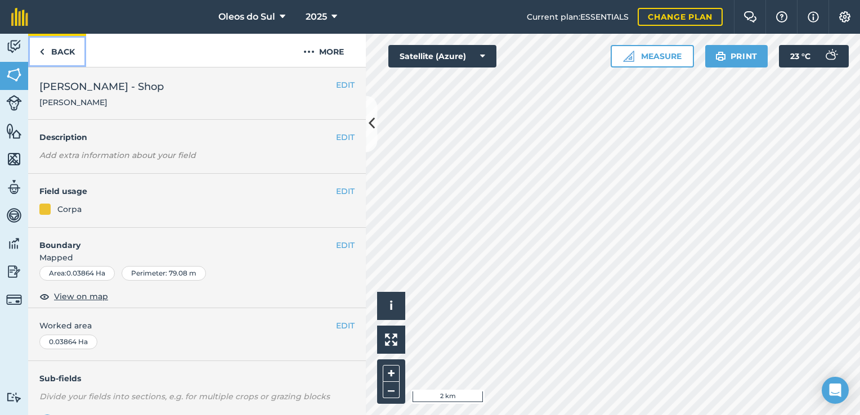
click at [59, 52] on link "Back" at bounding box center [57, 50] width 58 height 33
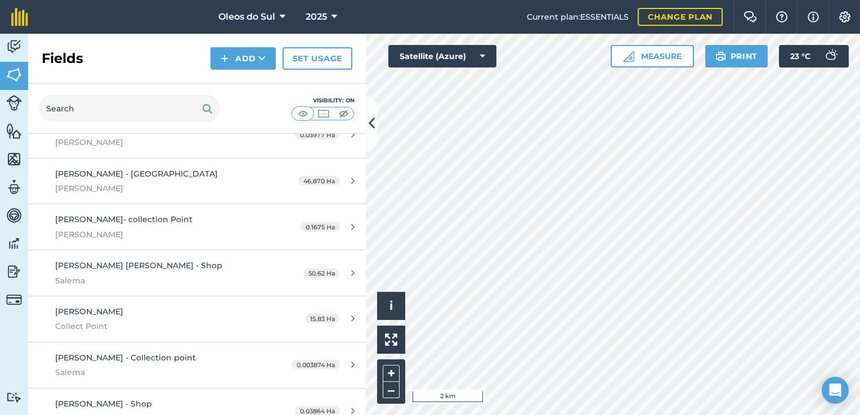
scroll to position [957, 0]
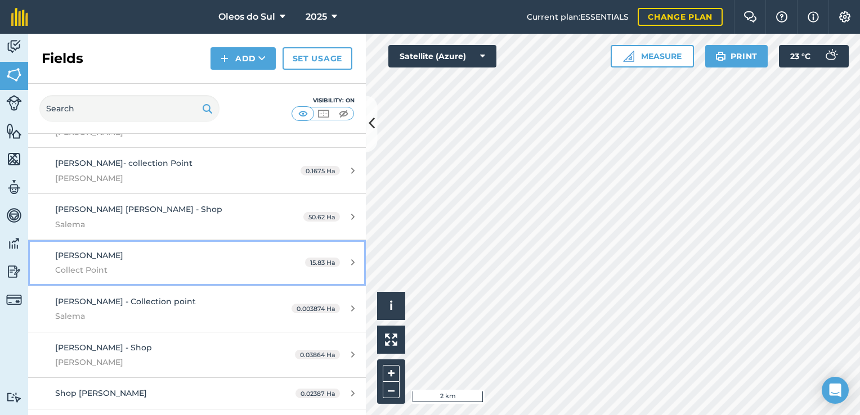
drag, startPoint x: 135, startPoint y: 251, endPoint x: 57, endPoint y: 246, distance: 77.3
click at [57, 249] on div "[PERSON_NAME] Collect Point" at bounding box center [161, 263] width 212 height 28
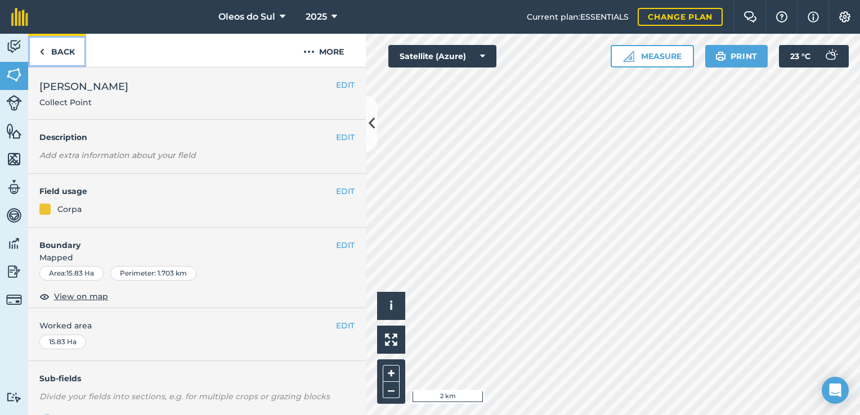
click at [51, 57] on link "Back" at bounding box center [57, 50] width 58 height 33
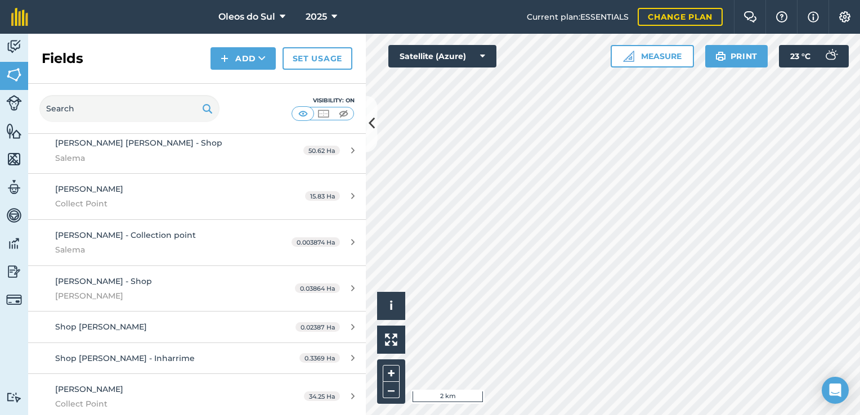
scroll to position [1058, 0]
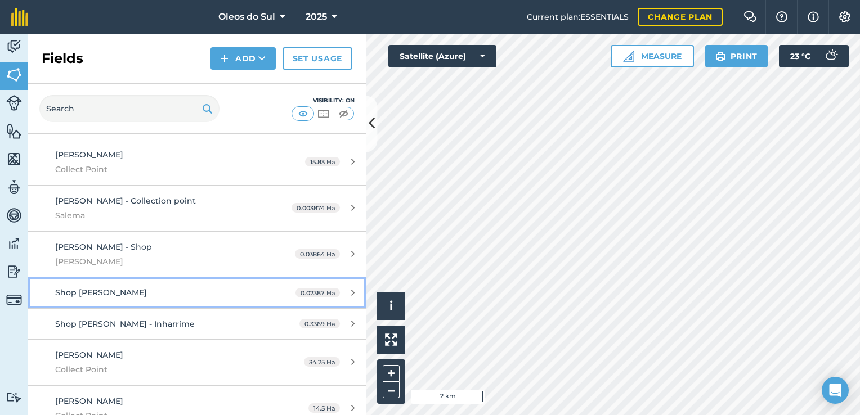
click at [114, 288] on span "Shop [PERSON_NAME]" at bounding box center [101, 293] width 92 height 10
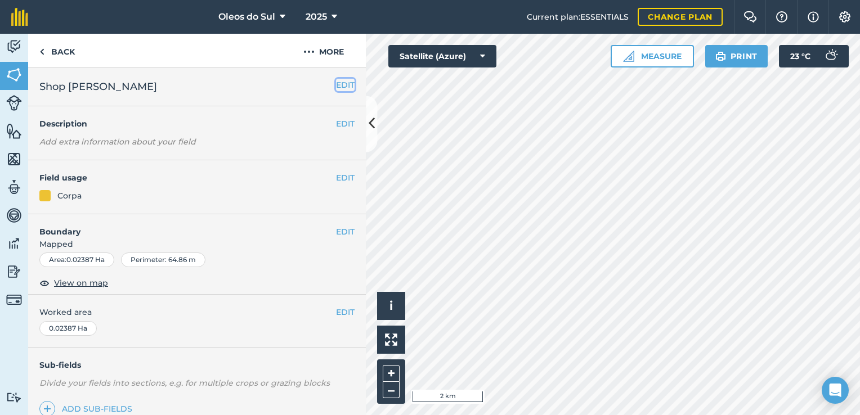
click at [336, 84] on button "EDIT" at bounding box center [345, 85] width 19 height 12
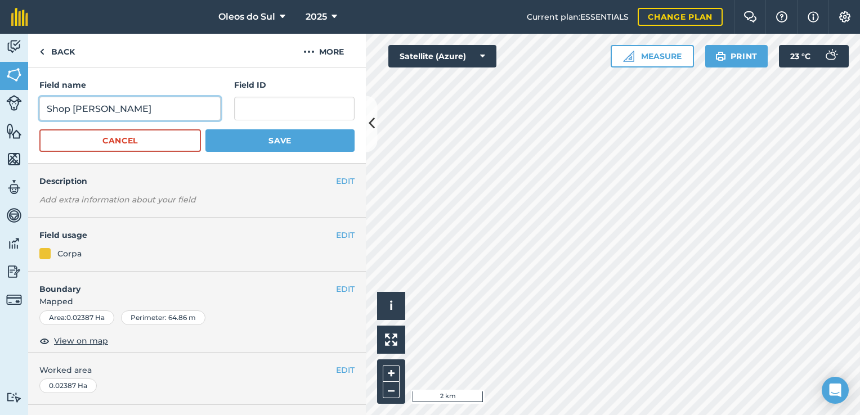
drag, startPoint x: 72, startPoint y: 110, endPoint x: 13, endPoint y: 115, distance: 59.3
click at [13, 115] on div "Activity Fields Livestock Features Maps Team Vehicles Data Reporting Billing Tu…" at bounding box center [430, 225] width 860 height 382
drag, startPoint x: 182, startPoint y: 108, endPoint x: 140, endPoint y: 109, distance: 41.7
click at [140, 109] on input "[PERSON_NAME]" at bounding box center [129, 109] width 181 height 24
type input "[PERSON_NAME] - Shop"
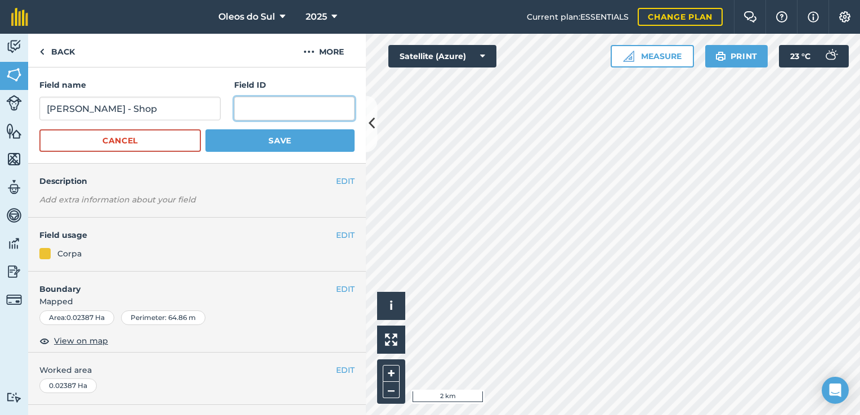
click at [245, 108] on input "text" at bounding box center [294, 109] width 120 height 24
type input "[PERSON_NAME]"
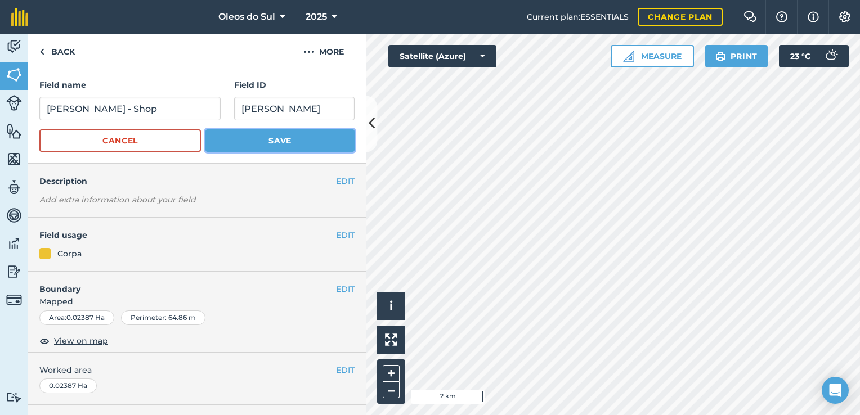
click at [278, 140] on button "Save" at bounding box center [279, 140] width 149 height 23
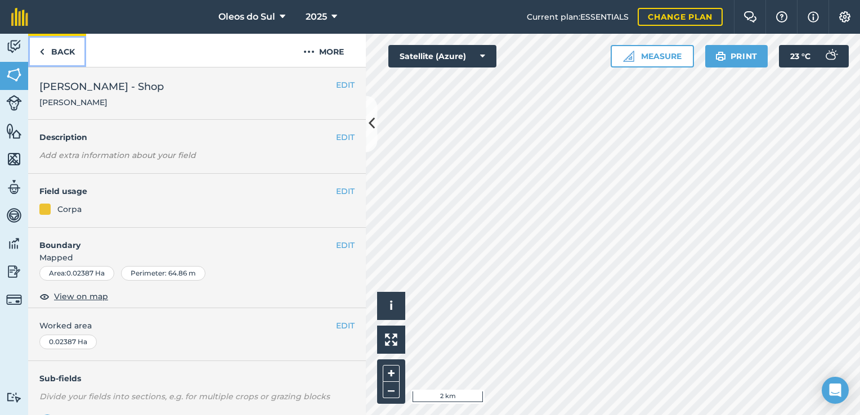
click at [68, 50] on link "Back" at bounding box center [57, 50] width 58 height 33
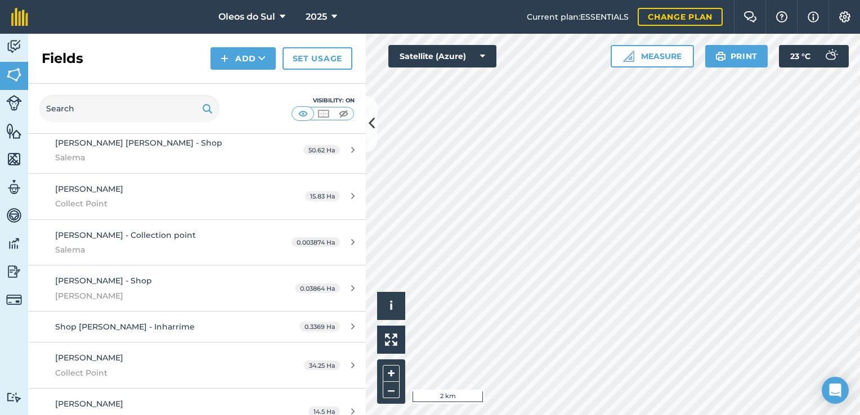
scroll to position [1072, 0]
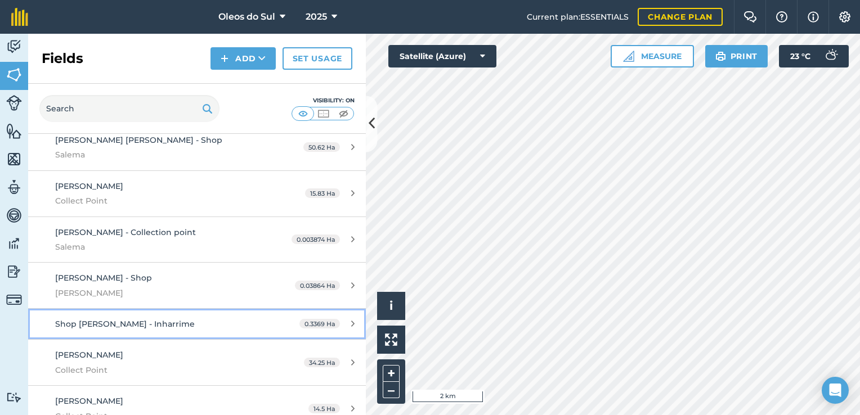
click at [235, 318] on div "Shop [PERSON_NAME] - Inharrime" at bounding box center [161, 324] width 212 height 12
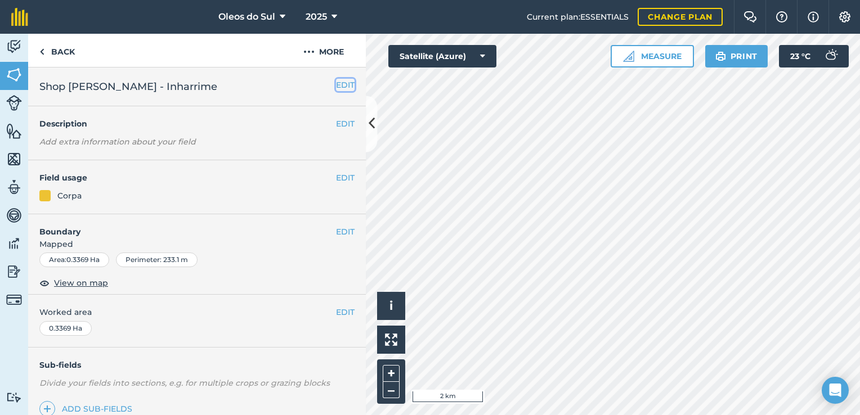
click at [341, 86] on button "EDIT" at bounding box center [345, 85] width 19 height 12
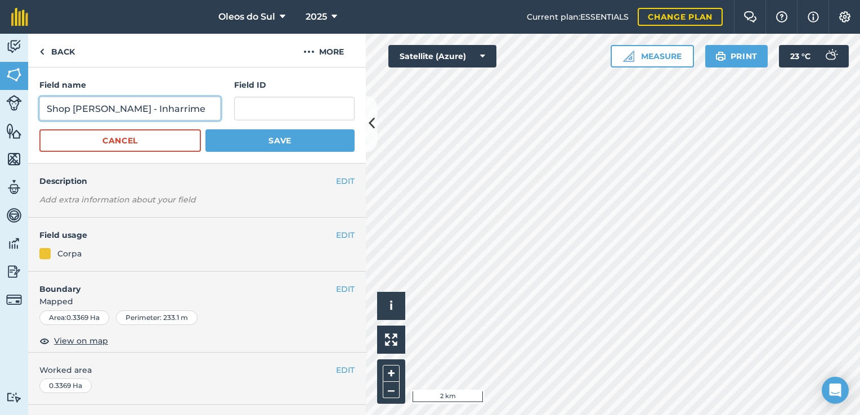
drag, startPoint x: 199, startPoint y: 105, endPoint x: 149, endPoint y: 108, distance: 50.2
click at [149, 108] on input "Shop [PERSON_NAME] - Inharrime" at bounding box center [129, 109] width 181 height 24
type input "Shop [PERSON_NAME] - Shop"
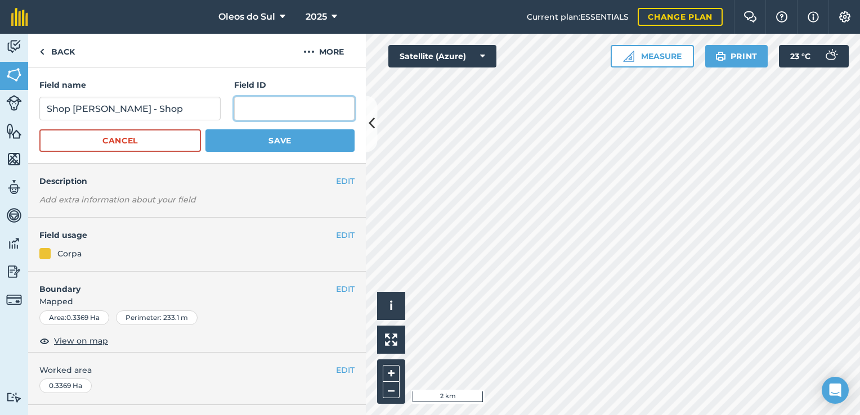
click at [258, 107] on input "text" at bounding box center [294, 109] width 120 height 24
type input "[PERSON_NAME]"
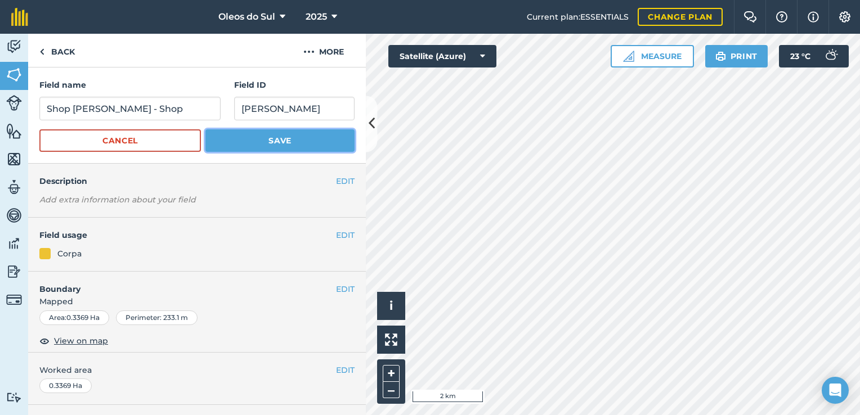
click at [273, 140] on button "Save" at bounding box center [279, 140] width 149 height 23
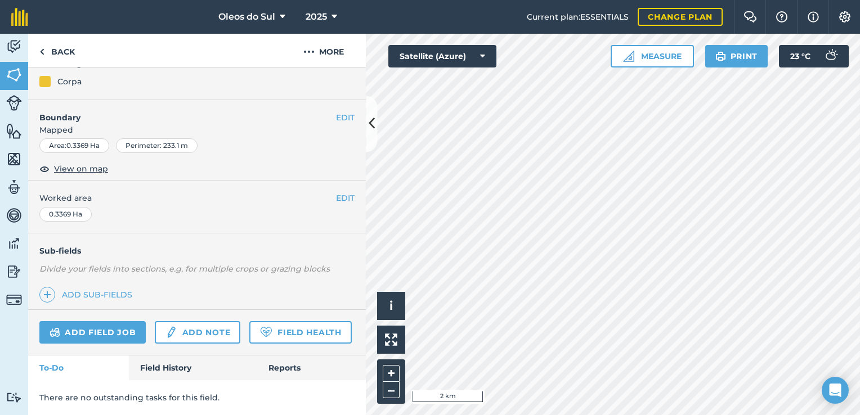
scroll to position [158, 0]
click at [69, 55] on link "Back" at bounding box center [57, 50] width 58 height 33
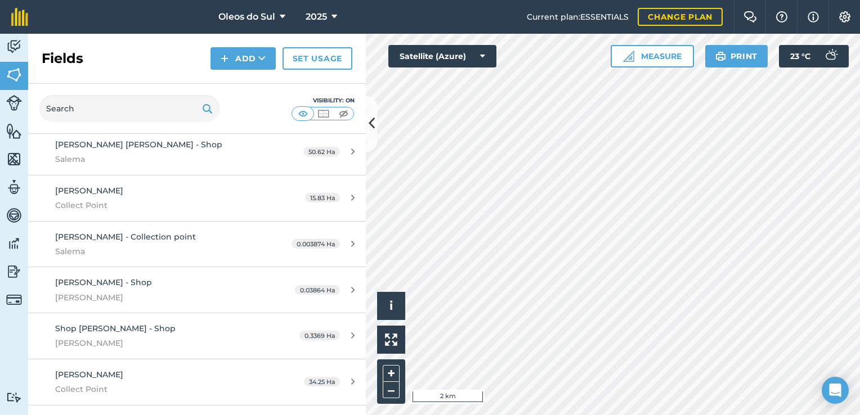
scroll to position [1088, 0]
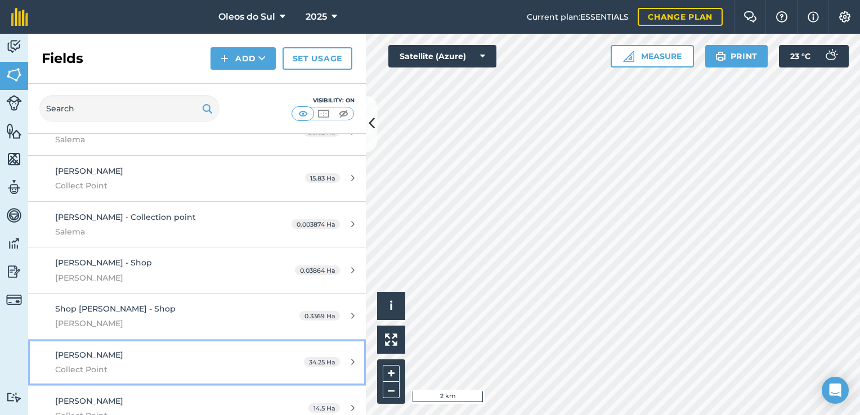
click at [147, 349] on div "[PERSON_NAME] Collect Point" at bounding box center [161, 363] width 212 height 28
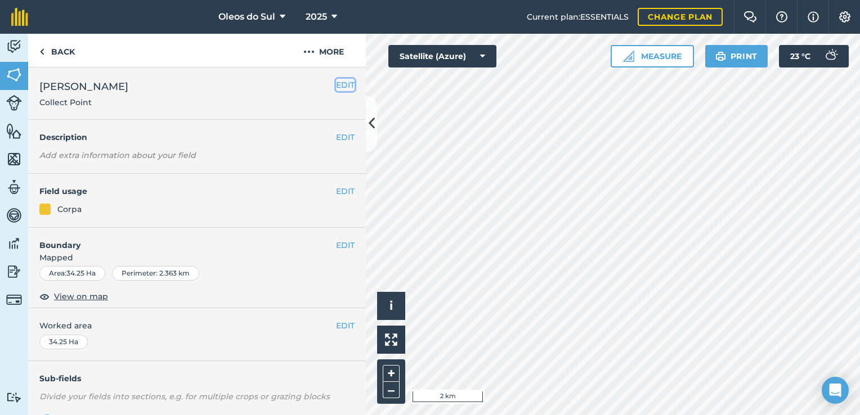
click at [336, 83] on button "EDIT" at bounding box center [345, 85] width 19 height 12
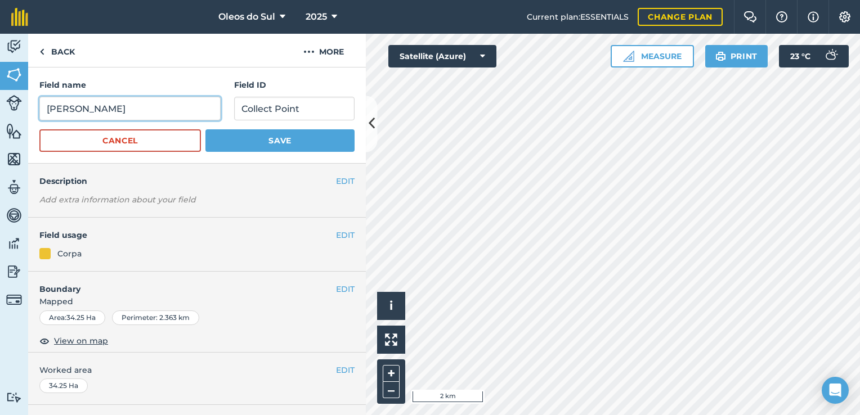
click at [170, 109] on input "[PERSON_NAME]" at bounding box center [129, 109] width 181 height 24
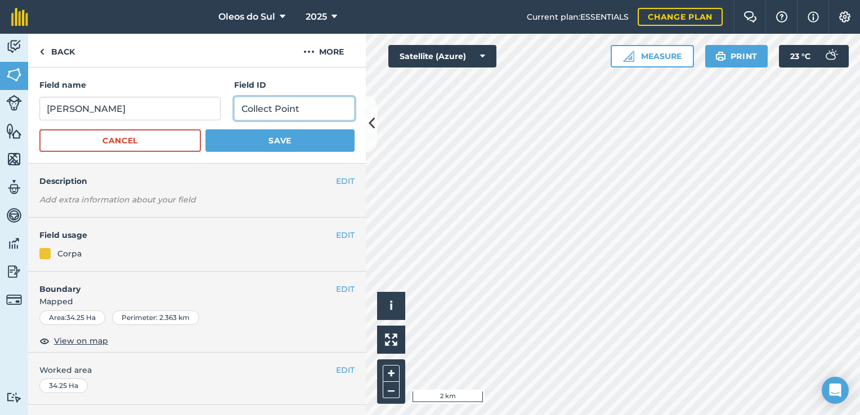
drag, startPoint x: 297, startPoint y: 105, endPoint x: 233, endPoint y: 107, distance: 64.2
click at [234, 107] on input "Collect Point" at bounding box center [294, 109] width 120 height 24
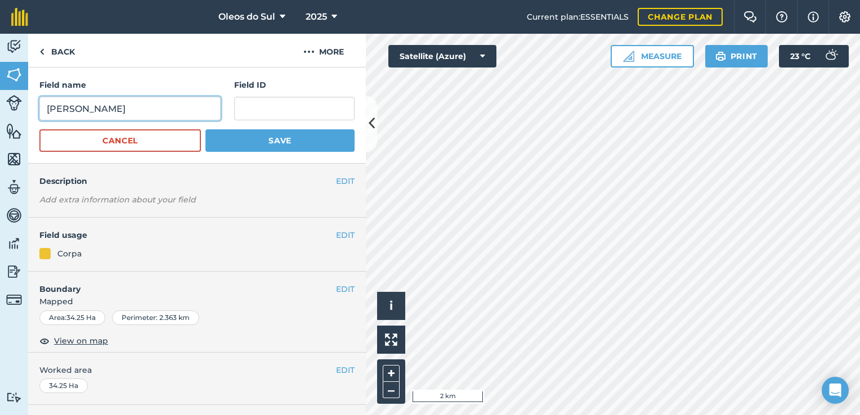
click at [157, 111] on input "[PERSON_NAME]" at bounding box center [129, 109] width 181 height 24
paste input "Collect Point"
type input "[PERSON_NAME] - Collect Point"
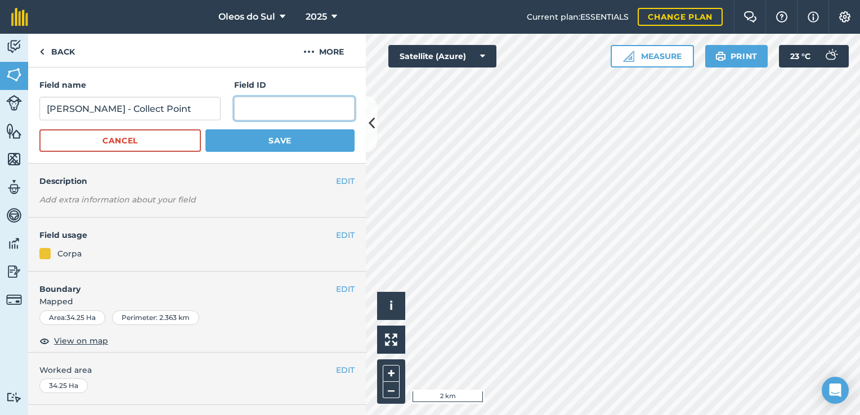
click at [252, 111] on input "text" at bounding box center [294, 109] width 120 height 24
type input "Salema"
click at [264, 136] on button "Save" at bounding box center [279, 140] width 149 height 23
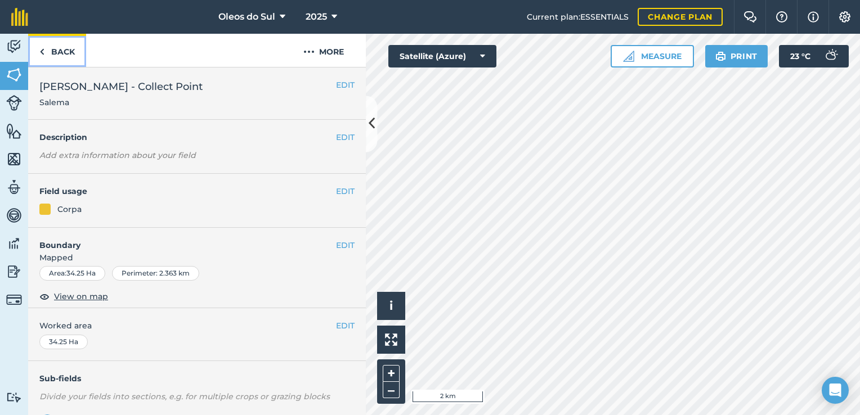
click at [60, 53] on link "Back" at bounding box center [57, 50] width 58 height 33
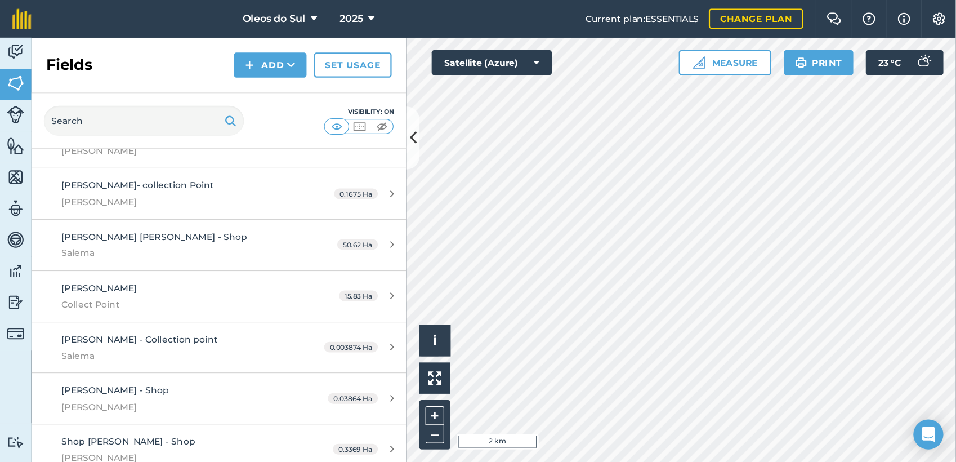
scroll to position [1088, 0]
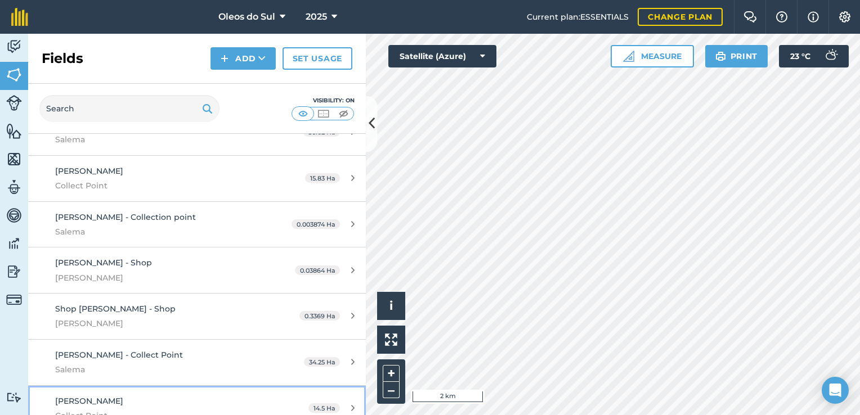
click at [105, 396] on span "[PERSON_NAME]" at bounding box center [89, 401] width 68 height 10
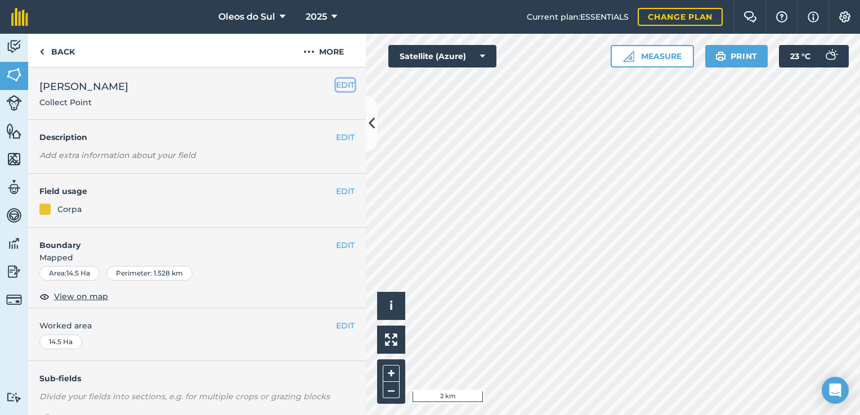
click at [336, 81] on button "EDIT" at bounding box center [345, 85] width 19 height 12
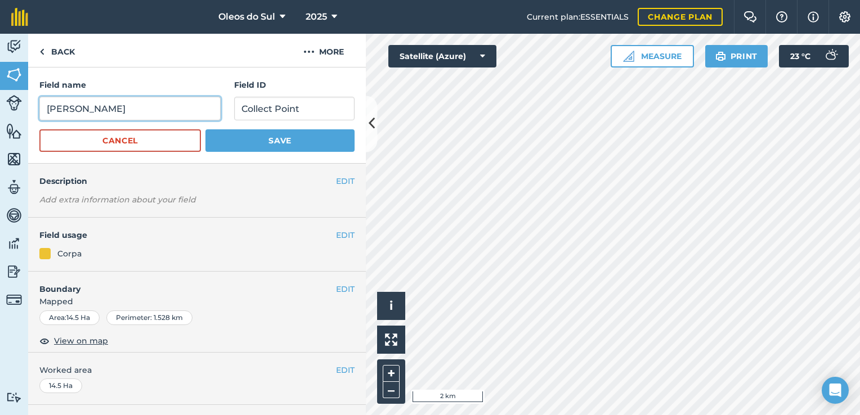
click at [126, 109] on input "[PERSON_NAME]" at bounding box center [129, 109] width 181 height 24
drag, startPoint x: 126, startPoint y: 109, endPoint x: 86, endPoint y: 111, distance: 40.6
click at [86, 111] on input "[PERSON_NAME]" at bounding box center [129, 109] width 181 height 24
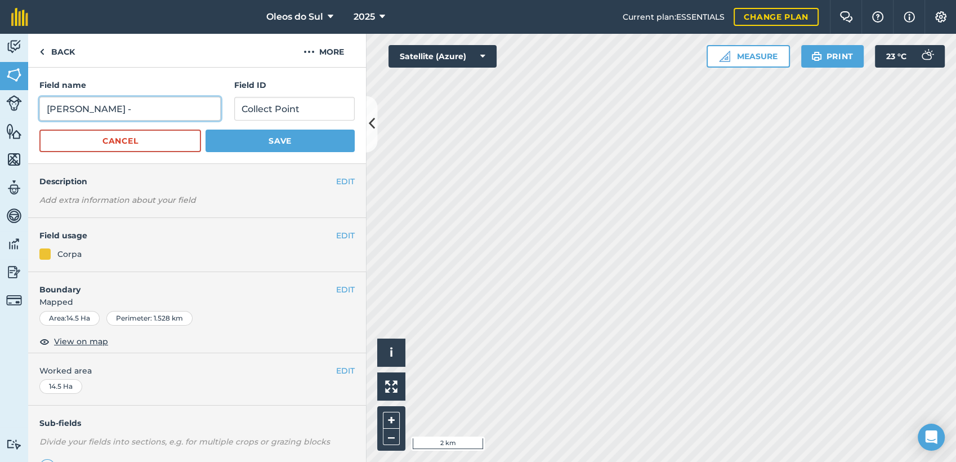
type input "[PERSON_NAME] -"
drag, startPoint x: 310, startPoint y: 110, endPoint x: 232, endPoint y: 110, distance: 77.7
click at [234, 110] on input "Collect Point" at bounding box center [294, 109] width 120 height 24
click at [155, 107] on input "[PERSON_NAME] -" at bounding box center [129, 109] width 181 height 24
paste input "Collect Point"
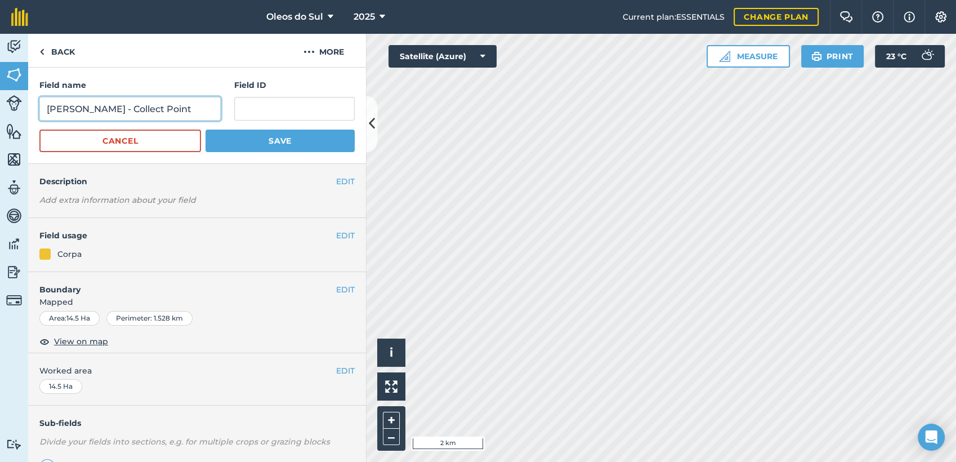
type input "[PERSON_NAME] - Collect Point"
click at [245, 107] on input "text" at bounding box center [294, 109] width 120 height 24
type input "Salema"
click at [299, 140] on button "Save" at bounding box center [279, 140] width 149 height 23
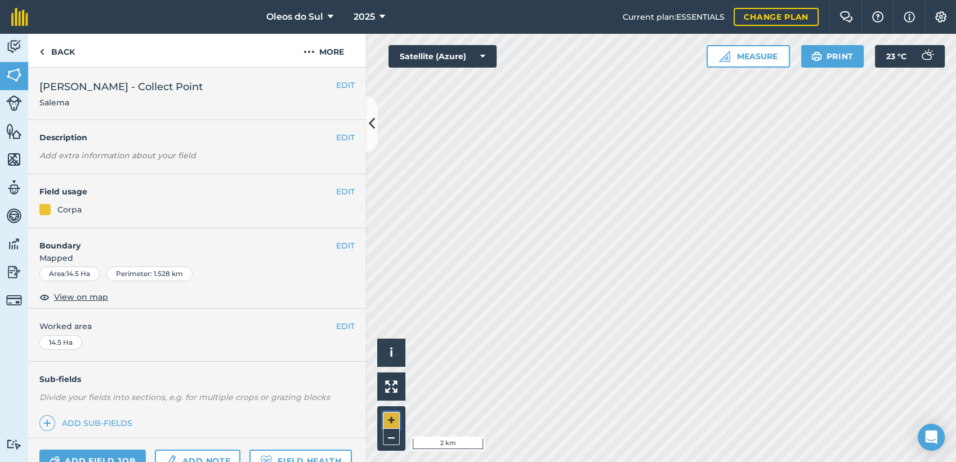
click at [388, 407] on button "+" at bounding box center [391, 420] width 17 height 17
click at [391, 407] on button "+" at bounding box center [391, 420] width 17 height 17
click at [68, 57] on link "Back" at bounding box center [57, 50] width 58 height 33
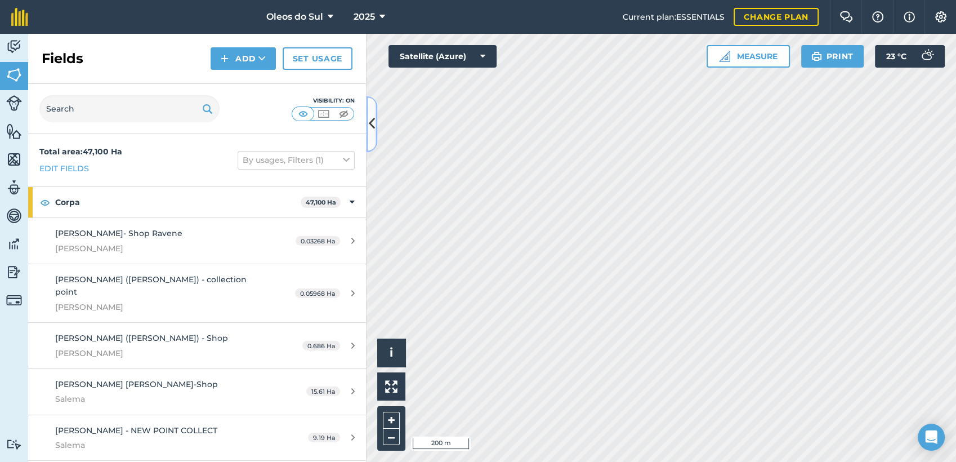
click at [370, 124] on icon at bounding box center [372, 124] width 6 height 20
